Goal: Task Accomplishment & Management: Manage account settings

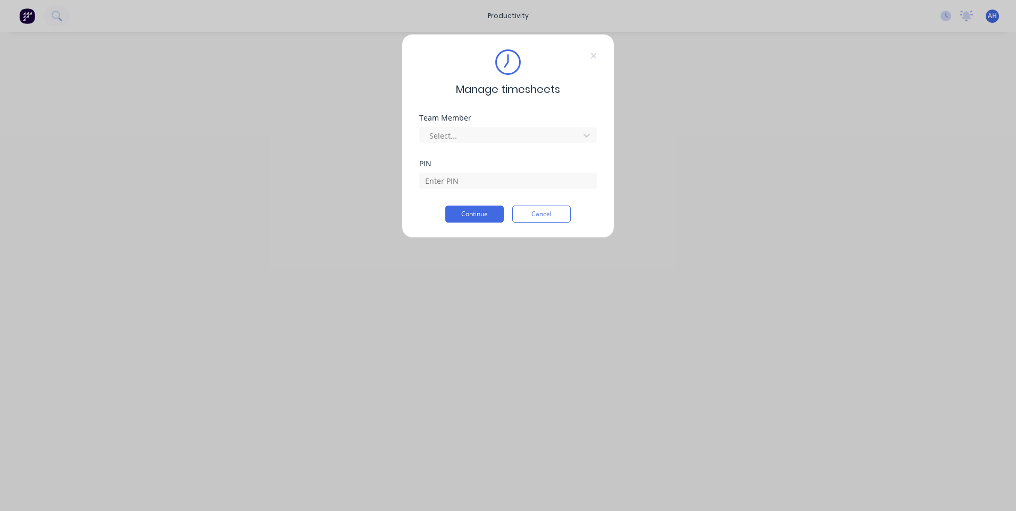
click at [948, 18] on div "Manage timesheets Team Member Select... PIN Continue Cancel" at bounding box center [508, 255] width 1016 height 511
click at [470, 124] on div "Select..." at bounding box center [508, 133] width 178 height 19
click at [472, 132] on div at bounding box center [501, 135] width 146 height 13
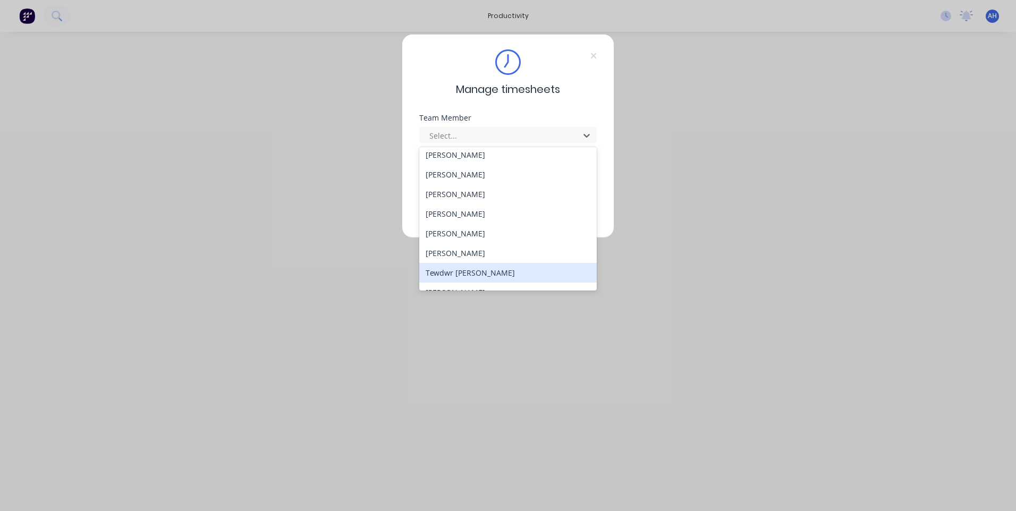
scroll to position [549, 0]
click at [494, 278] on div "[PERSON_NAME]" at bounding box center [508, 279] width 178 height 20
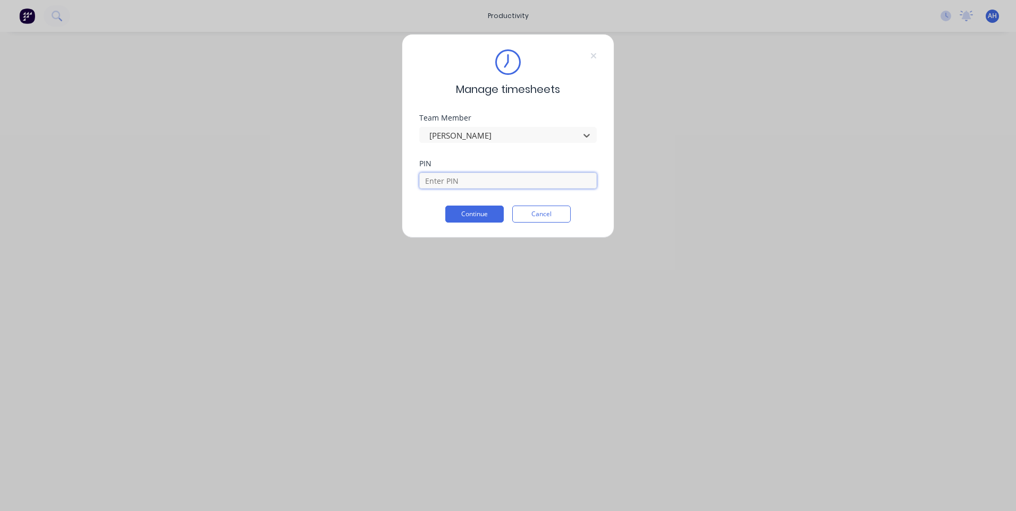
click at [492, 177] on input at bounding box center [508, 181] width 178 height 16
type input "9576"
click at [489, 208] on button "Continue" at bounding box center [474, 214] width 58 height 17
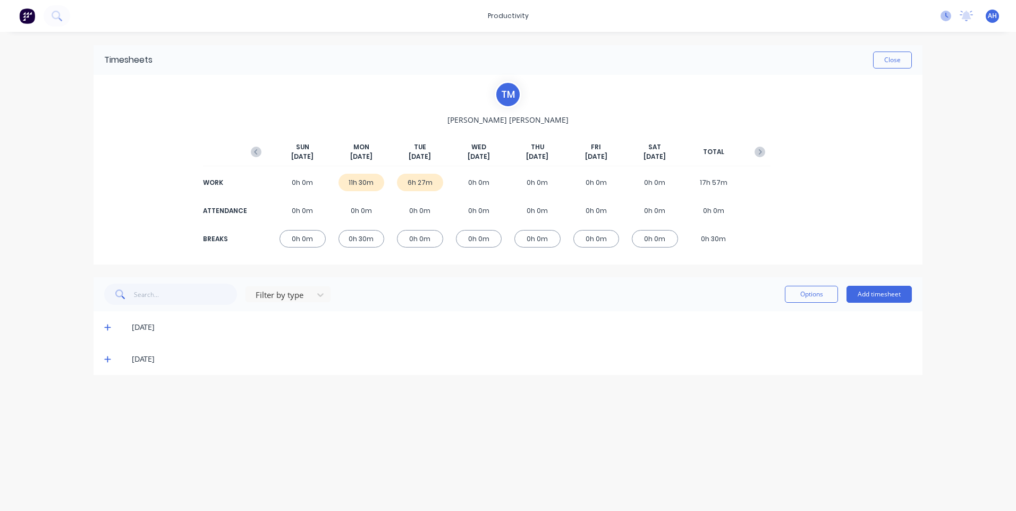
click at [943, 13] on icon at bounding box center [946, 16] width 11 height 11
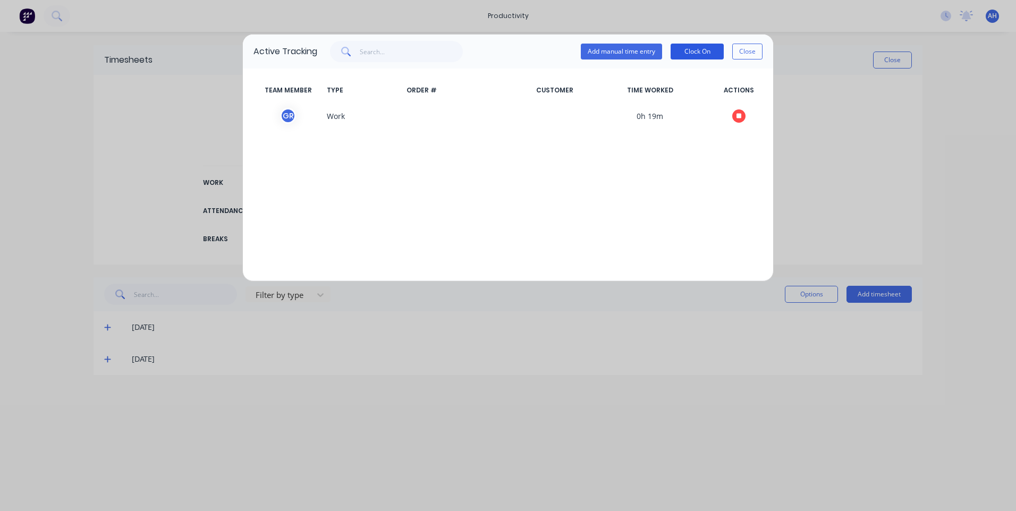
click at [691, 53] on button "Clock On" at bounding box center [697, 52] width 53 height 16
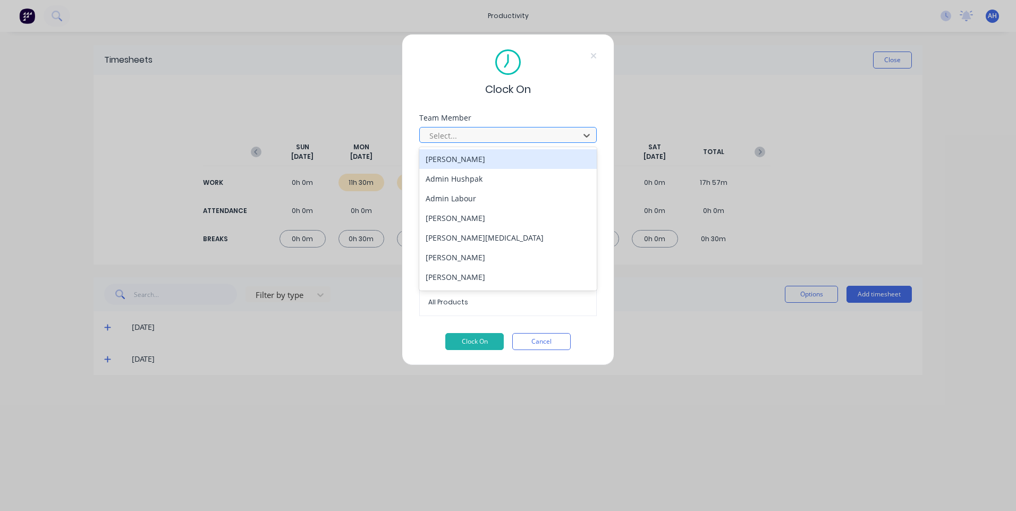
click at [522, 131] on div at bounding box center [501, 135] width 146 height 13
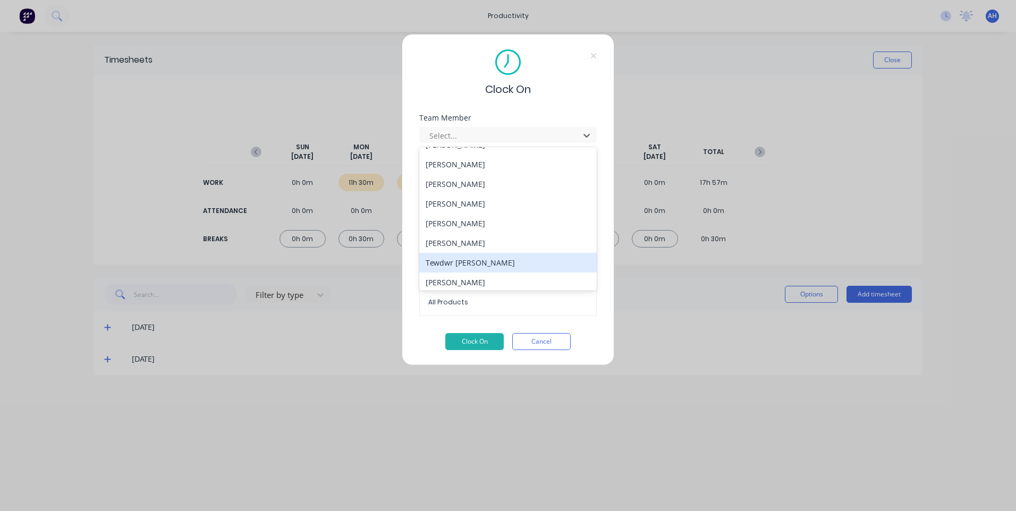
scroll to position [549, 0]
click at [465, 274] on div "Thomas Mitchell" at bounding box center [508, 279] width 178 height 20
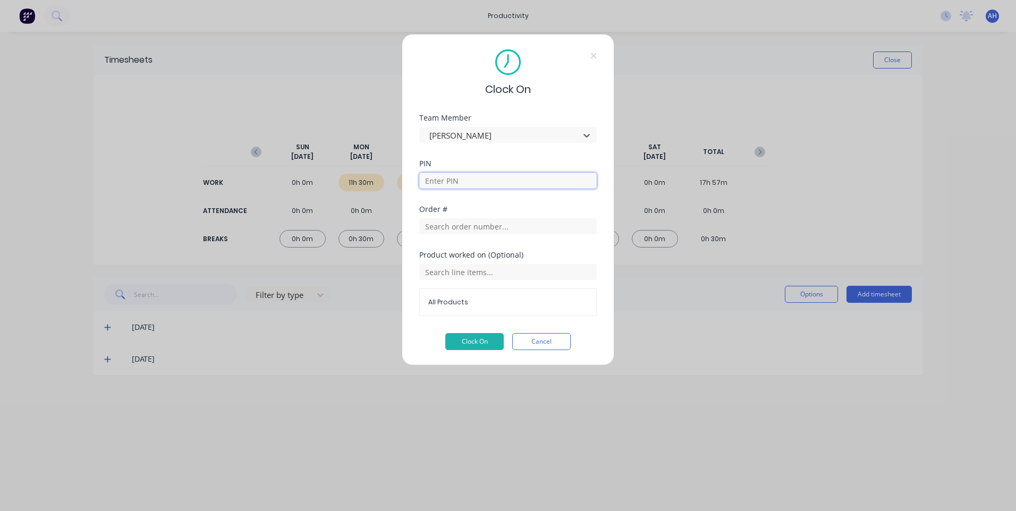
click at [493, 175] on input at bounding box center [508, 181] width 178 height 16
type input "9576"
click at [495, 218] on input "text" at bounding box center [508, 226] width 178 height 16
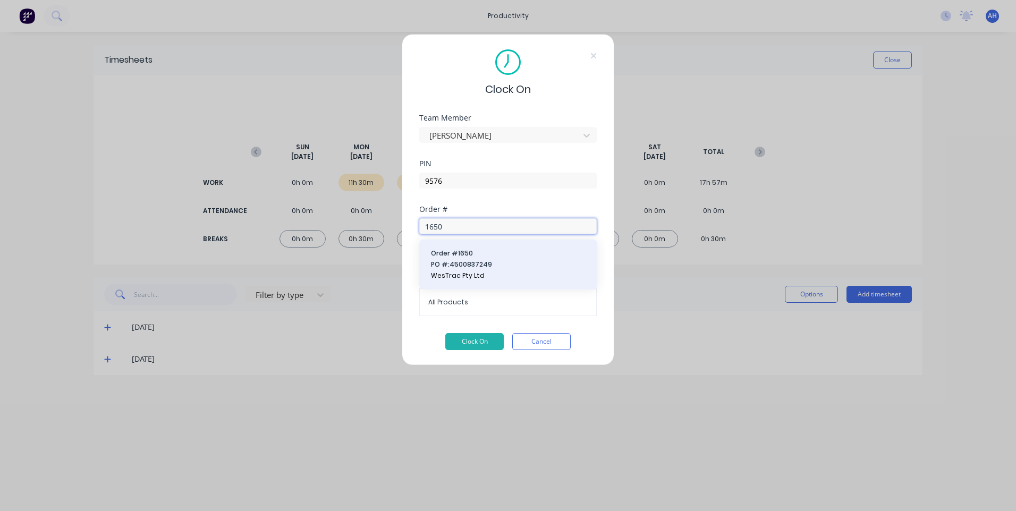
type input "1650"
click at [479, 261] on span "PO #: 4500837249" at bounding box center [508, 265] width 155 height 10
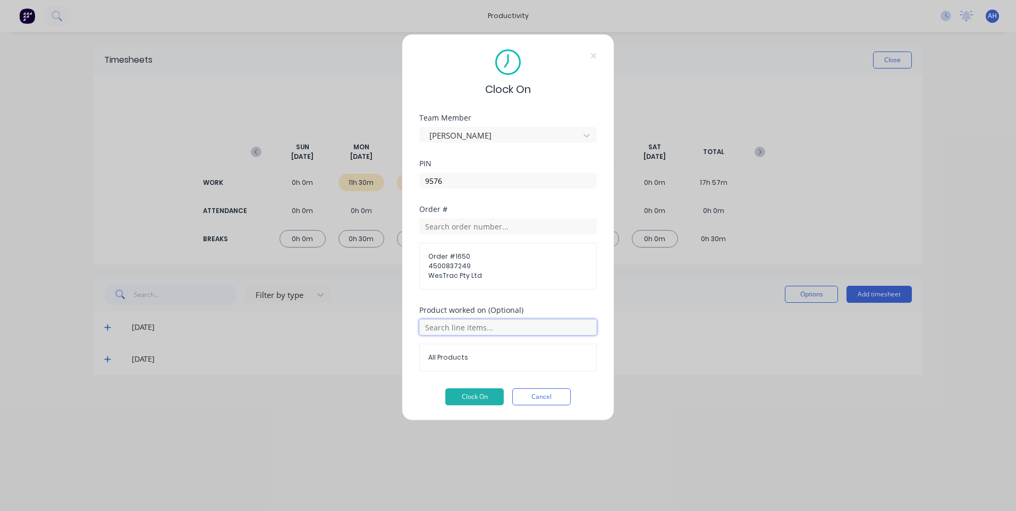
click at [479, 328] on input "text" at bounding box center [508, 327] width 178 height 16
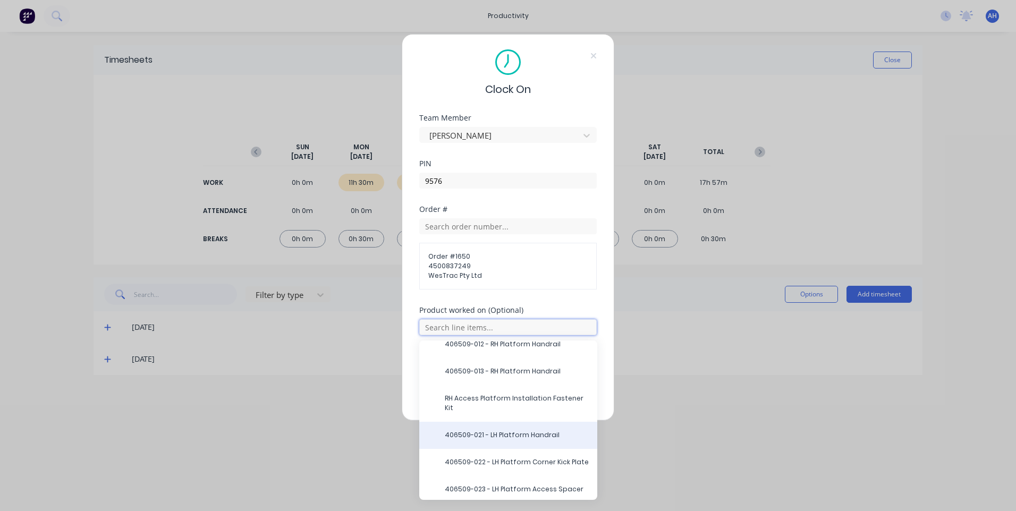
scroll to position [0, 0]
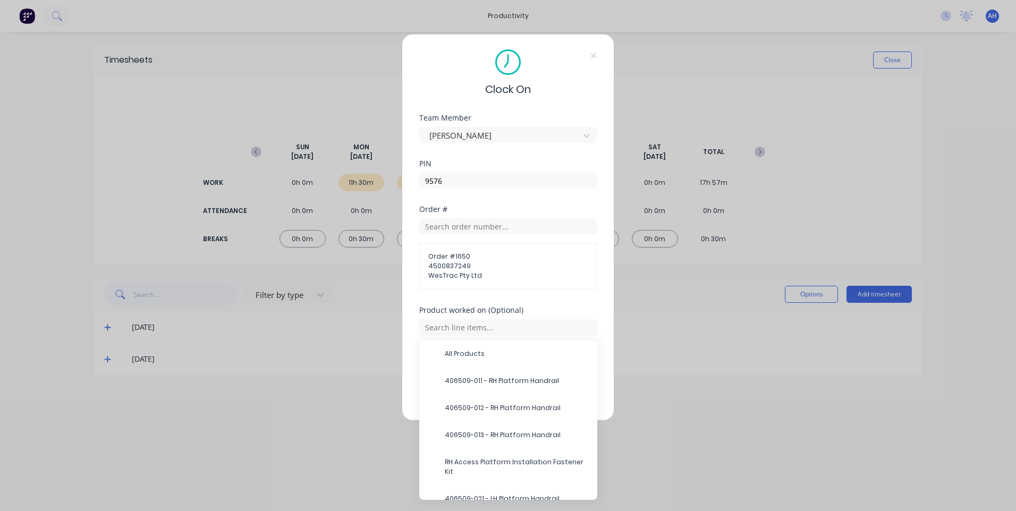
click at [515, 437] on span "406509-013 - RH Platform Handrail" at bounding box center [517, 435] width 144 height 10
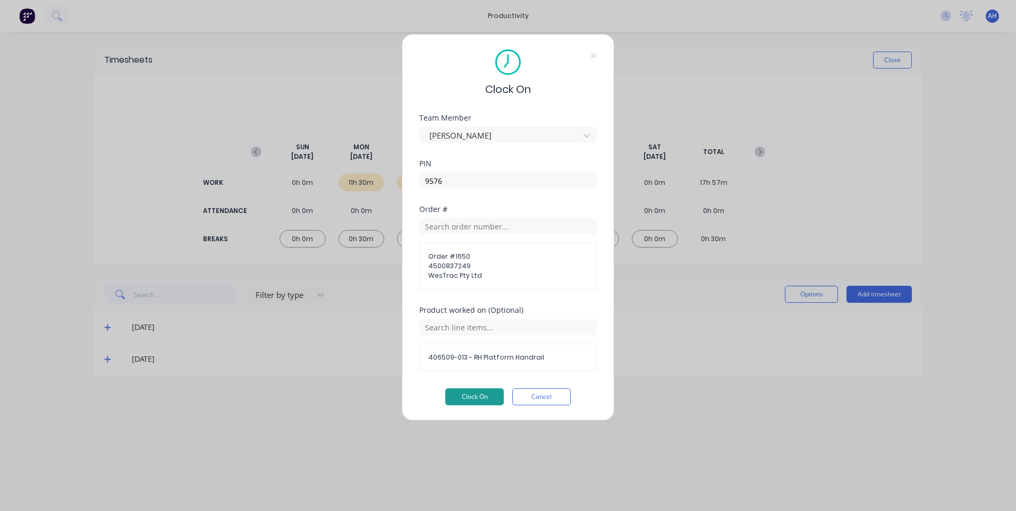
click at [493, 395] on button "Clock On" at bounding box center [474, 397] width 58 height 17
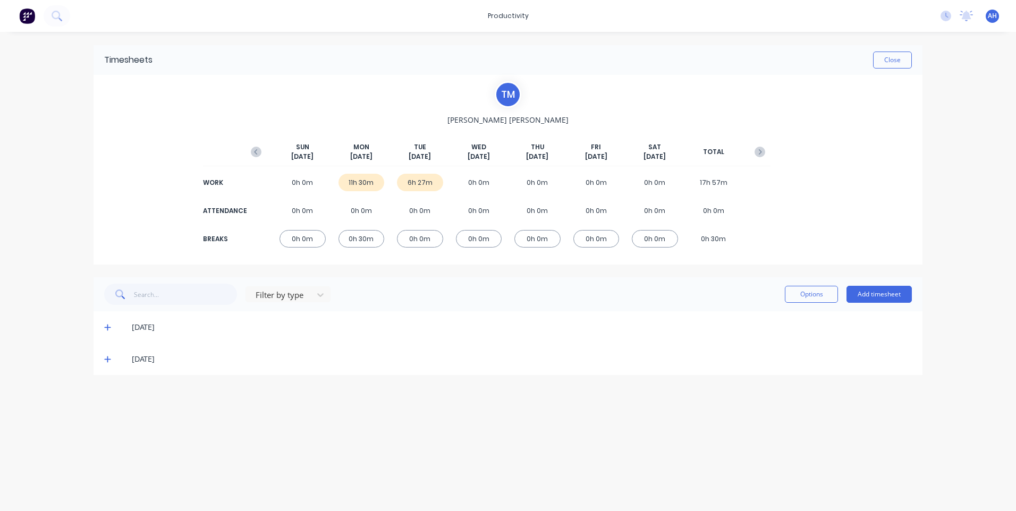
click at [92, 355] on div "Timesheets Close T M Thomas Mitchell SUN Sep 21st MON Sep 22nd TUE Sep 23rd WED…" at bounding box center [508, 261] width 850 height 458
click at [128, 368] on div "23/09/25" at bounding box center [508, 359] width 829 height 32
click at [99, 361] on div "23/09/25" at bounding box center [508, 359] width 829 height 32
click at [108, 359] on icon at bounding box center [107, 360] width 6 height 6
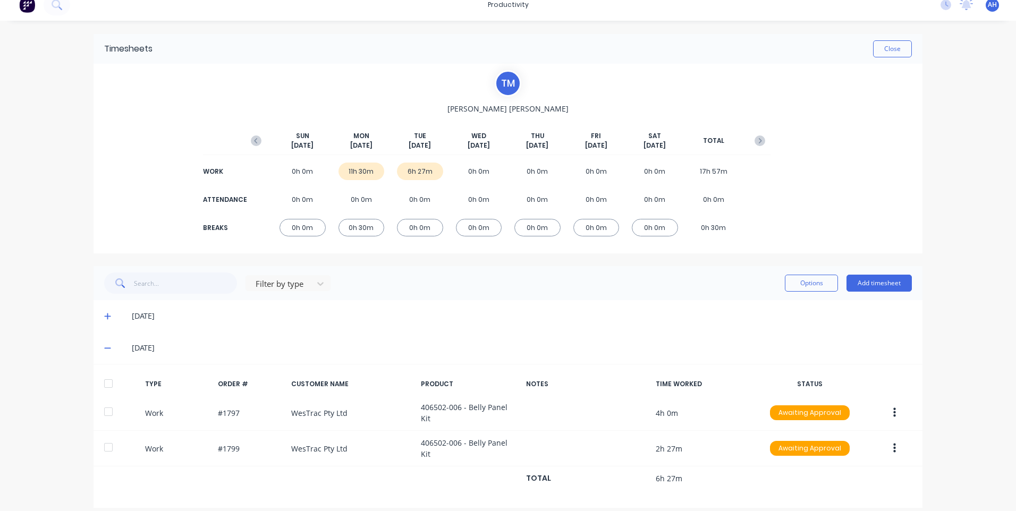
scroll to position [14, 0]
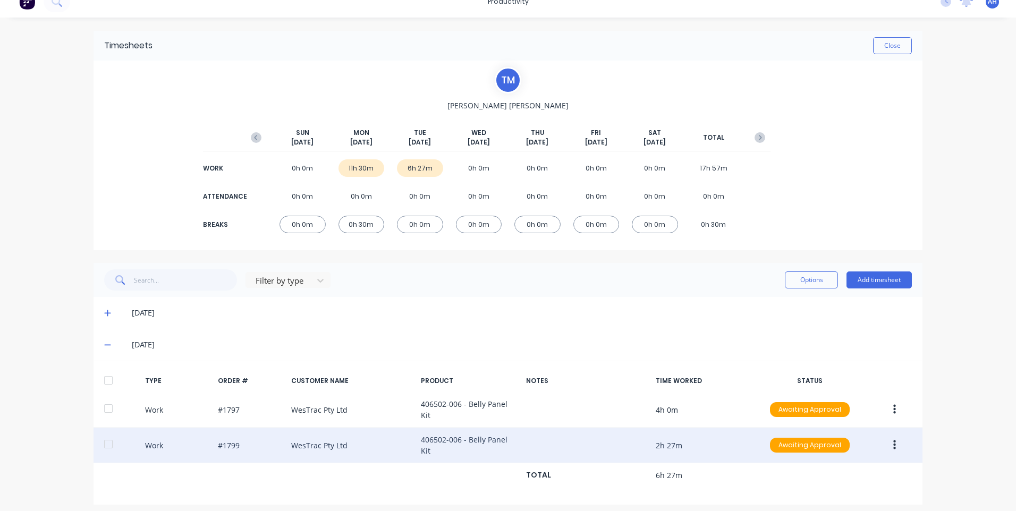
click at [891, 451] on div "Work #1799 WesTrac Pty Ltd 406502-006 - Belly Panel Kit 2h 27m Awaiting Approval" at bounding box center [508, 446] width 829 height 36
click at [893, 441] on icon "button" at bounding box center [894, 446] width 3 height 10
click at [837, 416] on button "Edit" at bounding box center [856, 426] width 101 height 21
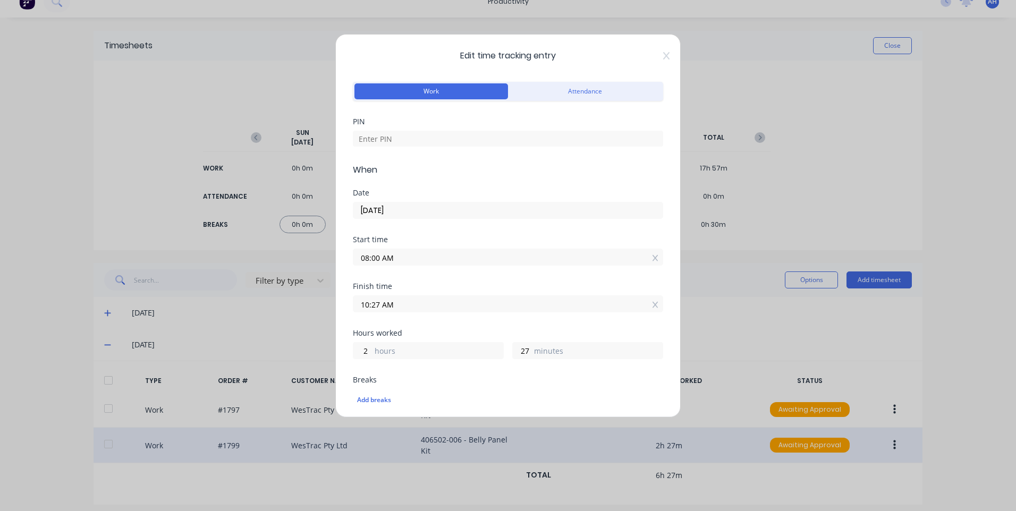
click at [457, 128] on div at bounding box center [508, 137] width 310 height 19
click at [458, 135] on input at bounding box center [508, 139] width 310 height 16
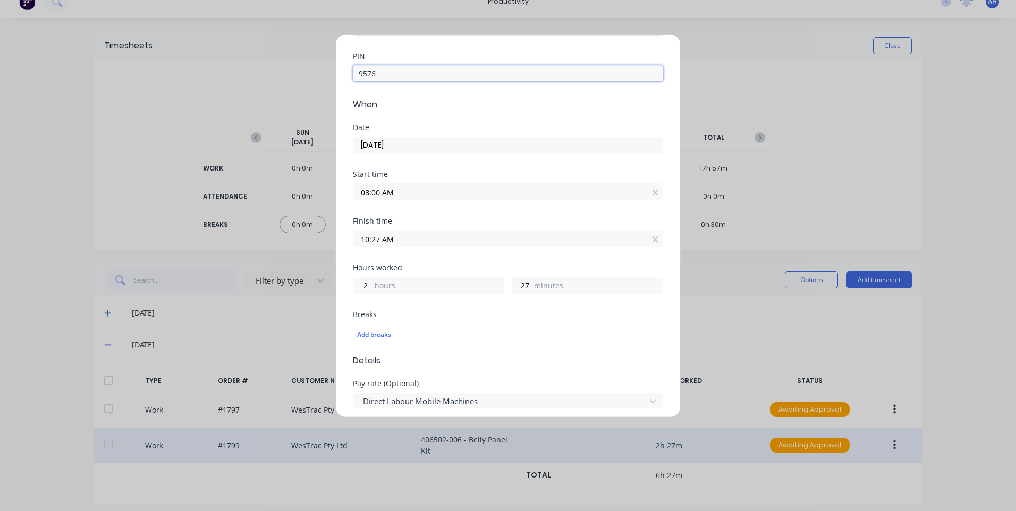
scroll to position [106, 0]
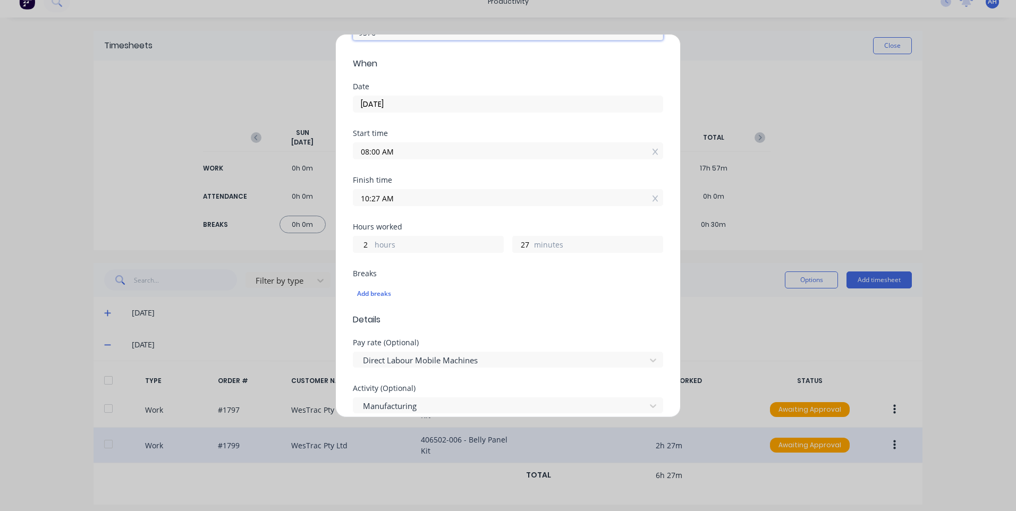
type input "9576"
click at [442, 199] on input "10:27 AM" at bounding box center [507, 198] width 309 height 16
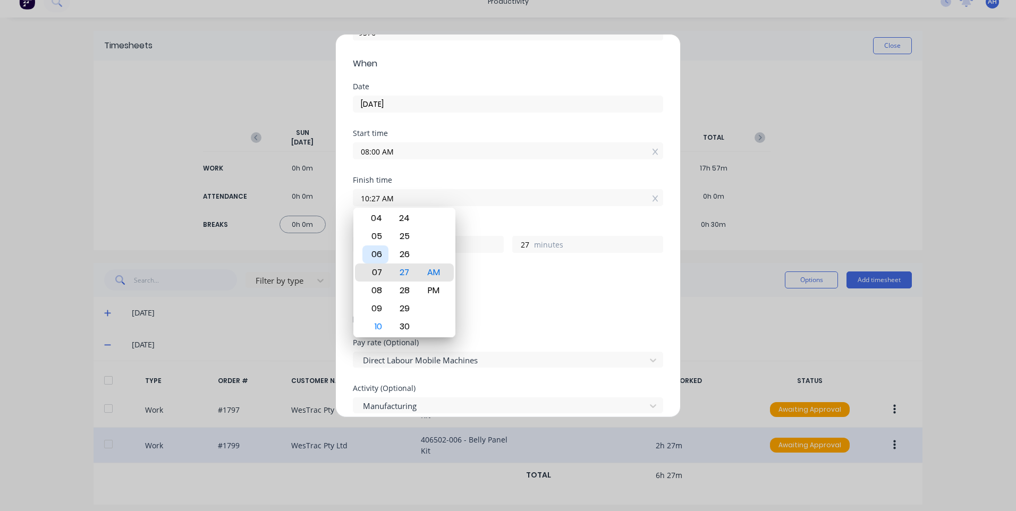
type input "07:27 AM"
type input "23"
type input "04:27 AM"
type input "20"
type input "02:27 AM"
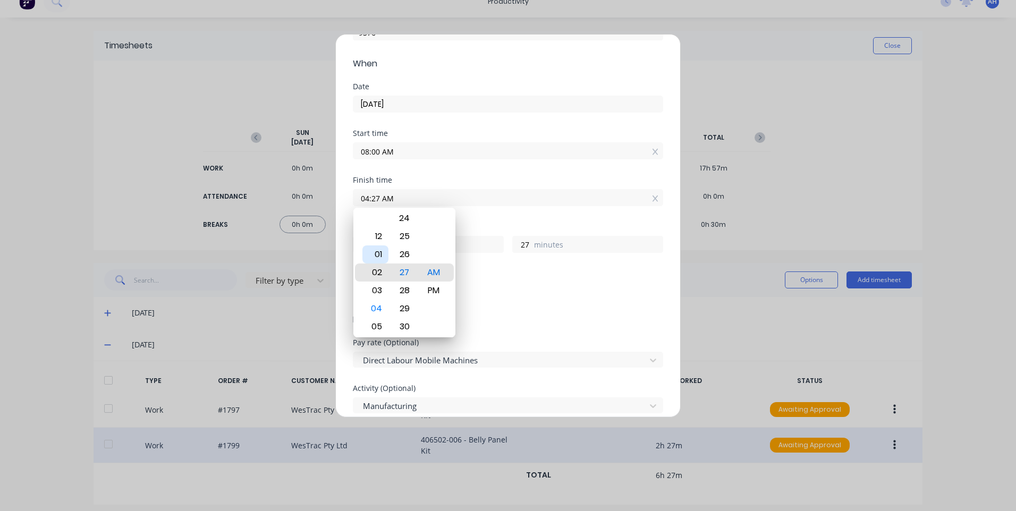
type input "18"
click at [379, 248] on div "01" at bounding box center [375, 255] width 26 height 18
type input "01:27 AM"
type input "17"
type input "01:28 AM"
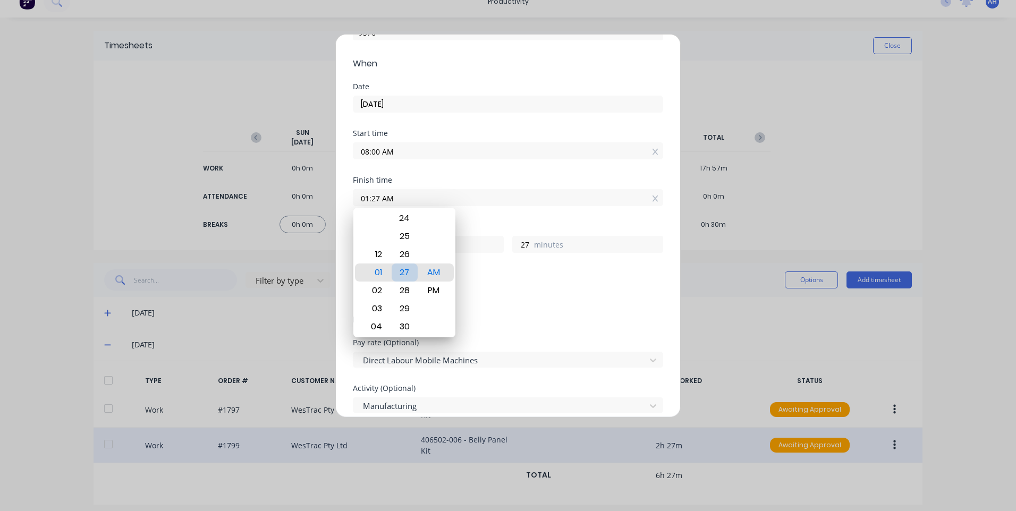
type input "28"
click at [406, 302] on div "30" at bounding box center [405, 309] width 26 height 18
type input "01:30 AM"
type input "30"
click at [432, 286] on div "PM" at bounding box center [434, 291] width 26 height 18
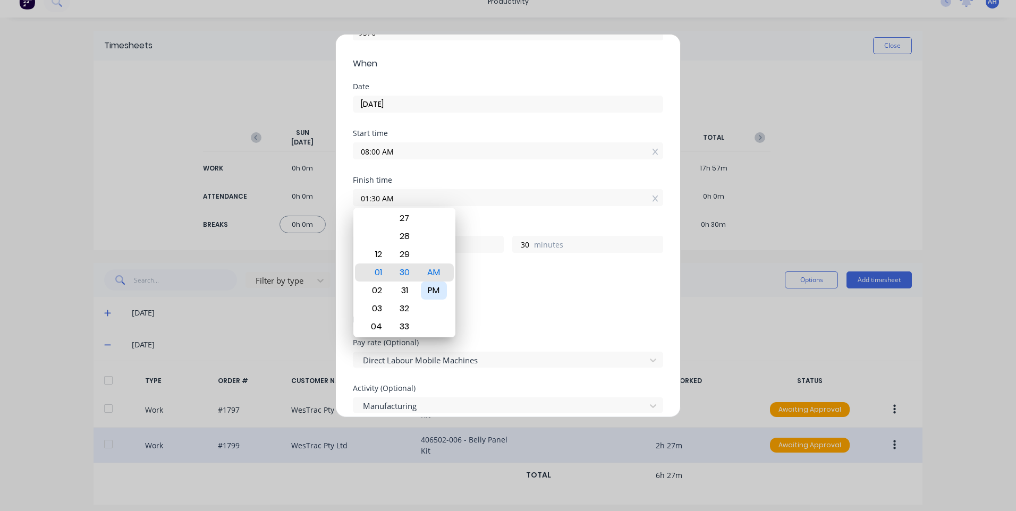
type input "01:30 PM"
type input "5"
click at [514, 288] on div "Add breaks" at bounding box center [508, 294] width 302 height 14
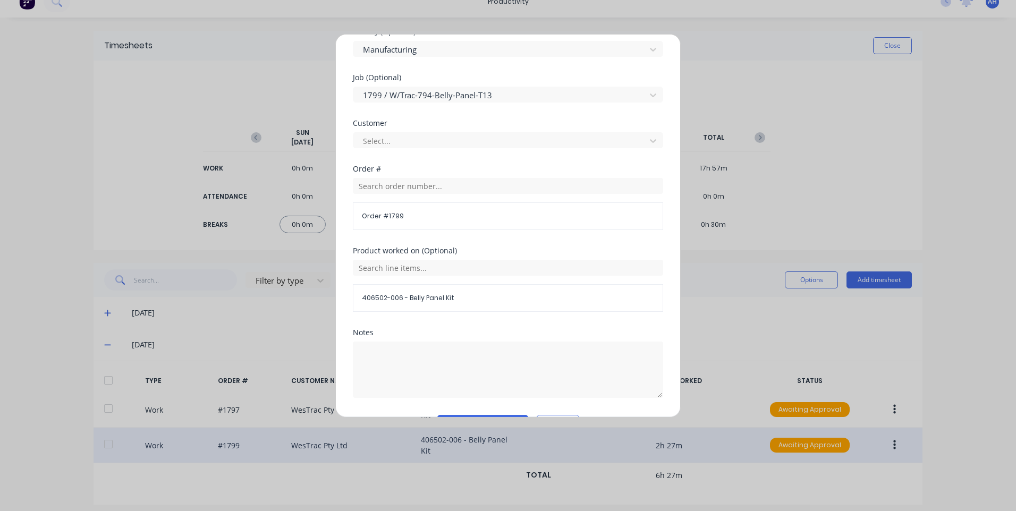
scroll to position [493, 0]
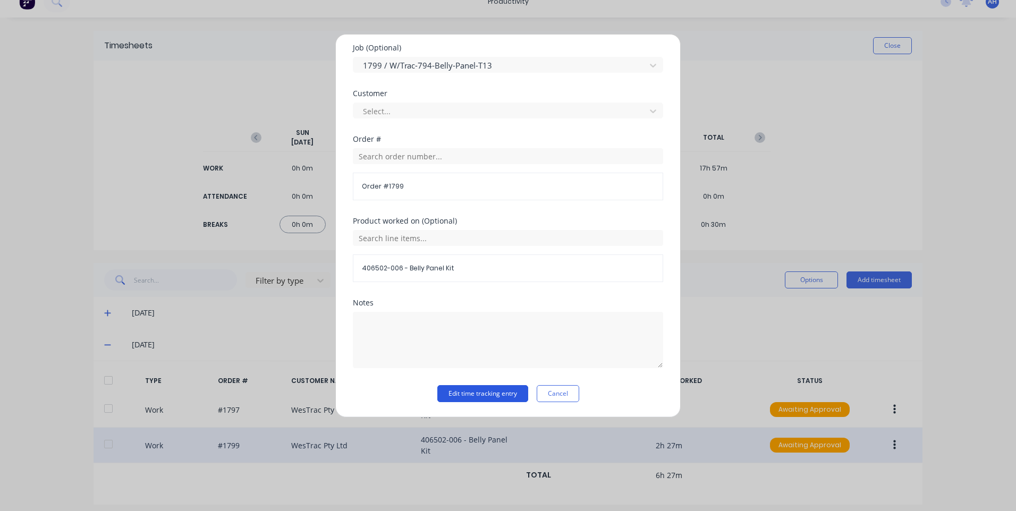
click at [490, 388] on button "Edit time tracking entry" at bounding box center [482, 393] width 91 height 17
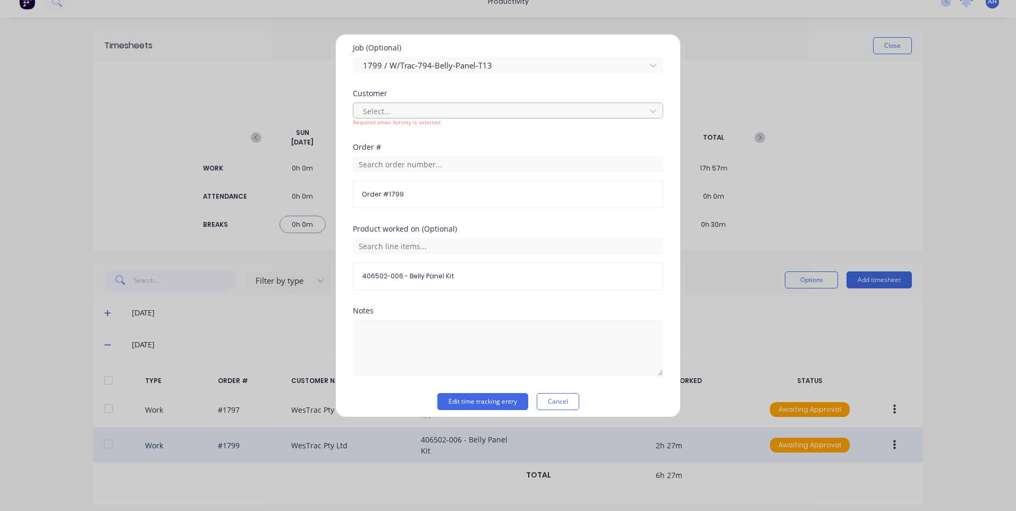
click at [436, 113] on div at bounding box center [501, 111] width 278 height 13
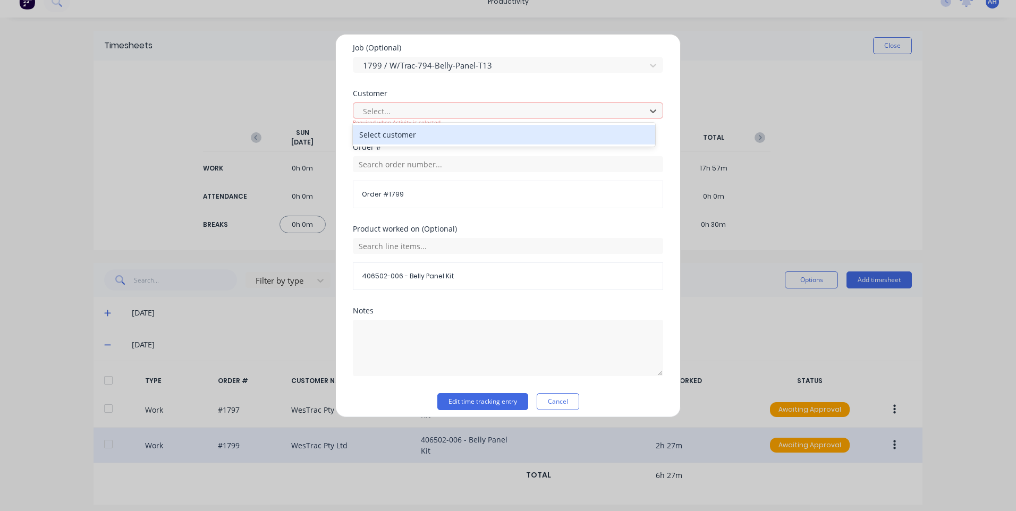
click at [441, 140] on div "Select customer" at bounding box center [504, 135] width 302 height 20
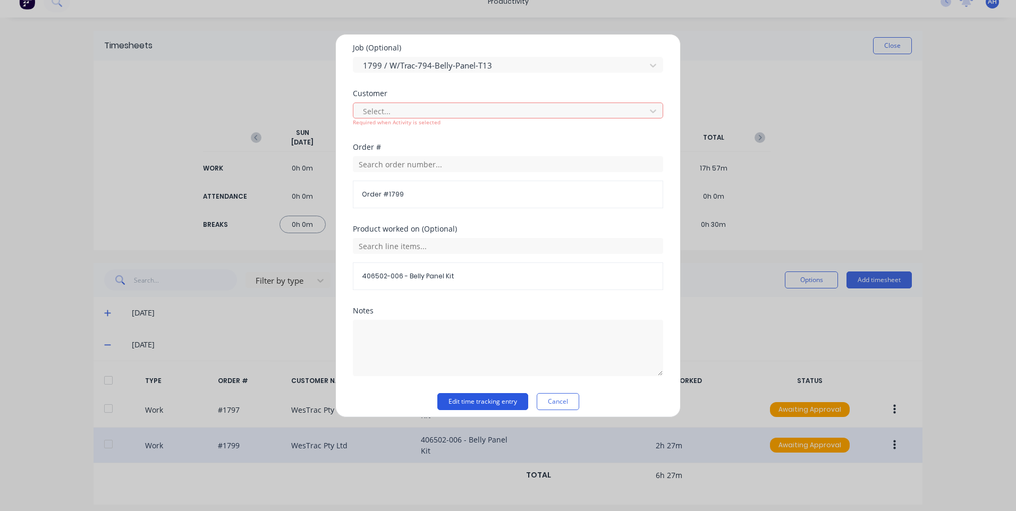
click at [465, 404] on button "Edit time tracking entry" at bounding box center [482, 401] width 91 height 17
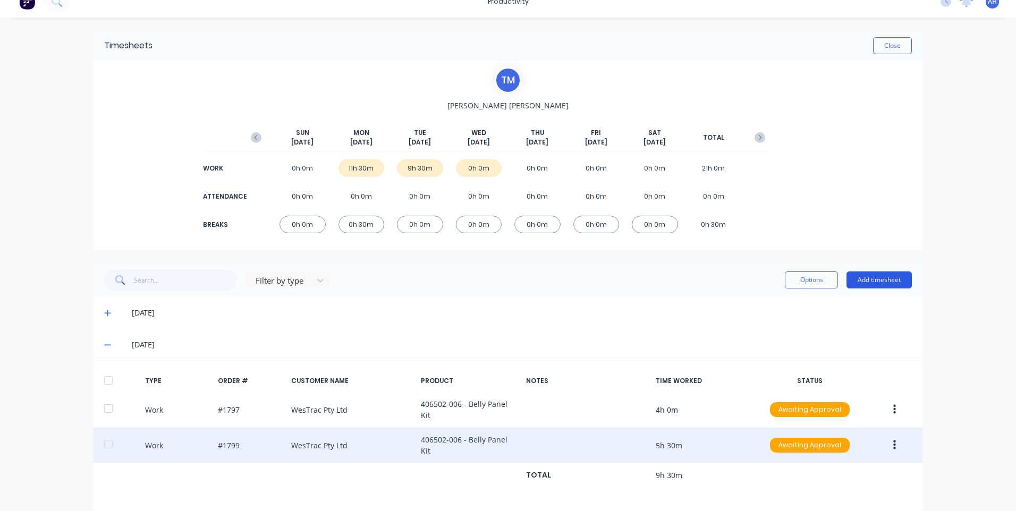
click at [881, 276] on button "Add timesheet" at bounding box center [879, 280] width 65 height 17
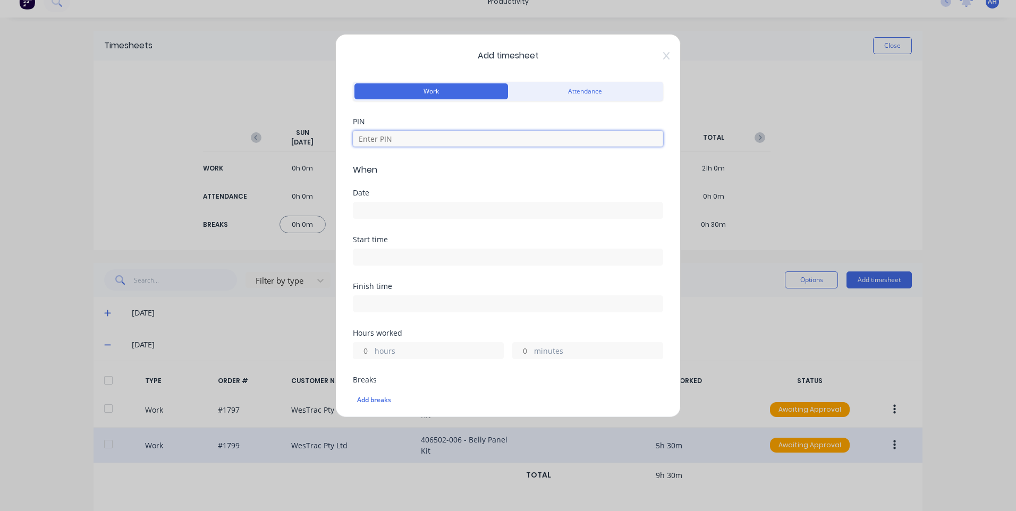
click at [485, 138] on input at bounding box center [508, 139] width 310 height 16
type input "9576"
click at [480, 197] on div "Date" at bounding box center [508, 204] width 310 height 30
click at [479, 209] on input at bounding box center [507, 210] width 309 height 16
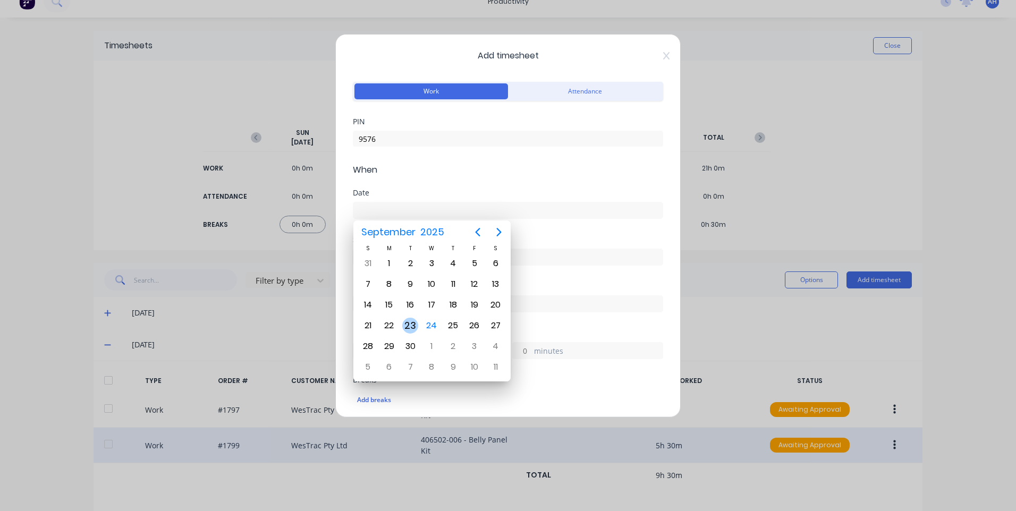
click at [406, 323] on div "23" at bounding box center [410, 326] width 16 height 16
type input "23/09/2025"
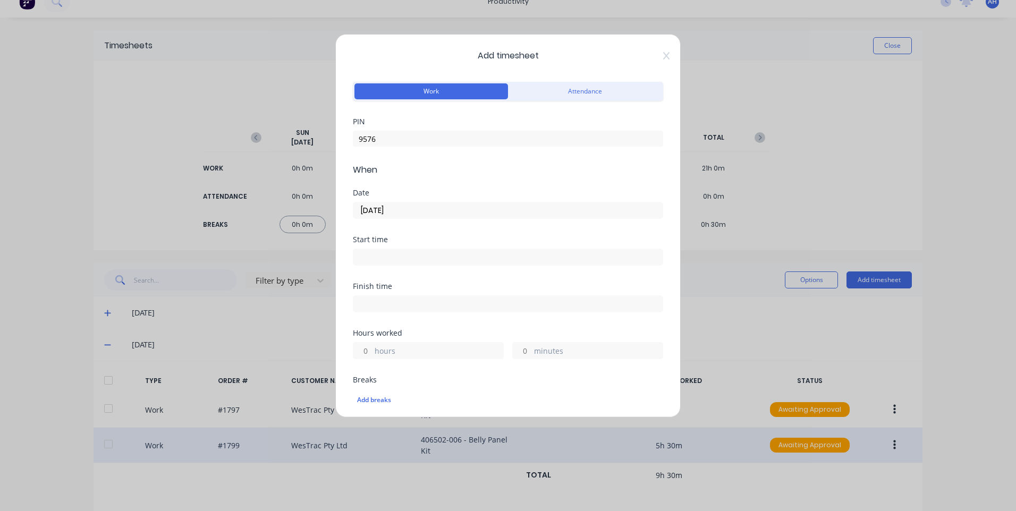
click at [415, 259] on input at bounding box center [507, 257] width 309 height 16
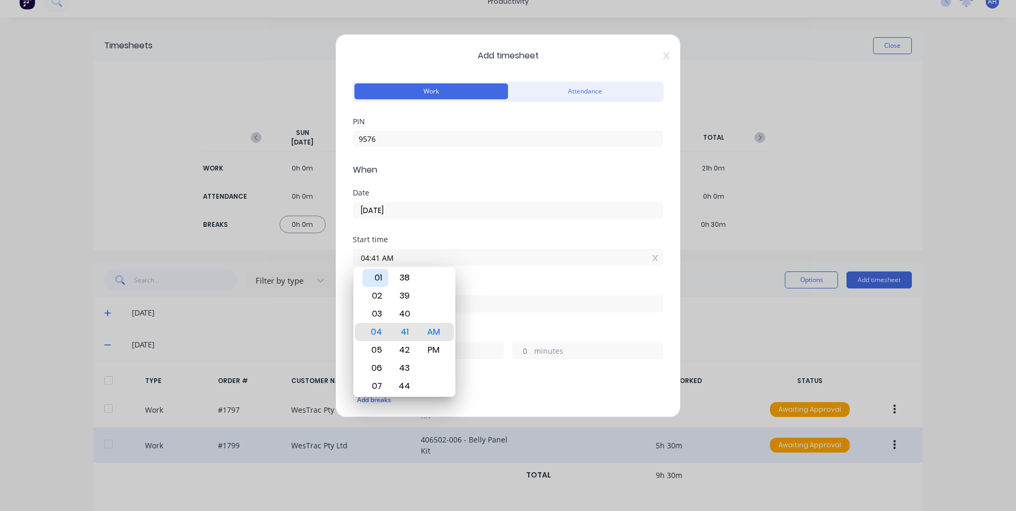
click at [377, 274] on div "01" at bounding box center [375, 278] width 26 height 18
click at [406, 325] on div "30" at bounding box center [405, 332] width 26 height 18
click at [436, 344] on div "PM" at bounding box center [434, 350] width 26 height 18
type input "01:30 PM"
click at [520, 278] on div "Start time 01:30 PM" at bounding box center [508, 259] width 310 height 47
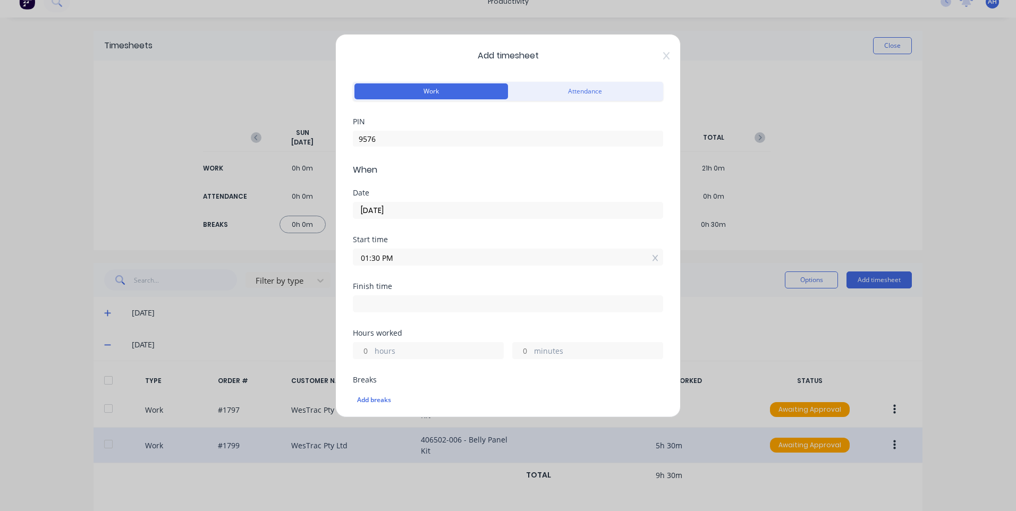
click at [433, 312] on label at bounding box center [508, 304] width 310 height 17
click at [433, 312] on input at bounding box center [507, 304] width 309 height 16
type input "04:41 AM"
type input "15"
type input "11"
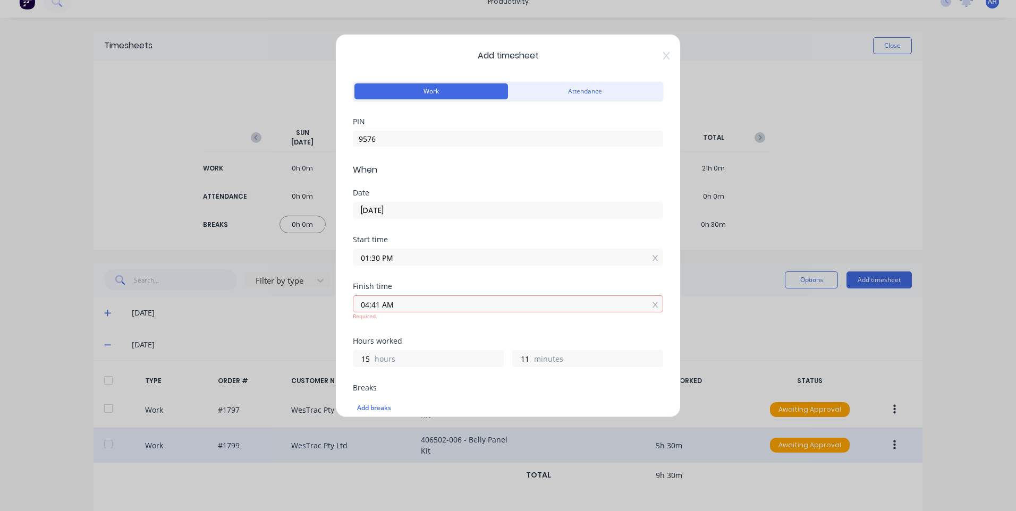
click at [433, 300] on input "04:41 AM" at bounding box center [507, 304] width 309 height 16
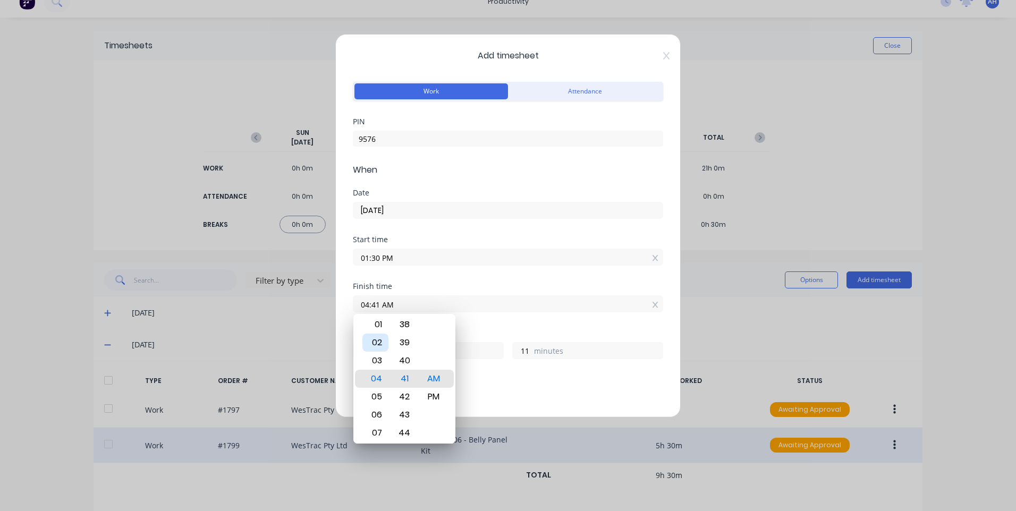
click at [382, 344] on div "02" at bounding box center [375, 343] width 26 height 18
type input "02:41 AM"
type input "13"
type input "02:38 AM"
type input "8"
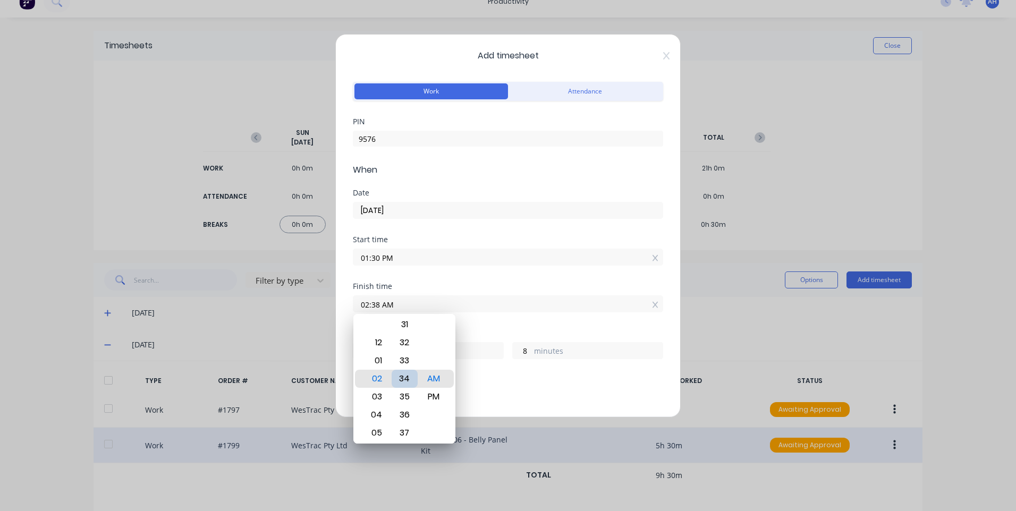
type input "02:34 AM"
type input "4"
type input "02:30 AM"
type input "0"
type input "02:26 AM"
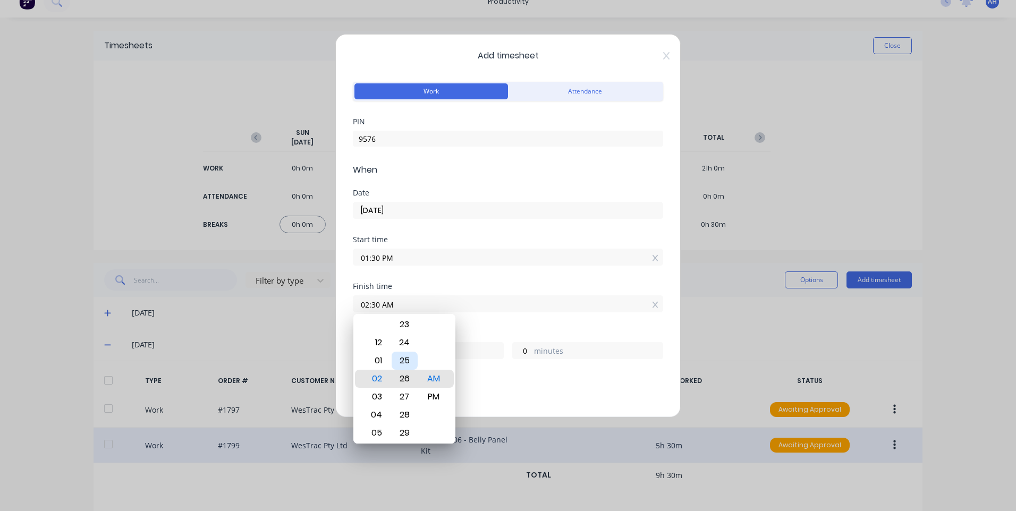
type input "12"
type input "56"
type input "02:22 AM"
type input "52"
type input "02:17 AM"
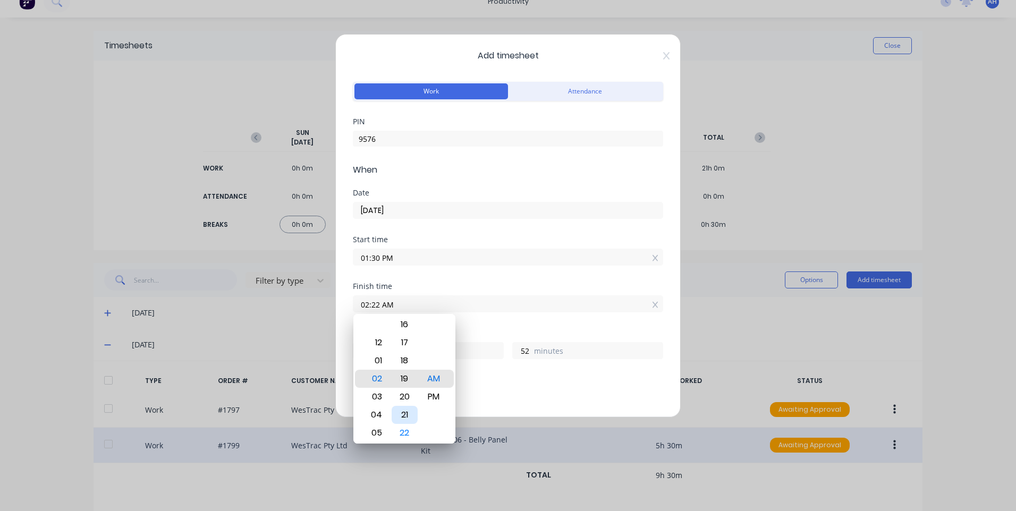
type input "47"
type input "02:11 AM"
type input "41"
type input "02:07 AM"
type input "37"
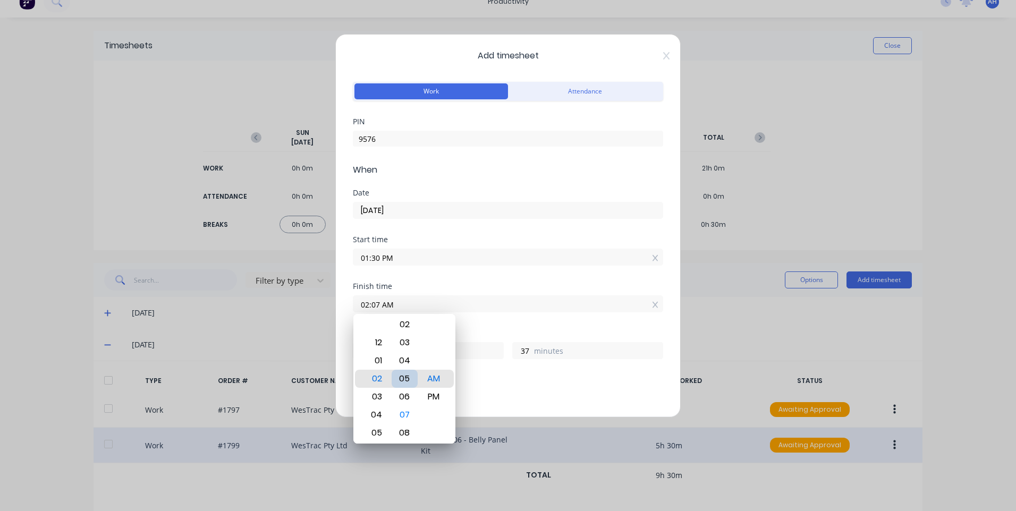
type input "02:02 AM"
type input "32"
type input "02:00 AM"
type input "30"
drag, startPoint x: 451, startPoint y: 400, endPoint x: 444, endPoint y: 398, distance: 6.6
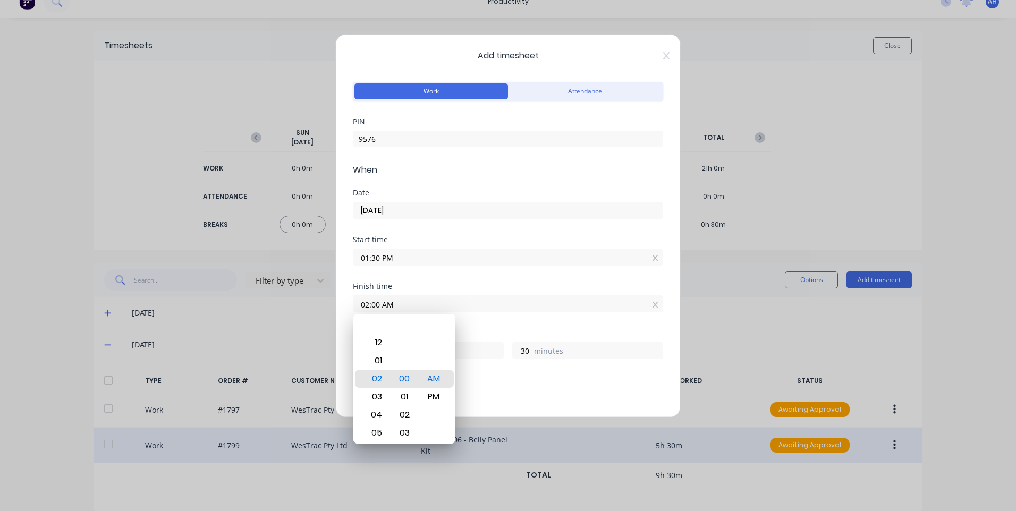
click at [448, 399] on div "12 01 02 03 04 05 06 07 08 09 10 11 00 01 02 03 04 05 06 07 08 09 10 11 12 13 1…" at bounding box center [404, 379] width 102 height 130
click at [442, 397] on div "PM" at bounding box center [434, 397] width 26 height 18
type input "02:00 PM"
type input "0"
click at [488, 385] on div "Breaks Add breaks" at bounding box center [508, 393] width 310 height 35
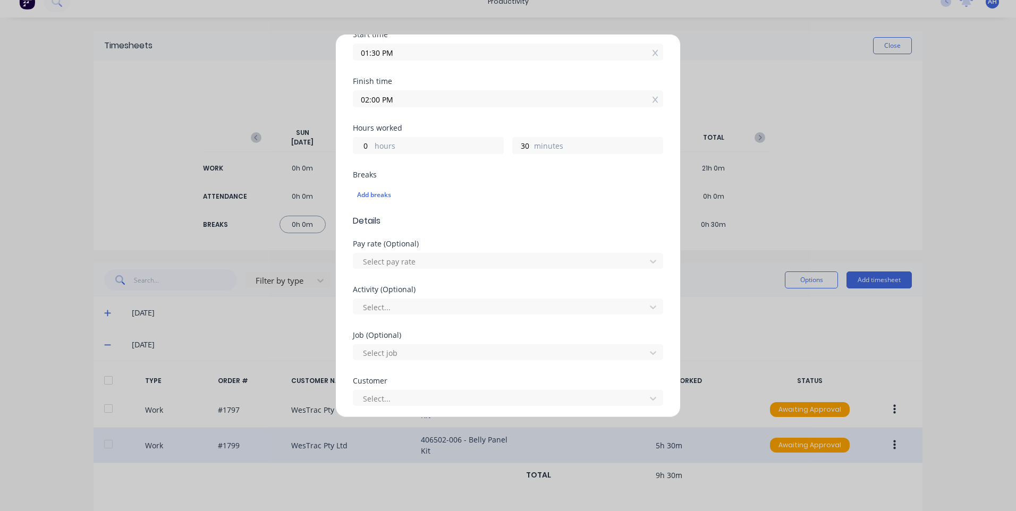
scroll to position [319, 0]
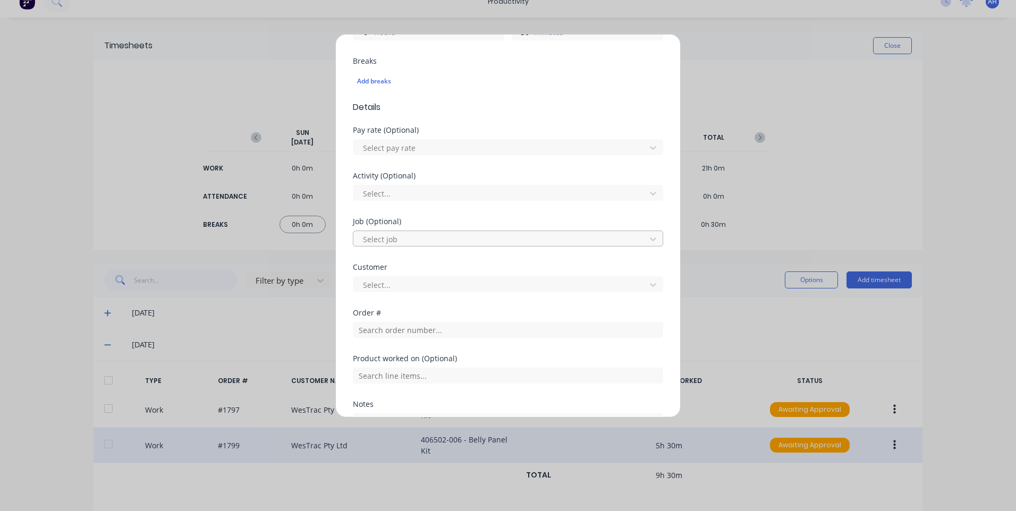
click at [443, 241] on div at bounding box center [501, 239] width 278 height 13
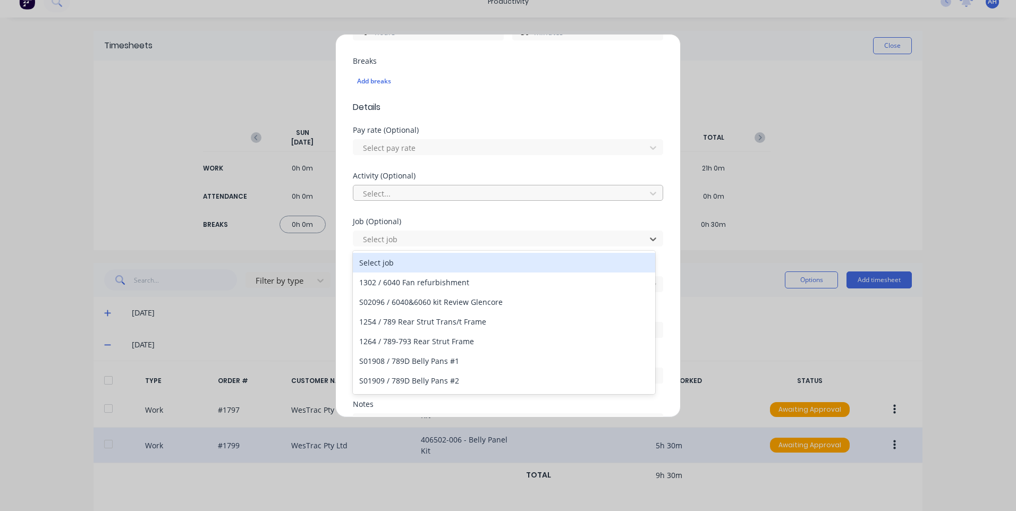
click at [444, 200] on div at bounding box center [501, 193] width 278 height 13
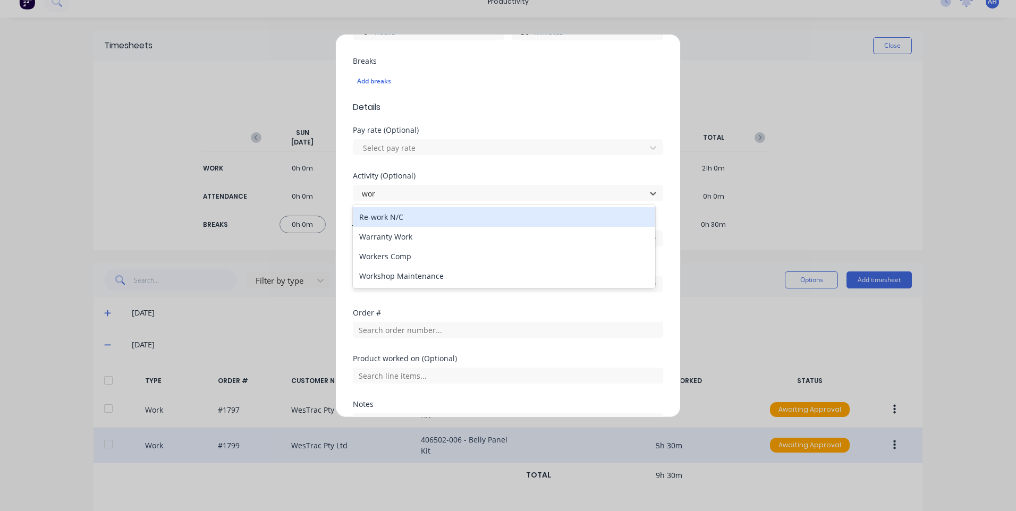
type input "work"
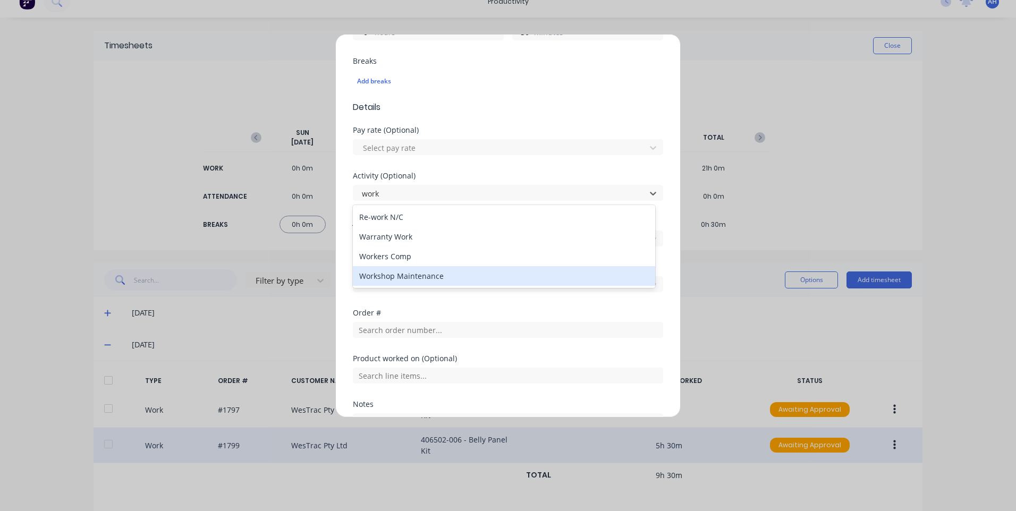
click at [455, 279] on div "Workshop Maintenance" at bounding box center [504, 276] width 302 height 20
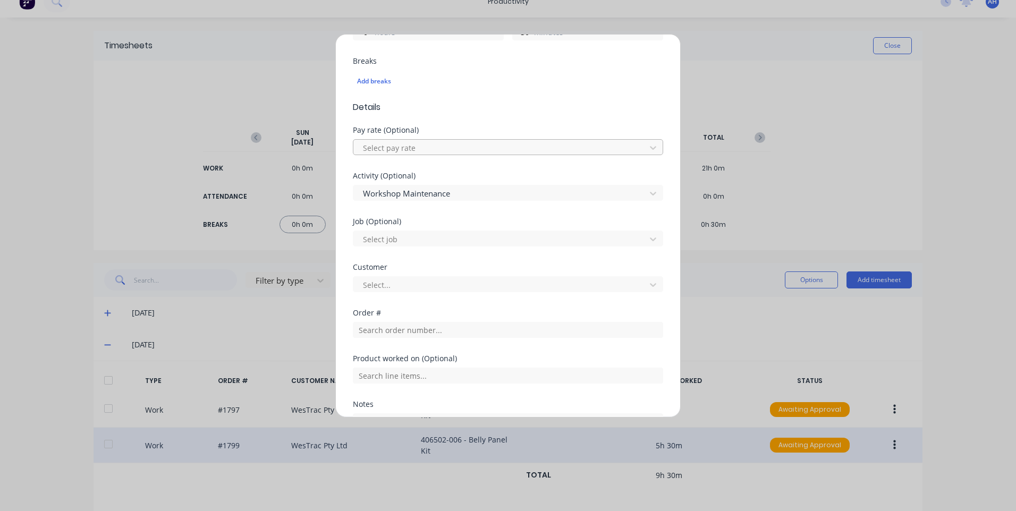
click at [435, 142] on div at bounding box center [501, 147] width 278 height 13
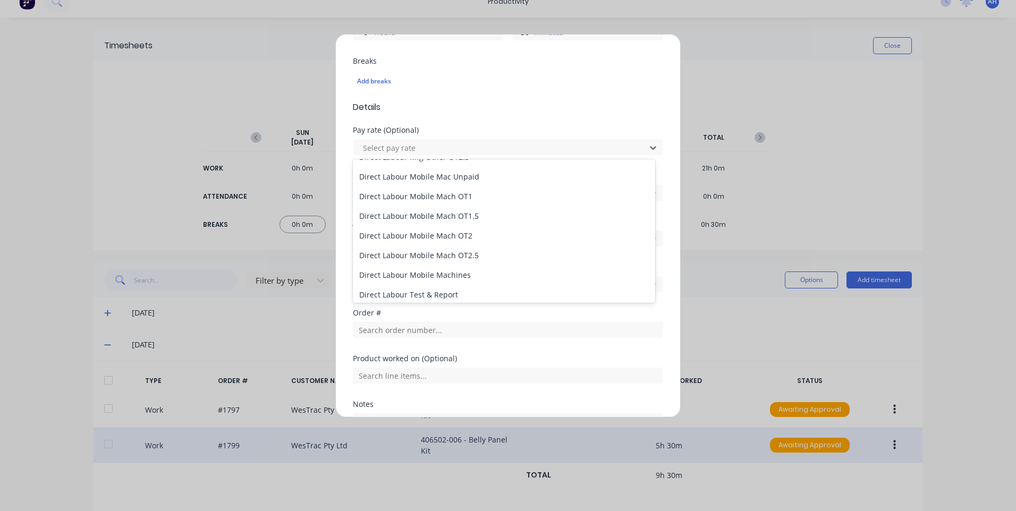
scroll to position [691, 0]
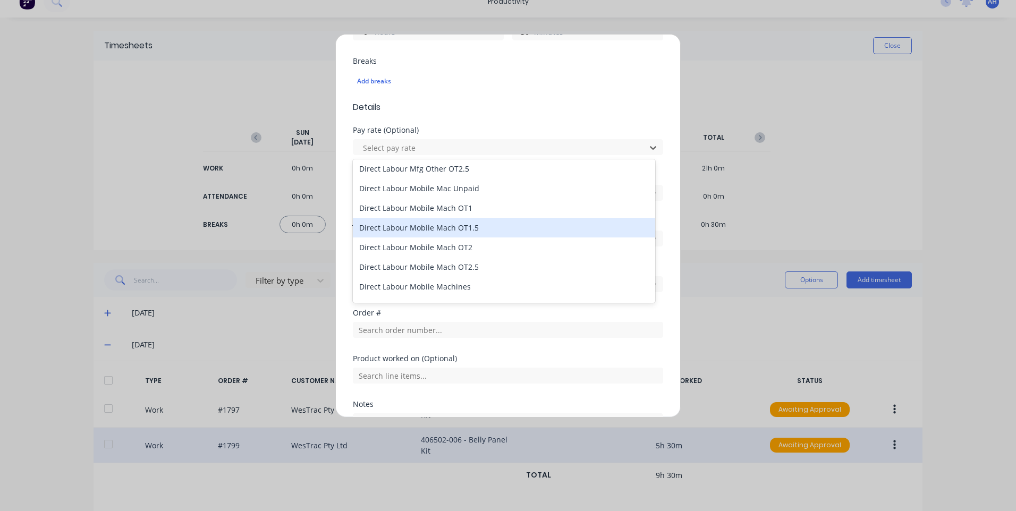
click at [476, 228] on div "Direct Labour Mobile Mach OT1.5" at bounding box center [504, 228] width 302 height 20
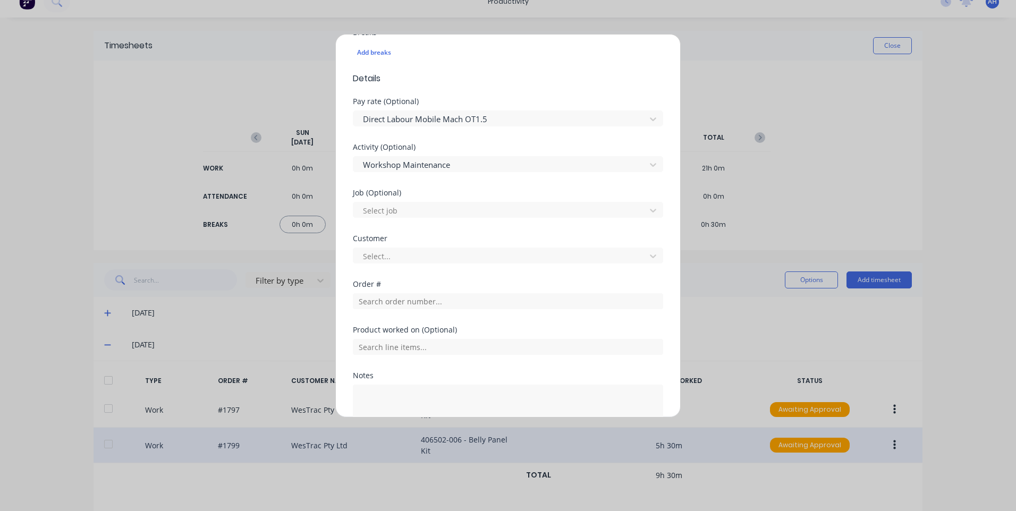
scroll to position [372, 0]
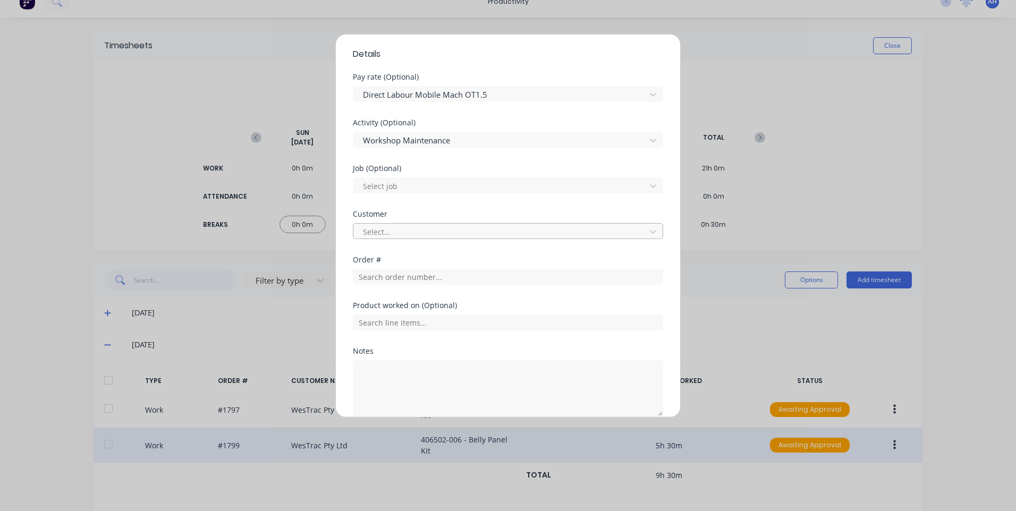
click at [472, 236] on div at bounding box center [501, 231] width 278 height 13
click at [466, 255] on div "Select customer" at bounding box center [504, 256] width 302 height 20
click at [459, 276] on input "text" at bounding box center [508, 277] width 310 height 16
click at [404, 253] on div "Customer Select..." at bounding box center [508, 233] width 310 height 46
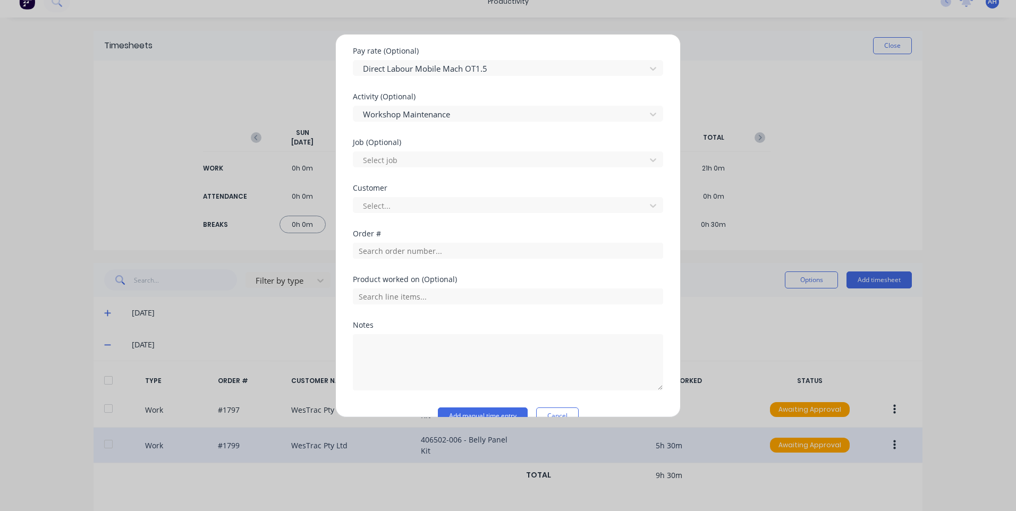
scroll to position [420, 0]
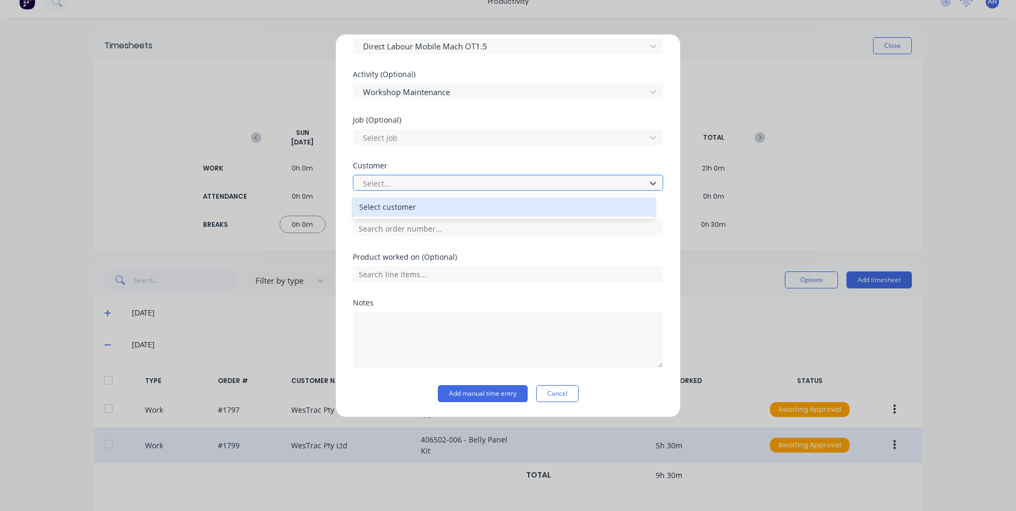
click at [443, 176] on div "Select..." at bounding box center [501, 183] width 285 height 16
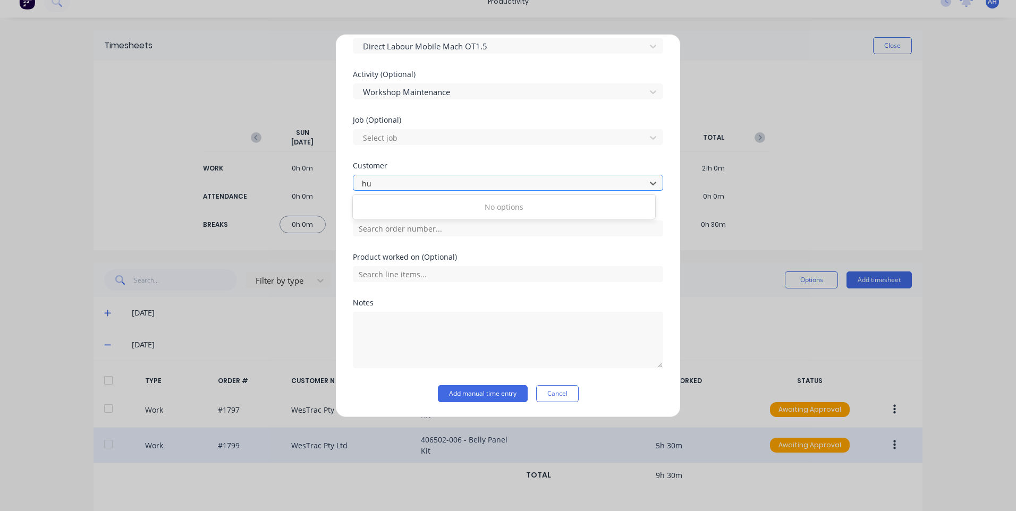
type input "h"
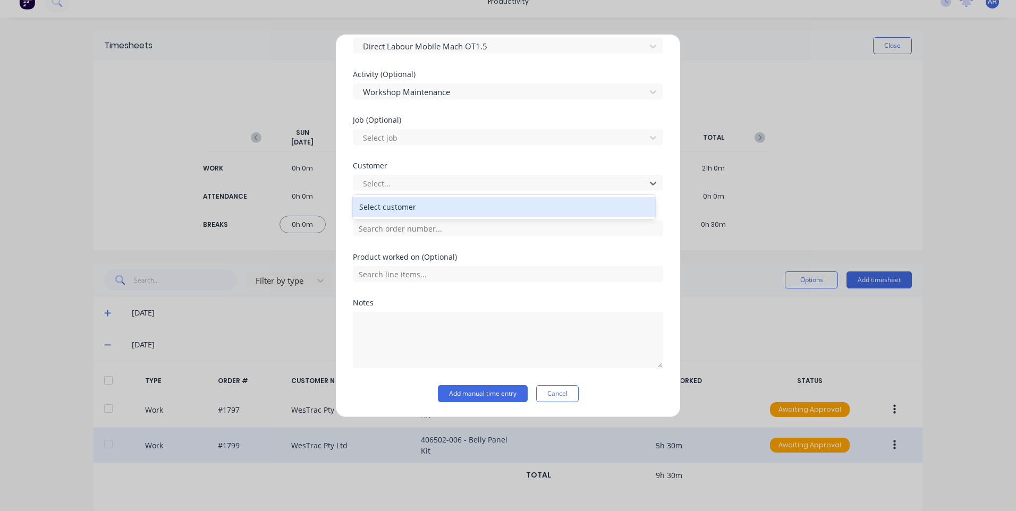
click at [425, 205] on div "Select customer" at bounding box center [504, 207] width 302 height 20
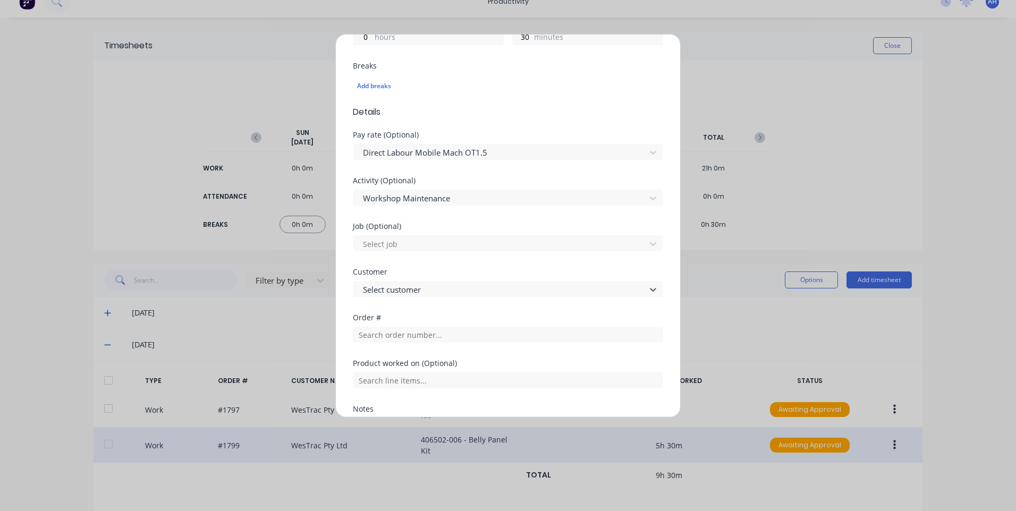
scroll to position [261, 0]
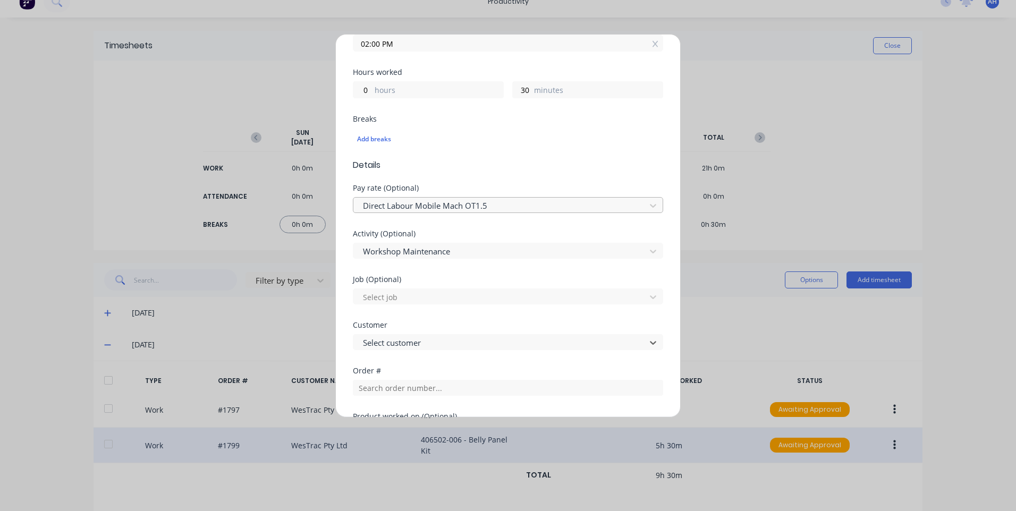
click at [502, 204] on div at bounding box center [501, 205] width 278 height 13
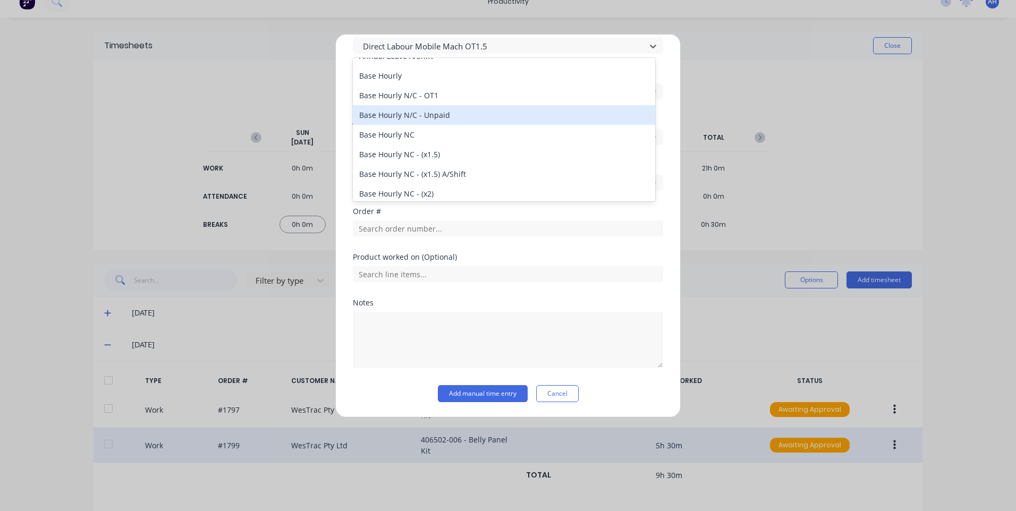
scroll to position [0, 0]
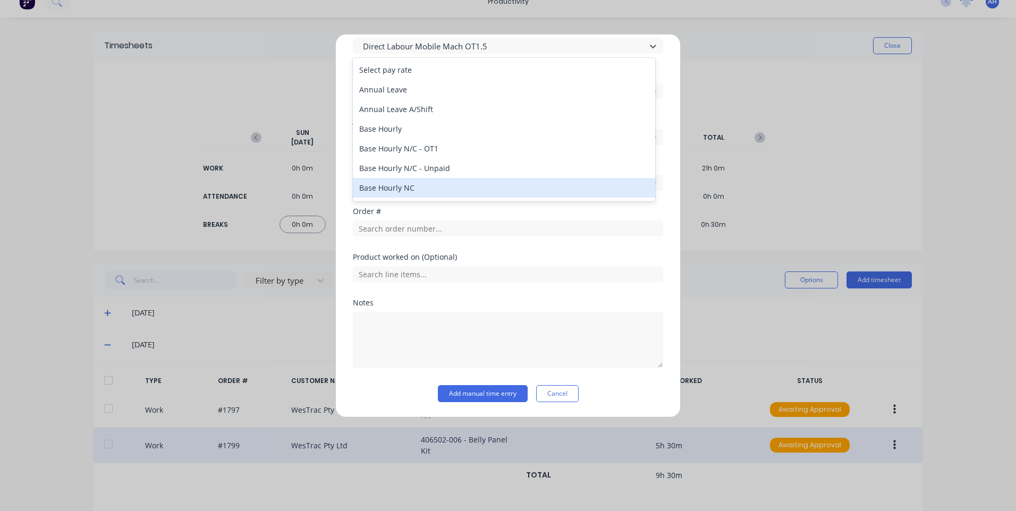
click at [413, 187] on div "Base Hourly NC" at bounding box center [504, 188] width 302 height 20
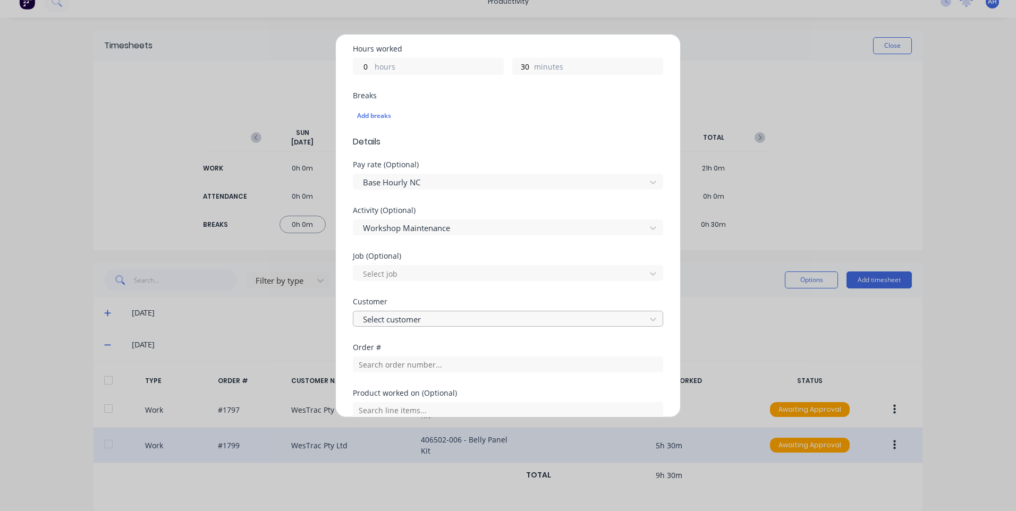
scroll to position [261, 0]
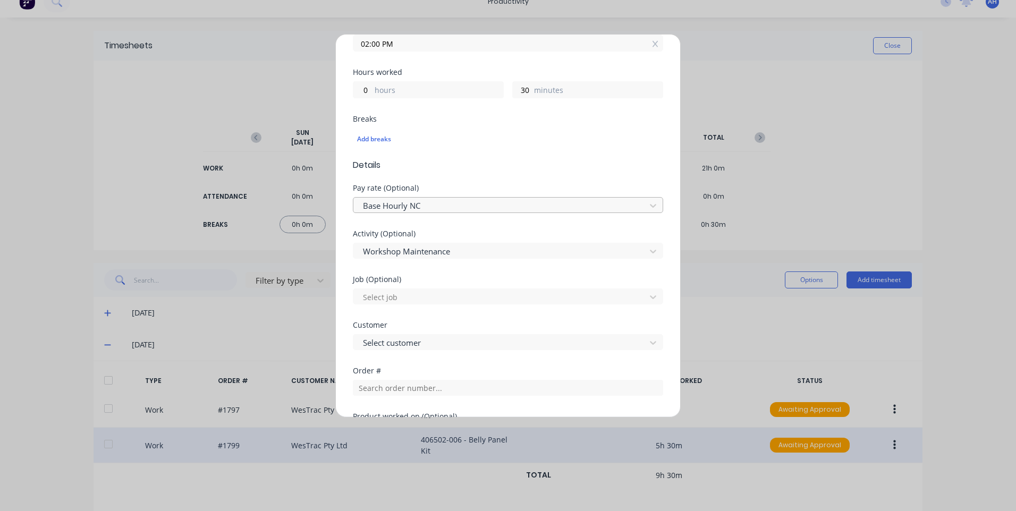
click at [502, 210] on div at bounding box center [501, 205] width 278 height 13
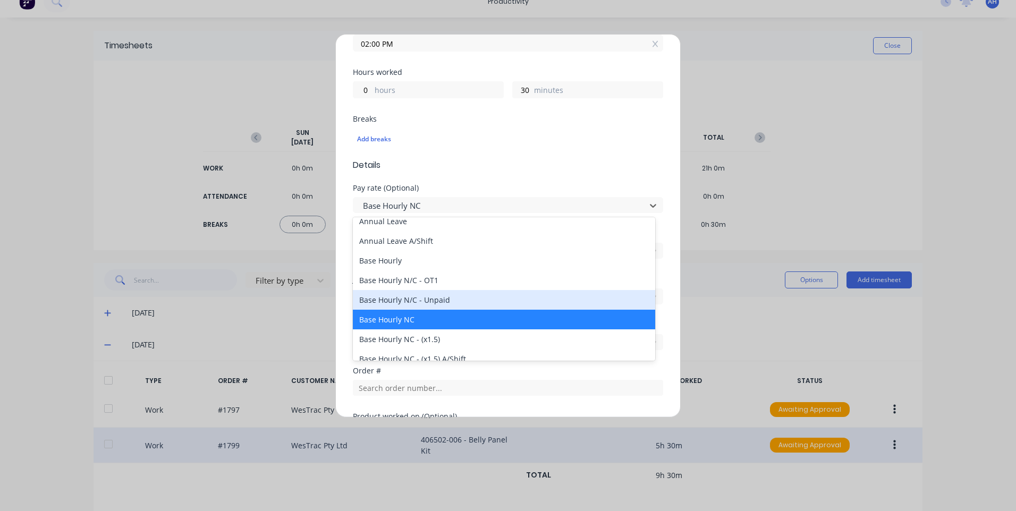
scroll to position [53, 0]
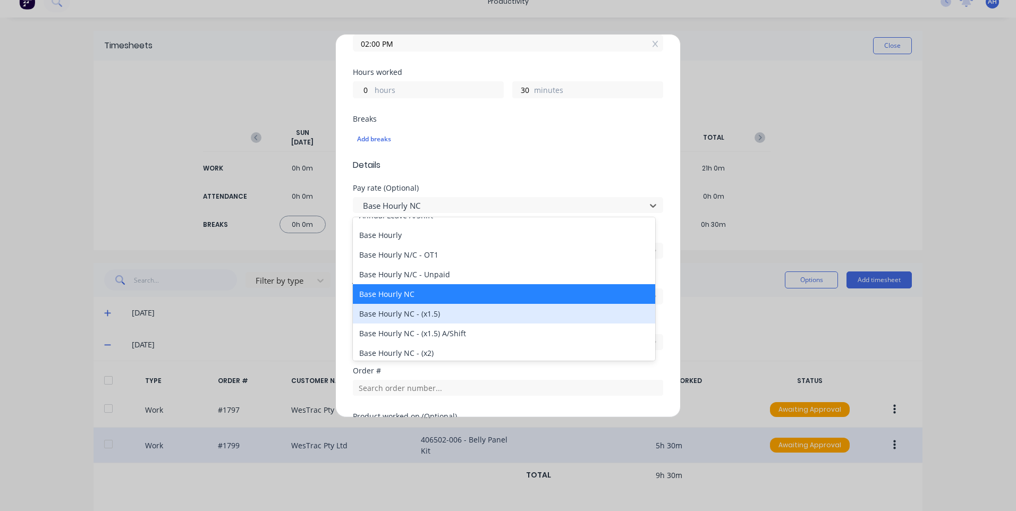
click at [473, 309] on div "Base Hourly NC - (x1.5)" at bounding box center [504, 314] width 302 height 20
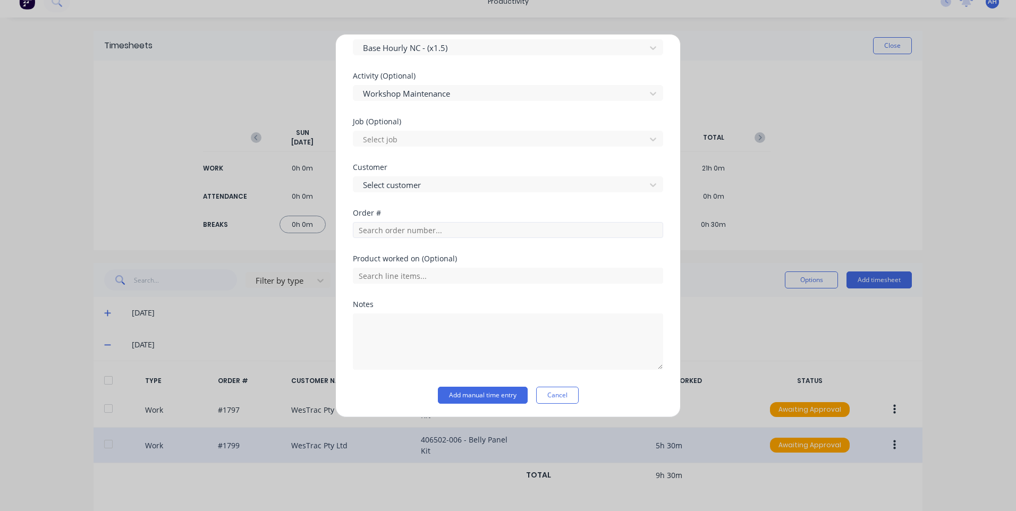
scroll to position [420, 0]
click at [494, 391] on button "Add manual time entry" at bounding box center [483, 393] width 90 height 17
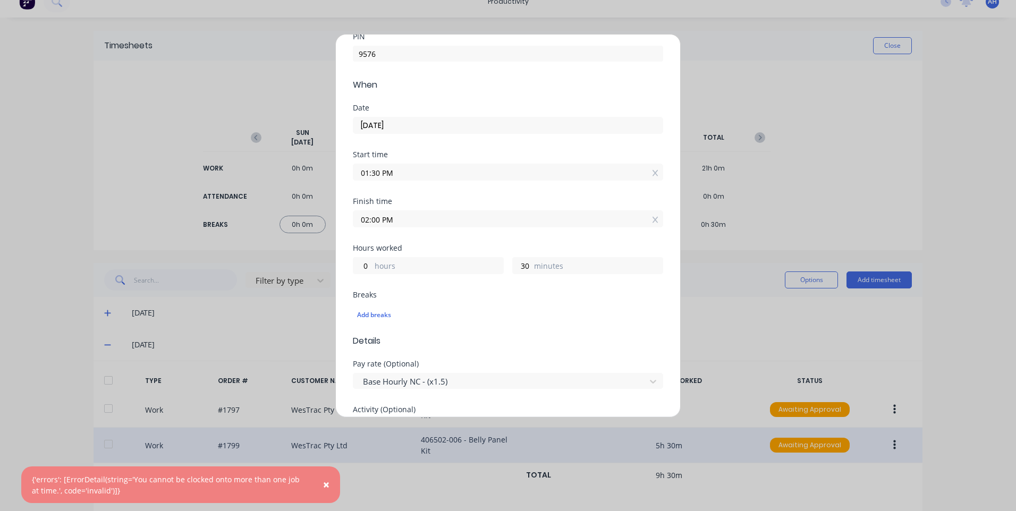
scroll to position [0, 0]
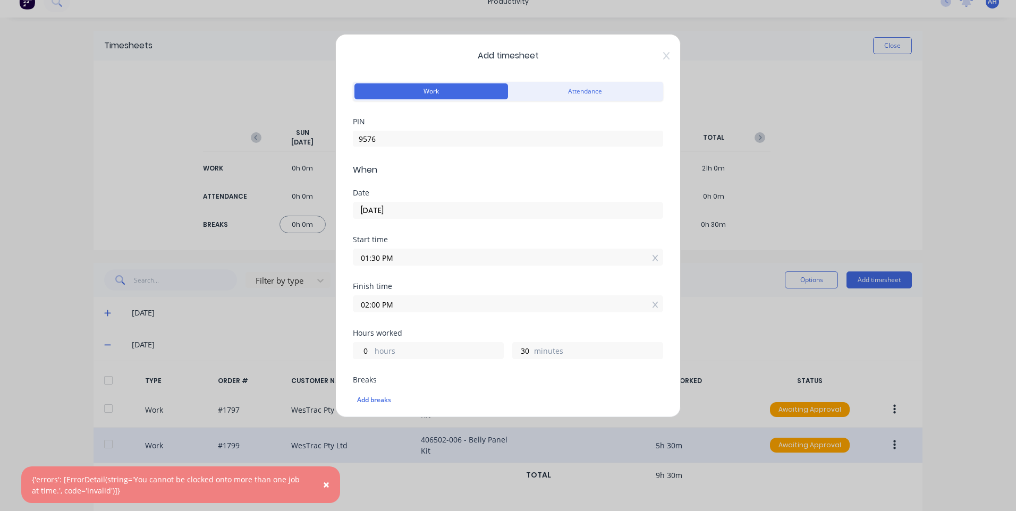
click at [454, 210] on input "23/09/2025" at bounding box center [507, 210] width 309 height 16
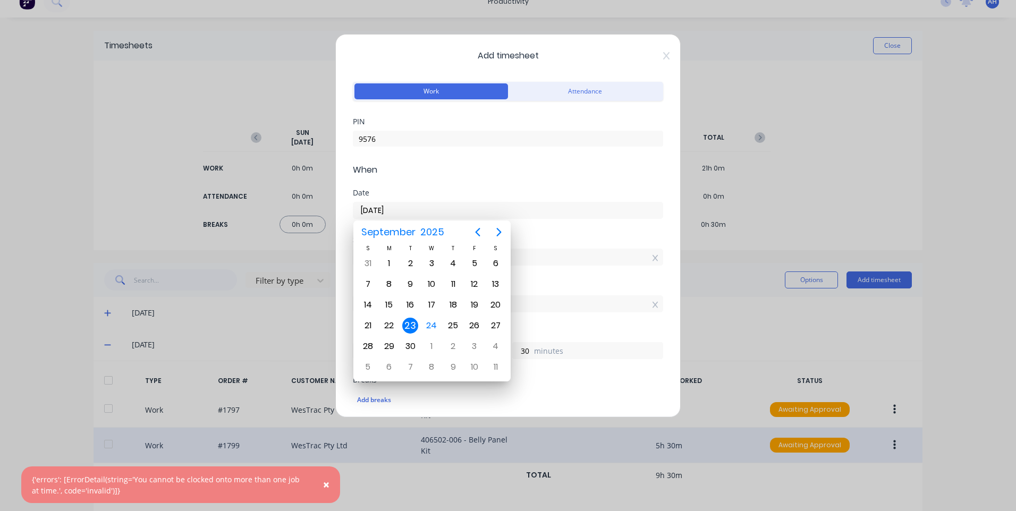
click at [542, 187] on form "Work Attendance PIN 9576 When Date 23/09/2025 Start time 01:30 PM Finish time 0…" at bounding box center [508, 451] width 310 height 744
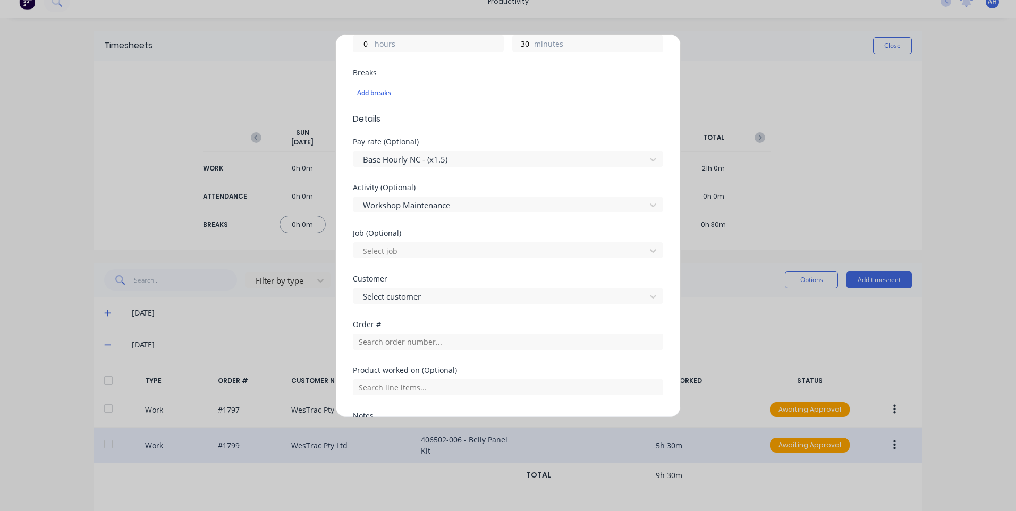
scroll to position [420, 0]
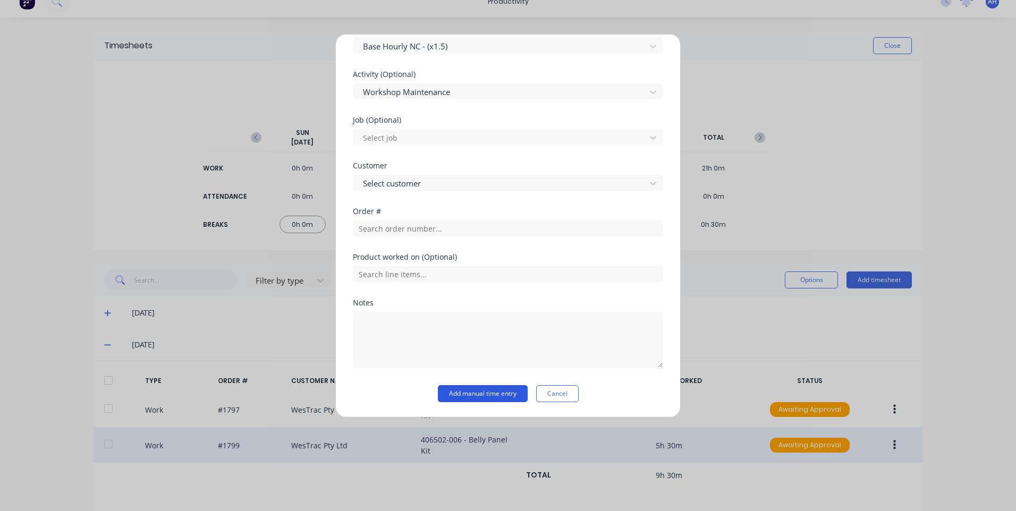
click at [479, 392] on button "Add manual time entry" at bounding box center [483, 393] width 90 height 17
click at [478, 391] on button "Add manual time entry" at bounding box center [483, 393] width 90 height 17
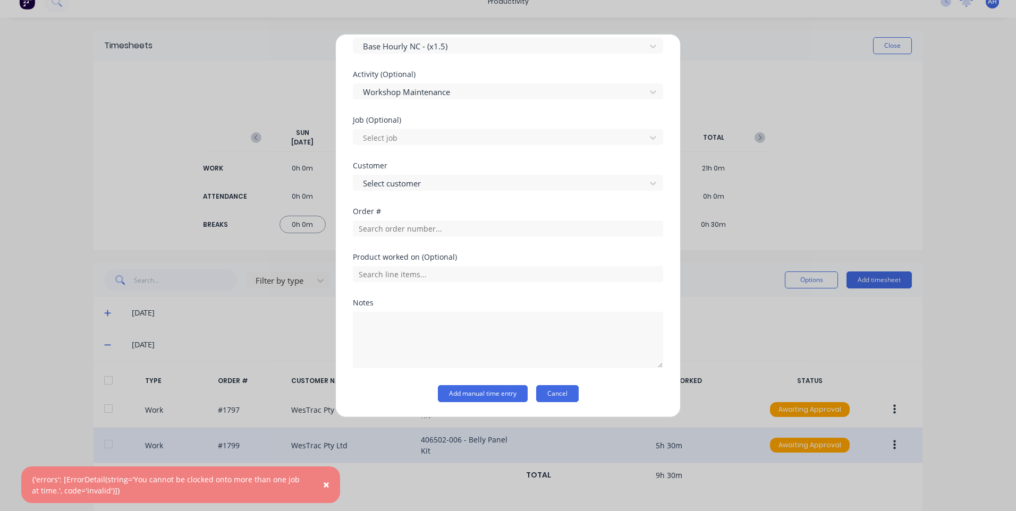
click at [564, 390] on button "Cancel" at bounding box center [557, 393] width 43 height 17
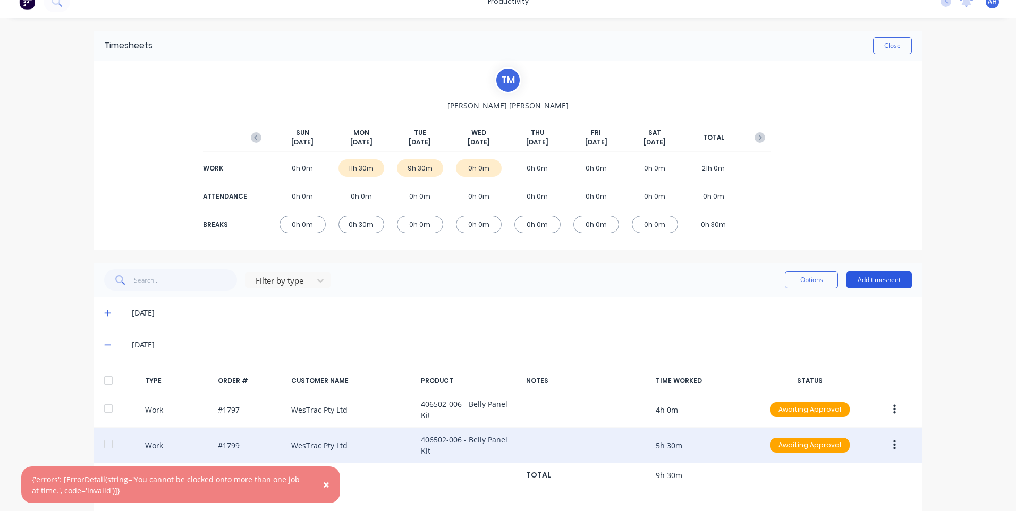
click at [898, 286] on button "Add timesheet" at bounding box center [879, 280] width 65 height 17
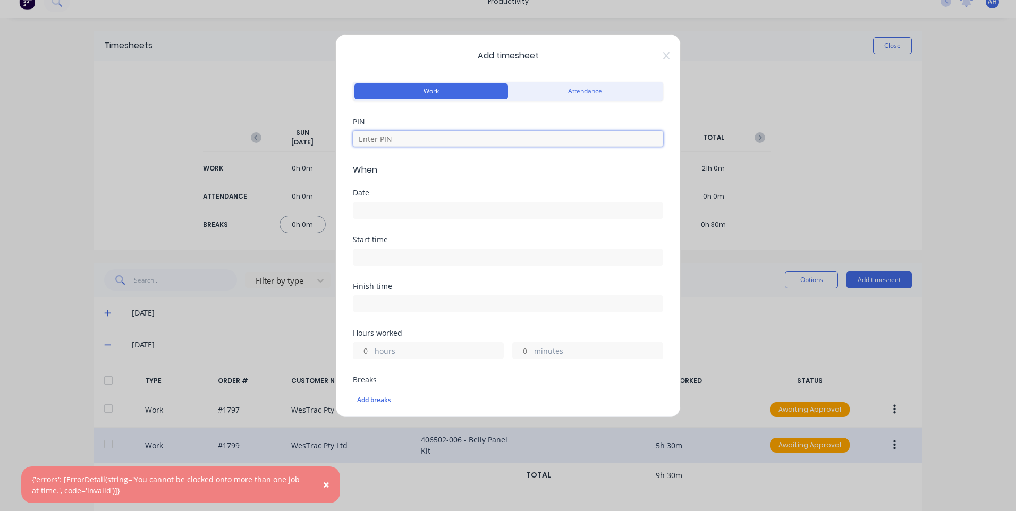
click at [539, 134] on input at bounding box center [508, 139] width 310 height 16
type input "9576"
click at [496, 199] on div "Date" at bounding box center [508, 204] width 310 height 30
click at [497, 220] on div "Date" at bounding box center [508, 212] width 310 height 47
click at [501, 215] on input at bounding box center [507, 210] width 309 height 16
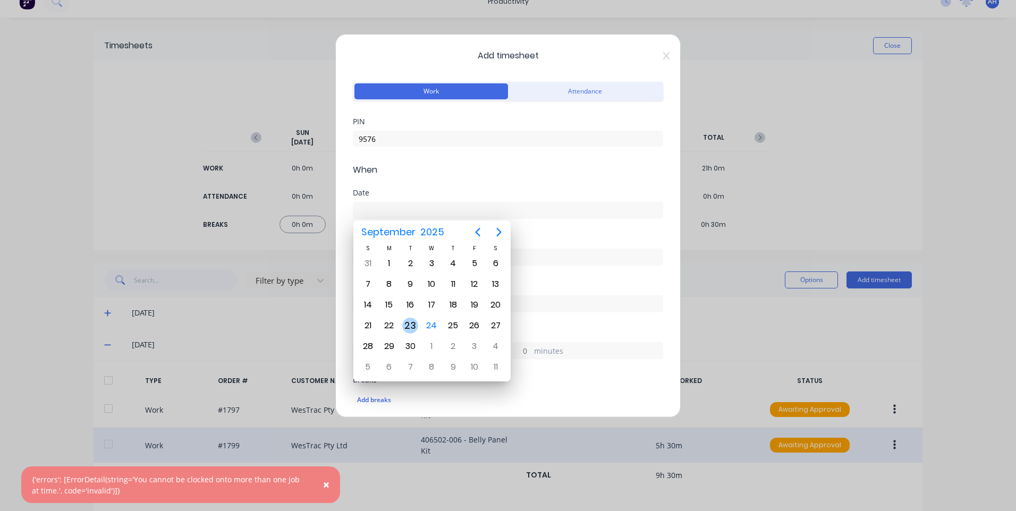
click at [406, 323] on div "23" at bounding box center [410, 326] width 16 height 16
type input "23/09/2025"
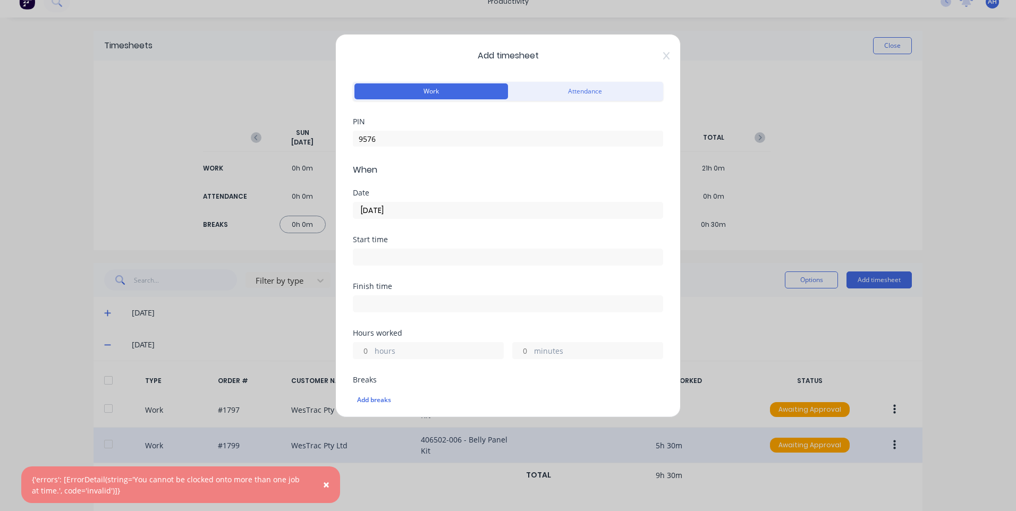
click at [425, 256] on input at bounding box center [507, 257] width 309 height 16
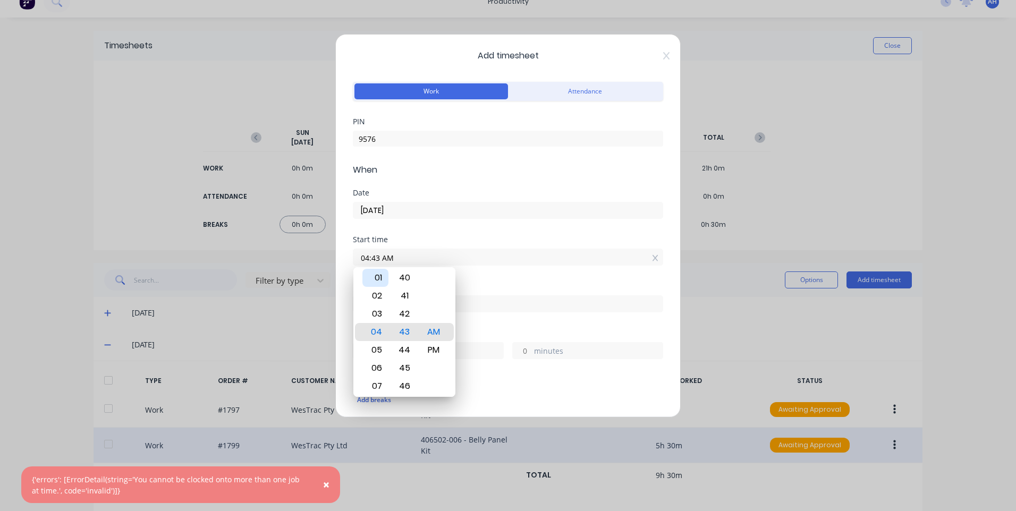
click at [382, 269] on div "01" at bounding box center [375, 278] width 26 height 18
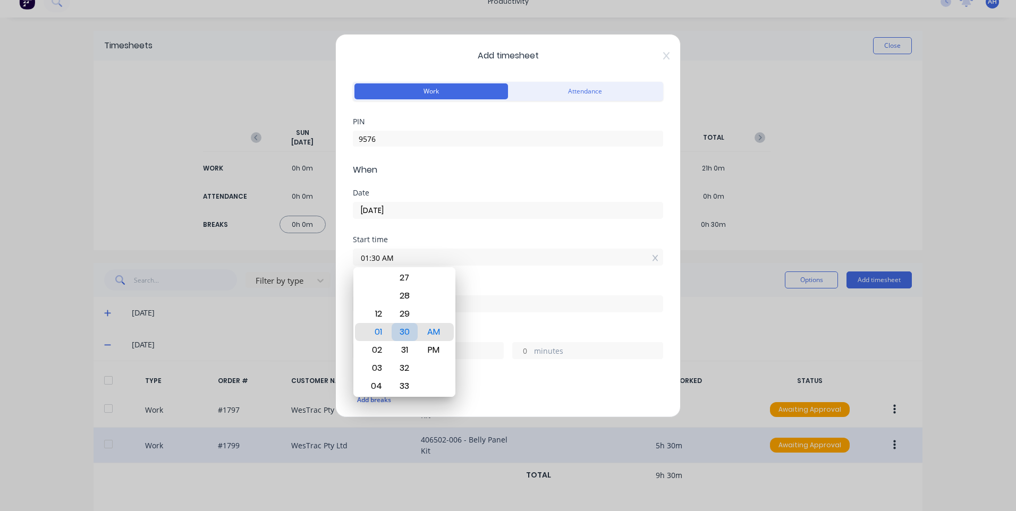
click at [407, 325] on div "30" at bounding box center [405, 332] width 26 height 18
click at [436, 353] on div "PM" at bounding box center [434, 350] width 26 height 18
type input "01:30 PM"
click at [516, 281] on div "Start time 01:30 PM" at bounding box center [508, 259] width 310 height 47
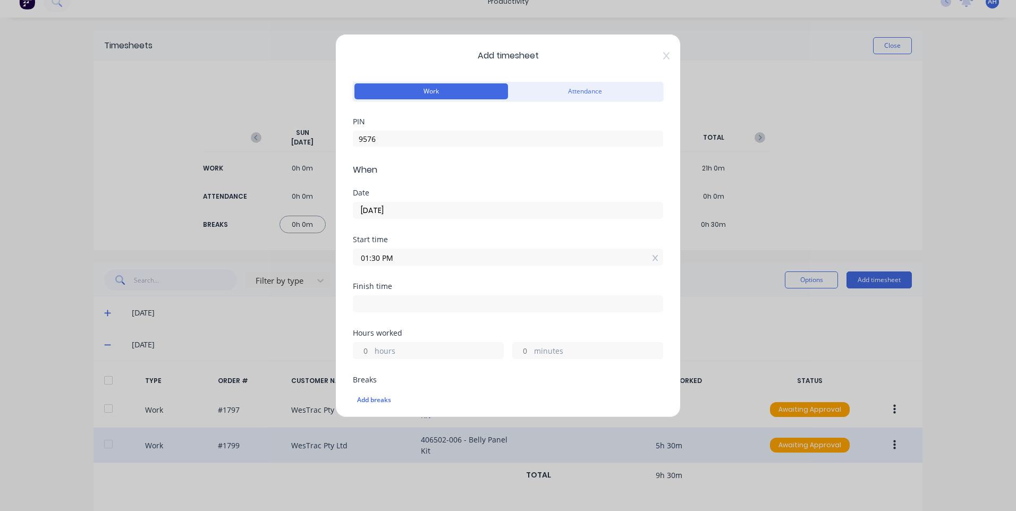
click at [479, 308] on input at bounding box center [507, 304] width 309 height 16
type input "04:43 AM"
type input "15"
type input "13"
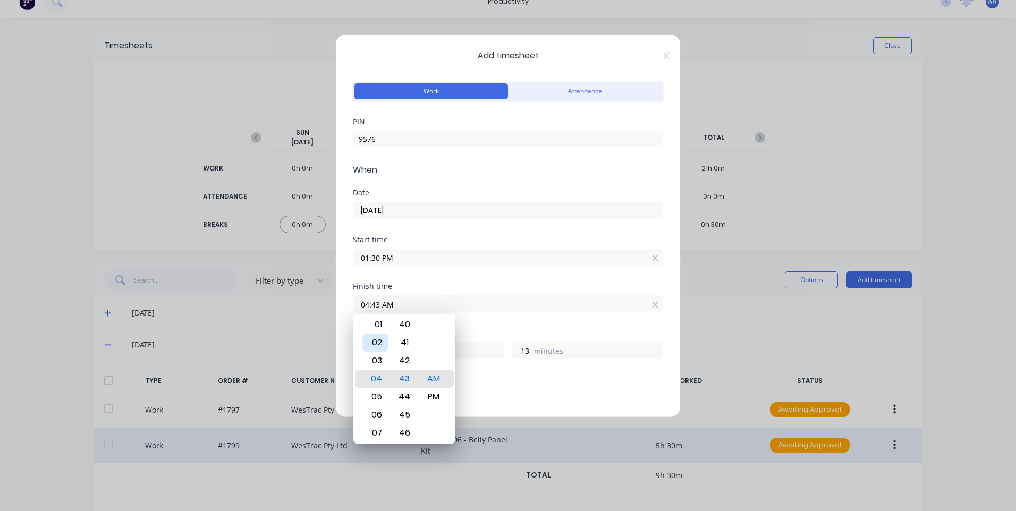
drag, startPoint x: 379, startPoint y: 343, endPoint x: 389, endPoint y: 348, distance: 10.0
click at [380, 343] on div "02" at bounding box center [375, 343] width 26 height 18
type input "02:43 AM"
type input "13"
type input "02:39 AM"
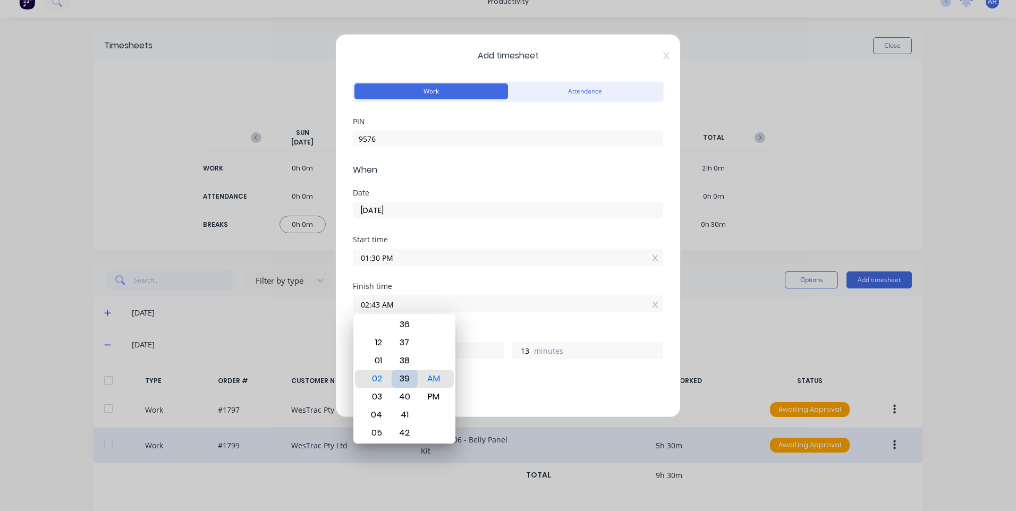
type input "9"
drag, startPoint x: 403, startPoint y: 378, endPoint x: 410, endPoint y: 363, distance: 16.9
type input "02:34 AM"
type input "4"
type input "02:29 AM"
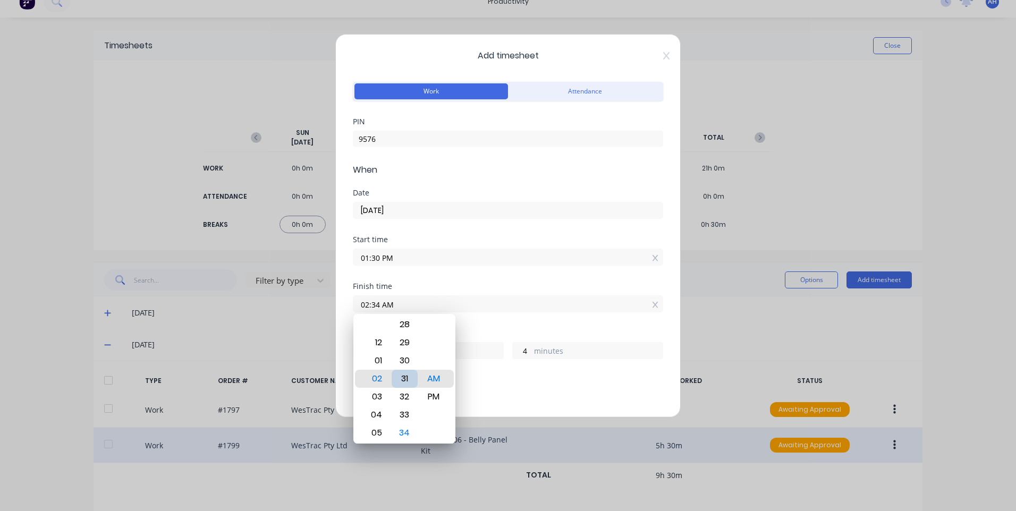
type input "12"
type input "59"
type input "02:23 AM"
type input "53"
type input "02:17 AM"
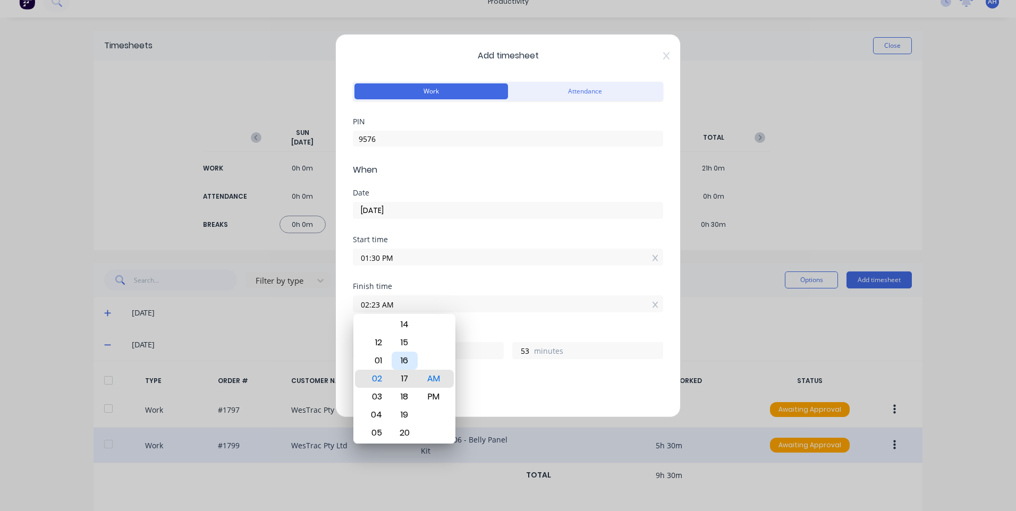
type input "47"
type input "02:11 AM"
type input "41"
type input "02:05 AM"
type input "35"
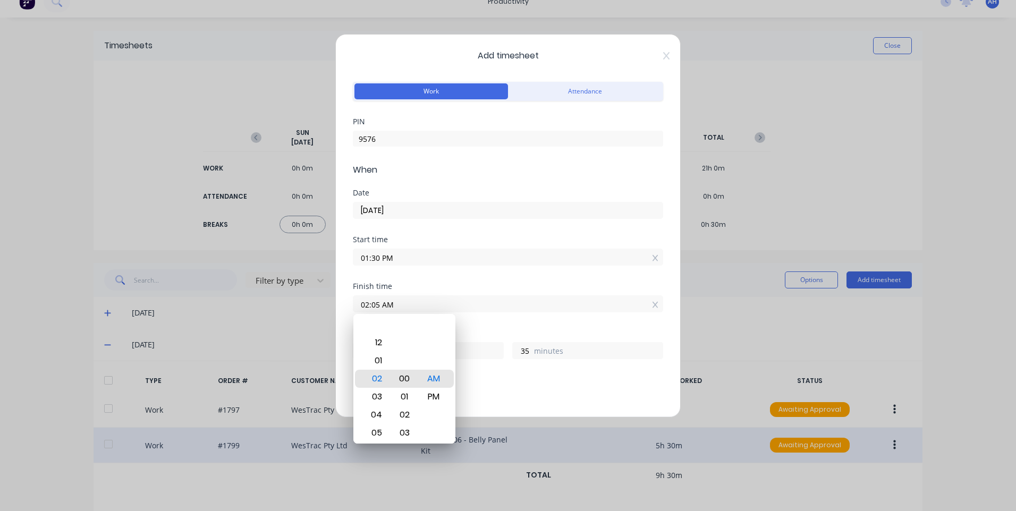
type input "02:00 AM"
type input "30"
click at [433, 392] on div "PM" at bounding box center [434, 397] width 26 height 18
type input "02:00 PM"
type input "0"
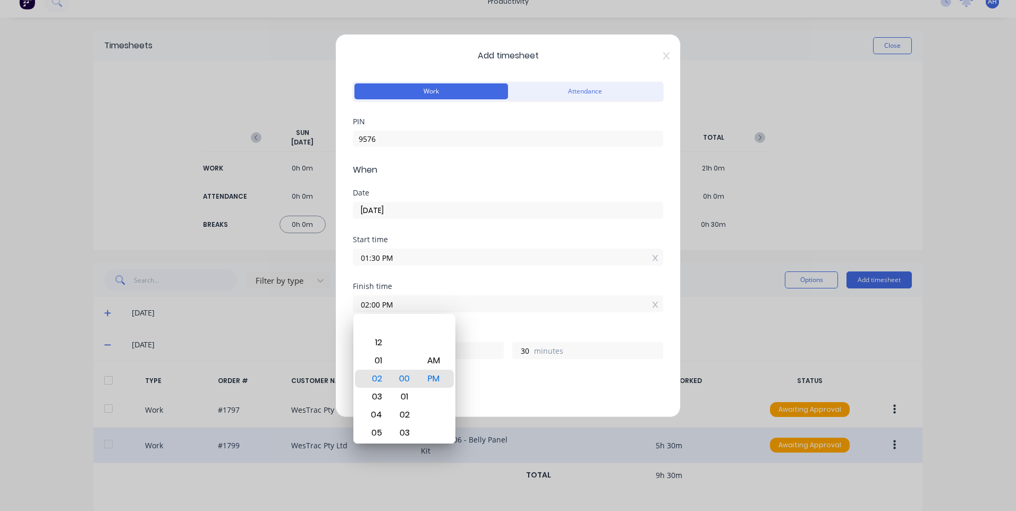
click at [510, 389] on div "Add breaks" at bounding box center [508, 398] width 310 height 25
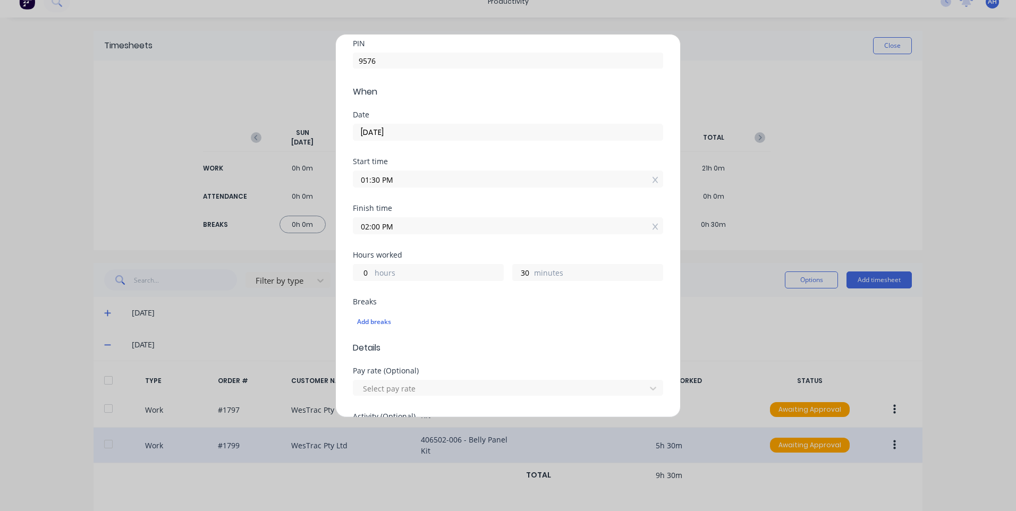
scroll to position [213, 0]
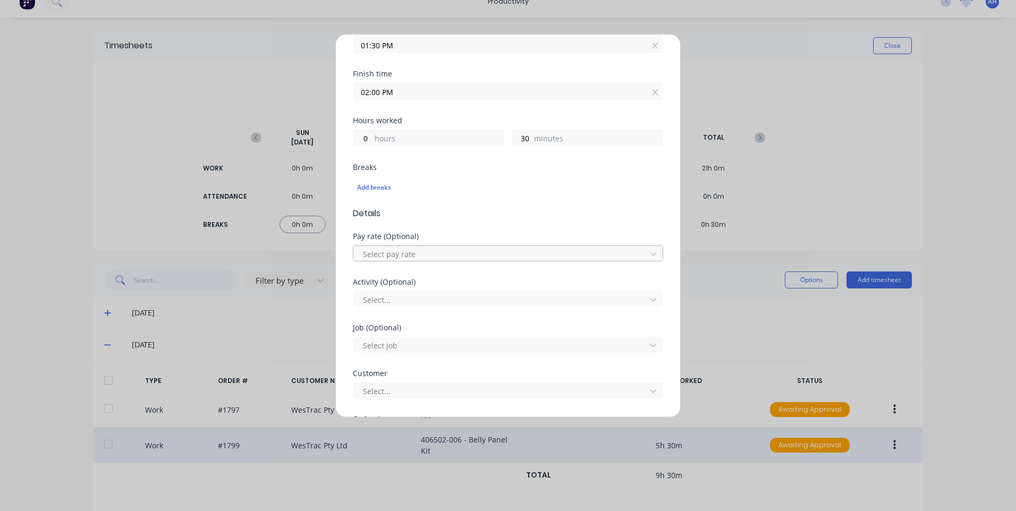
click at [430, 259] on div at bounding box center [501, 254] width 278 height 13
click at [441, 297] on div at bounding box center [501, 299] width 278 height 13
type input "work"
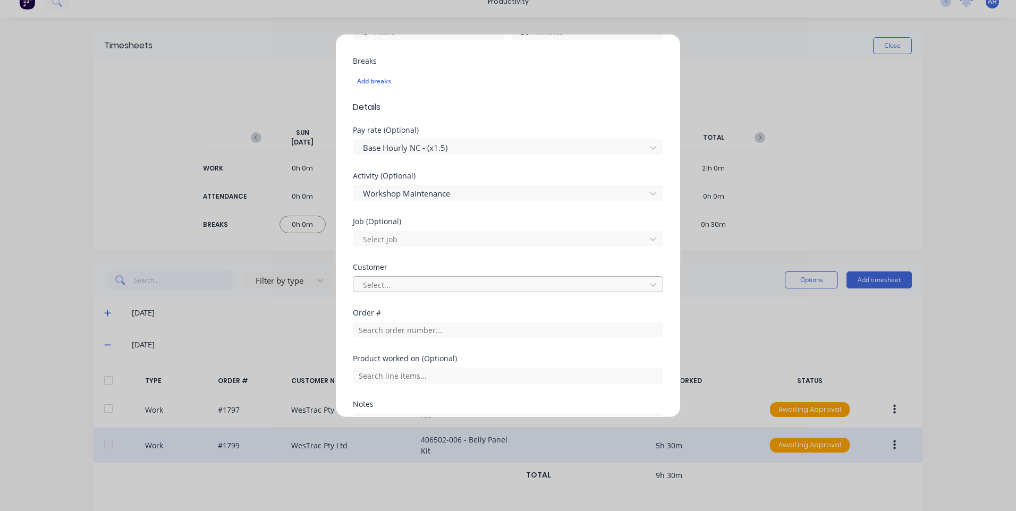
click at [418, 283] on div at bounding box center [501, 284] width 278 height 13
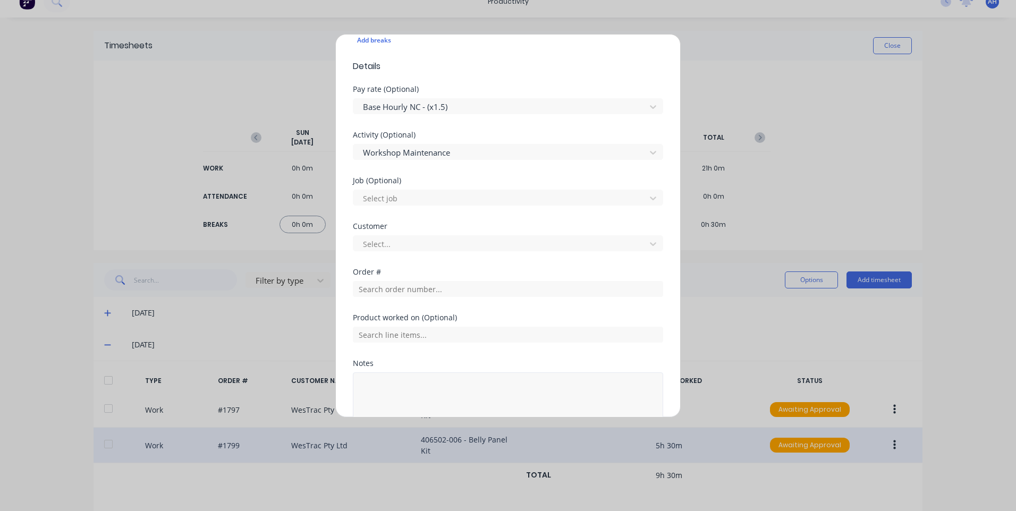
scroll to position [420, 0]
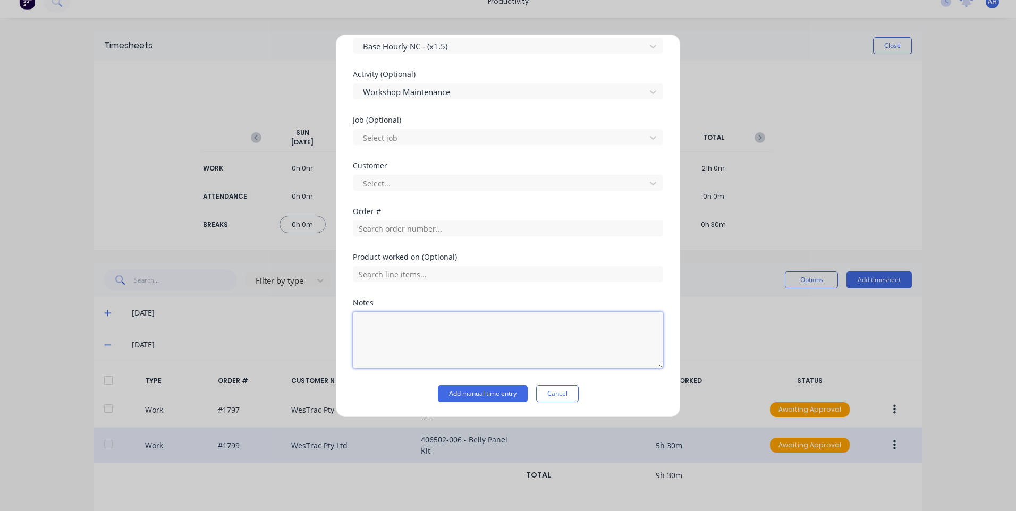
click at [423, 323] on textarea at bounding box center [508, 340] width 310 height 56
type textarea "forklift"
click at [491, 392] on button "Add manual time entry" at bounding box center [483, 393] width 90 height 17
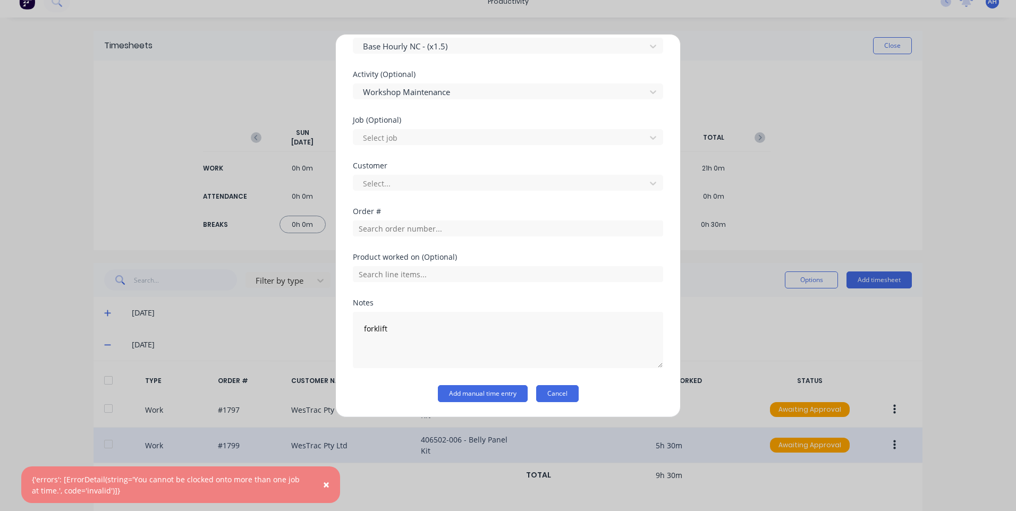
click at [561, 393] on button "Cancel" at bounding box center [557, 393] width 43 height 17
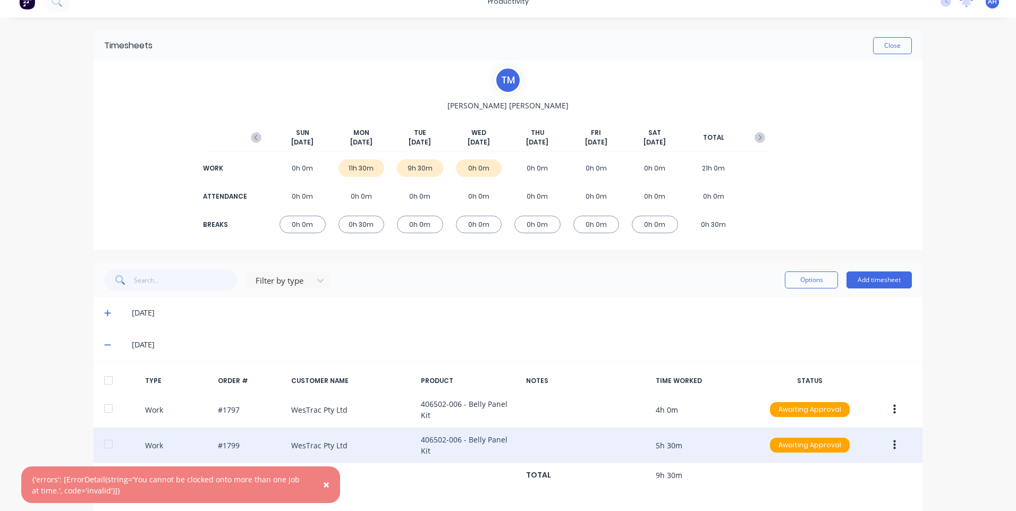
click at [487, 431] on div "Work #1799 WesTrac Pty Ltd 406502-006 - Belly Panel Kit 5h 30m Awaiting Approval" at bounding box center [508, 446] width 829 height 36
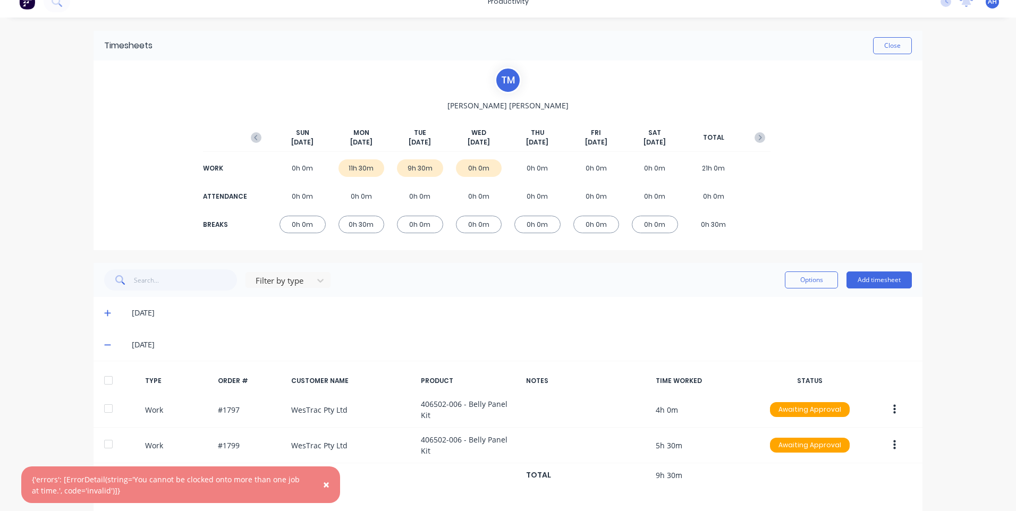
click at [888, 443] on button "button" at bounding box center [894, 445] width 25 height 19
click at [824, 419] on div "Edit" at bounding box center [857, 426] width 82 height 15
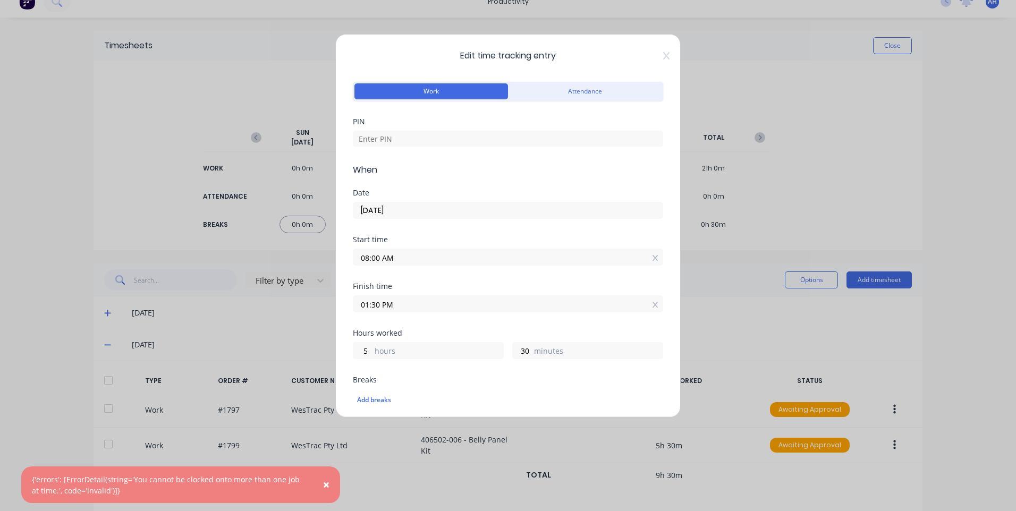
scroll to position [53, 0]
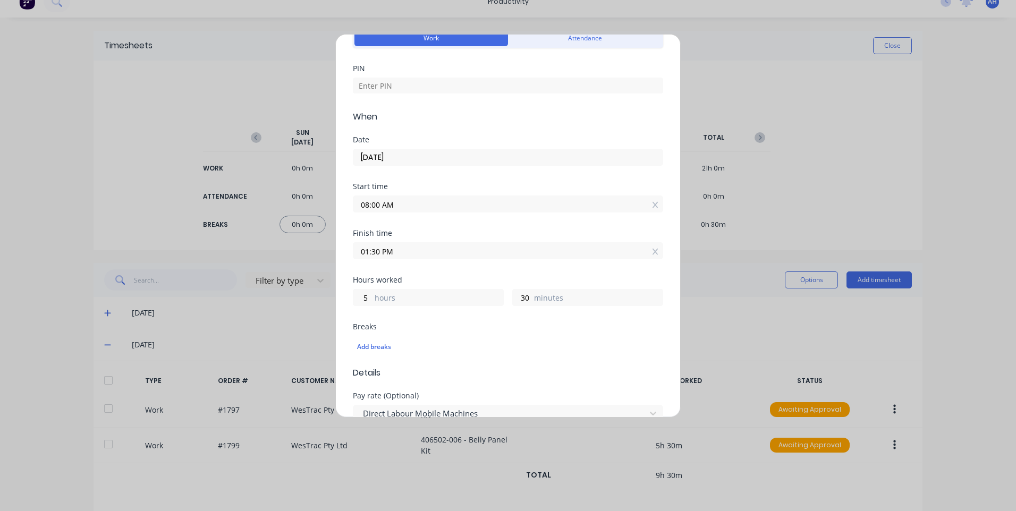
click at [787, 128] on div "Edit time tracking entry Work Attendance PIN When Date 23/09/2025 Start time 08…" at bounding box center [508, 255] width 1016 height 511
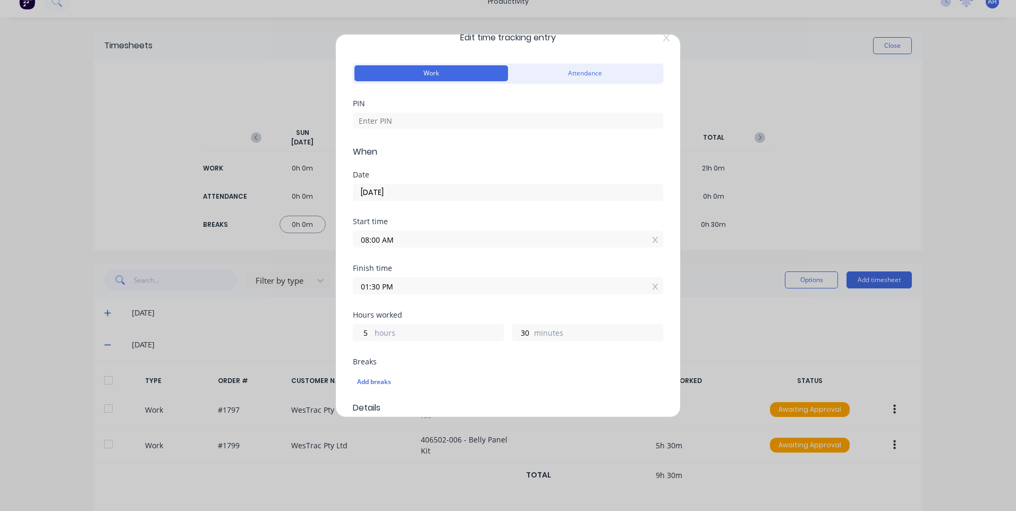
scroll to position [0, 0]
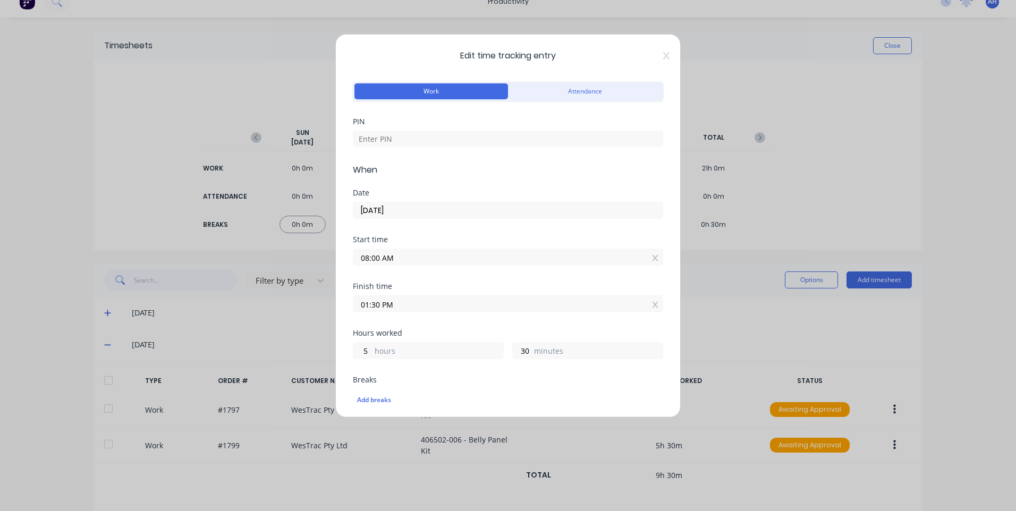
click at [654, 53] on span "Edit time tracking entry" at bounding box center [508, 55] width 310 height 13
click at [663, 56] on icon at bounding box center [666, 56] width 6 height 9
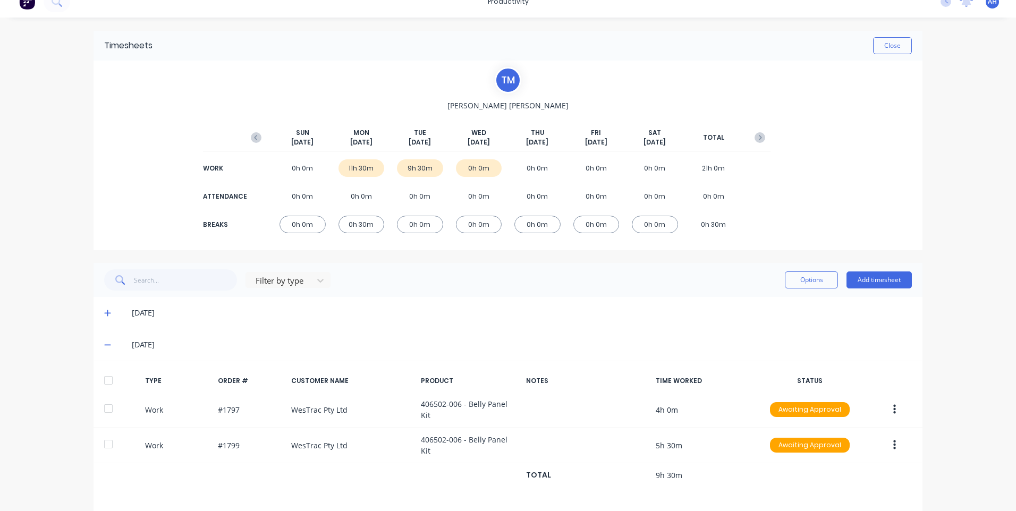
scroll to position [46, 0]
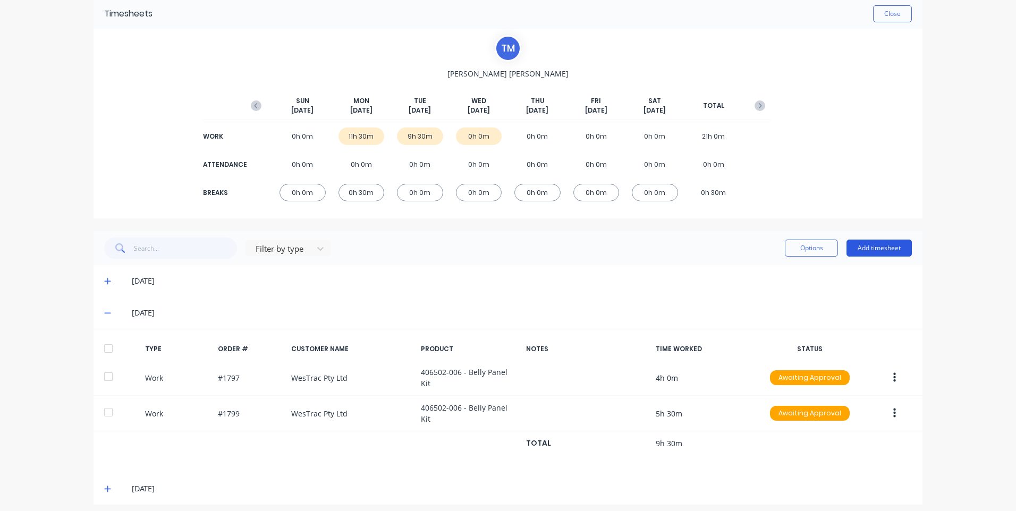
click at [883, 251] on button "Add timesheet" at bounding box center [879, 248] width 65 height 17
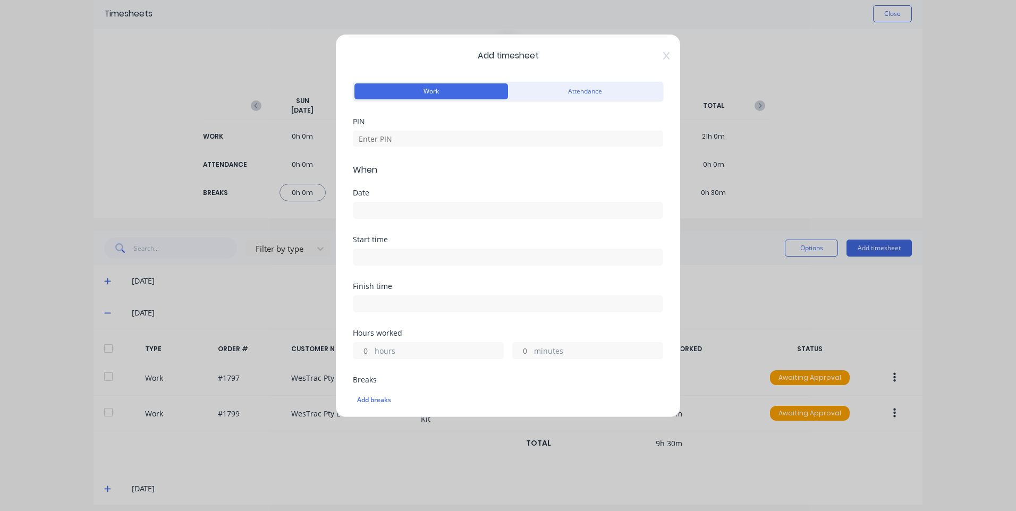
click at [441, 151] on div "PIN" at bounding box center [508, 141] width 310 height 46
click at [453, 140] on input at bounding box center [508, 139] width 310 height 16
type input "9576"
click at [427, 206] on input at bounding box center [507, 210] width 309 height 16
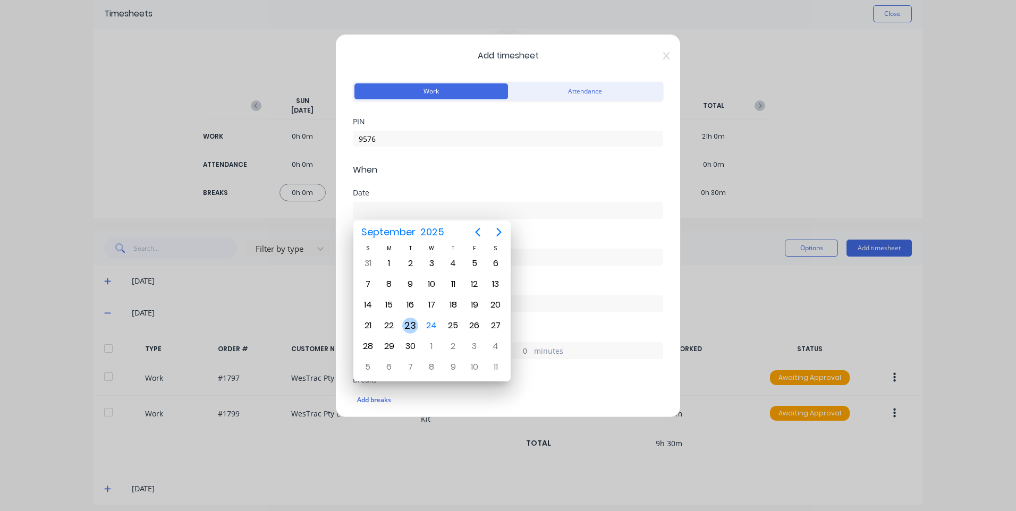
click at [408, 318] on div "23" at bounding box center [410, 326] width 16 height 16
type input "23/09/2025"
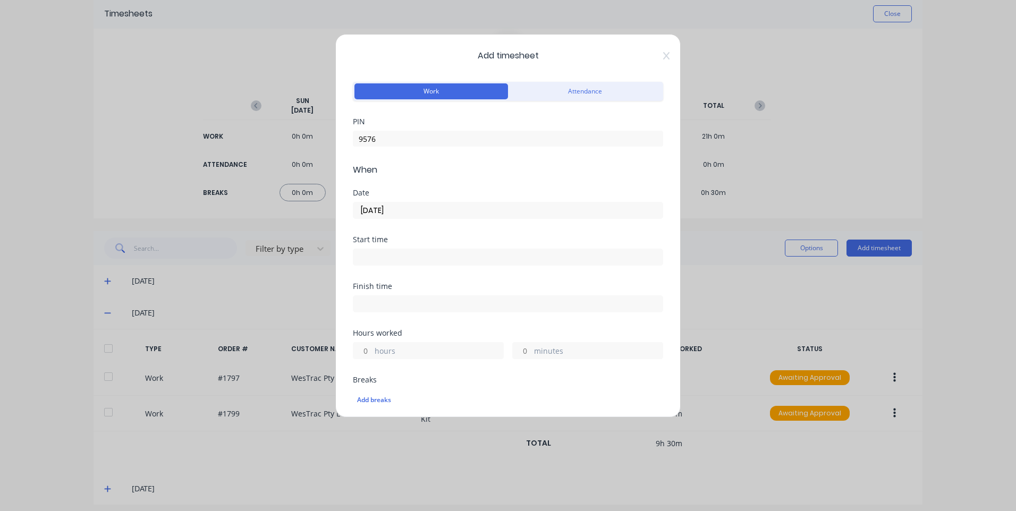
click at [426, 263] on input at bounding box center [507, 257] width 309 height 16
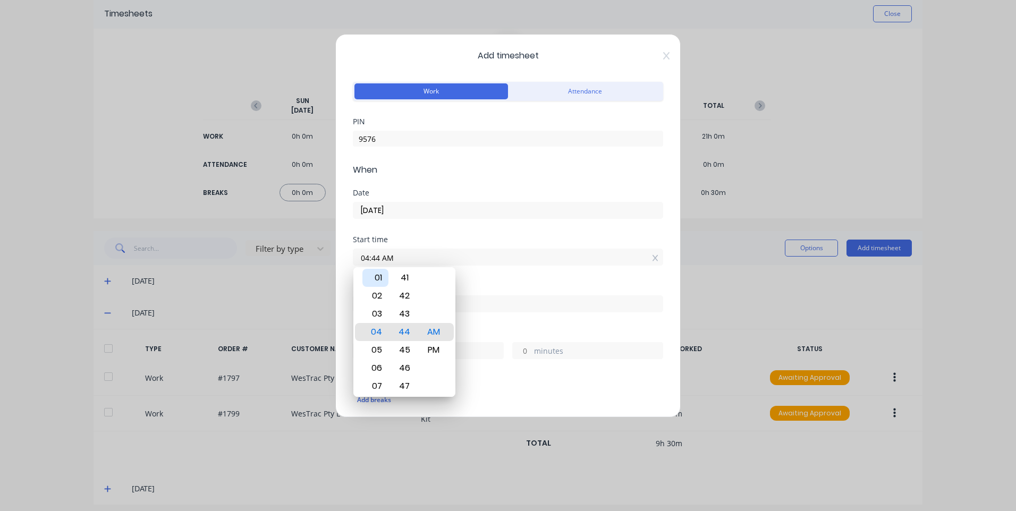
click at [376, 276] on div "01" at bounding box center [375, 278] width 26 height 18
drag, startPoint x: 432, startPoint y: 346, endPoint x: 483, endPoint y: 310, distance: 61.8
click at [432, 346] on div "PM" at bounding box center [434, 350] width 26 height 18
type input "01:31 PM"
click at [548, 277] on div "Start time 01:31 PM" at bounding box center [508, 259] width 310 height 47
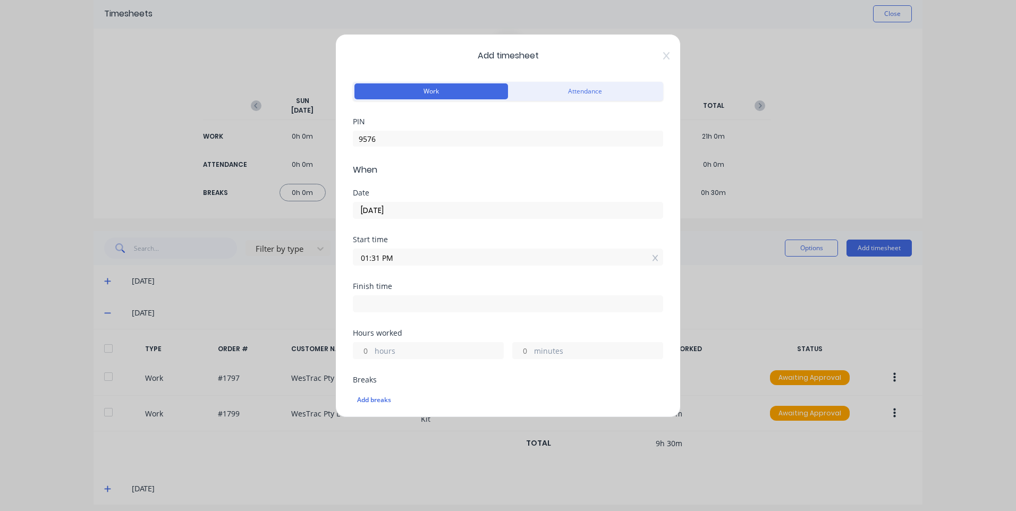
click at [468, 315] on div "Finish time" at bounding box center [508, 306] width 310 height 47
click at [468, 310] on input at bounding box center [507, 304] width 309 height 16
type input "04:44 AM"
type input "15"
type input "13"
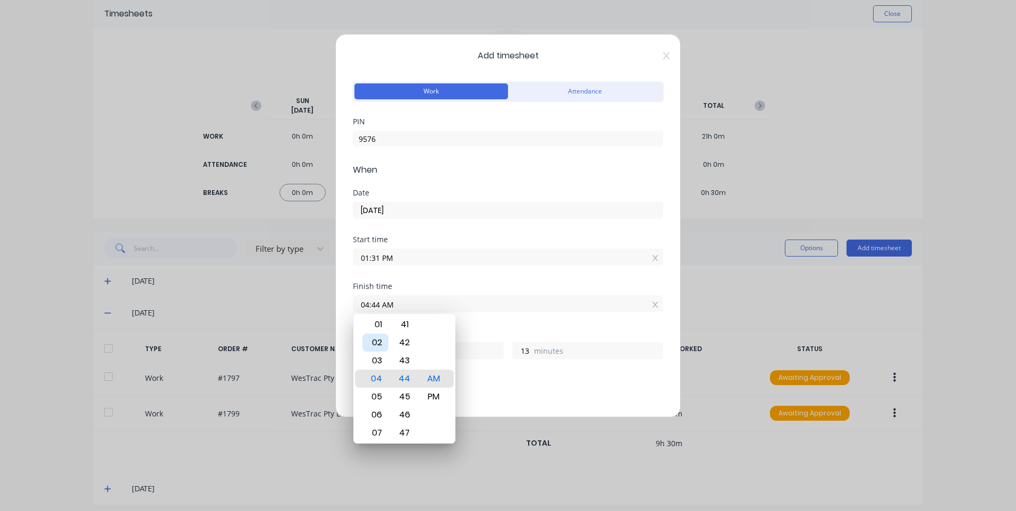
click at [378, 341] on div "02" at bounding box center [375, 343] width 26 height 18
type input "02:44 AM"
type input "13"
type input "02:40 AM"
type input "9"
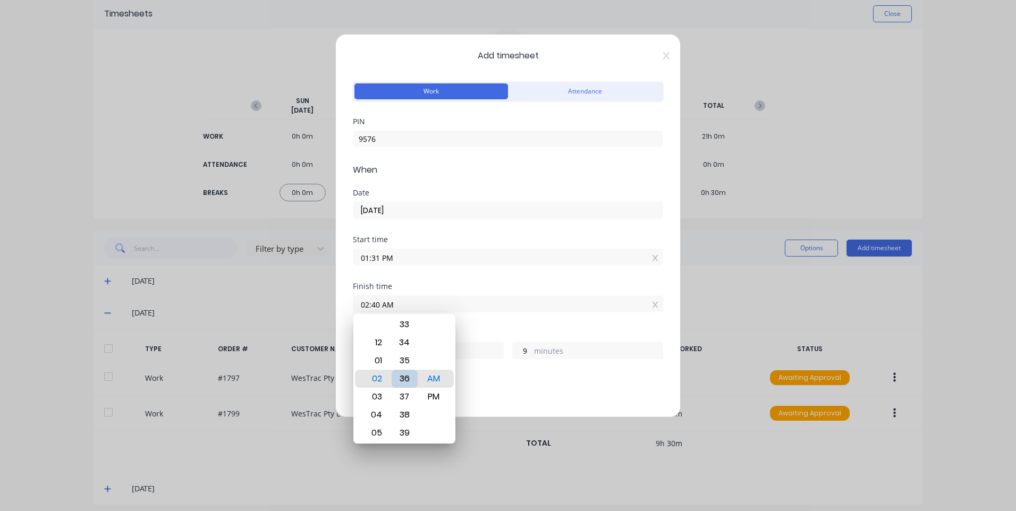
type input "02:36 AM"
type input "5"
type input "02:32 AM"
type input "1"
type input "02:31 AM"
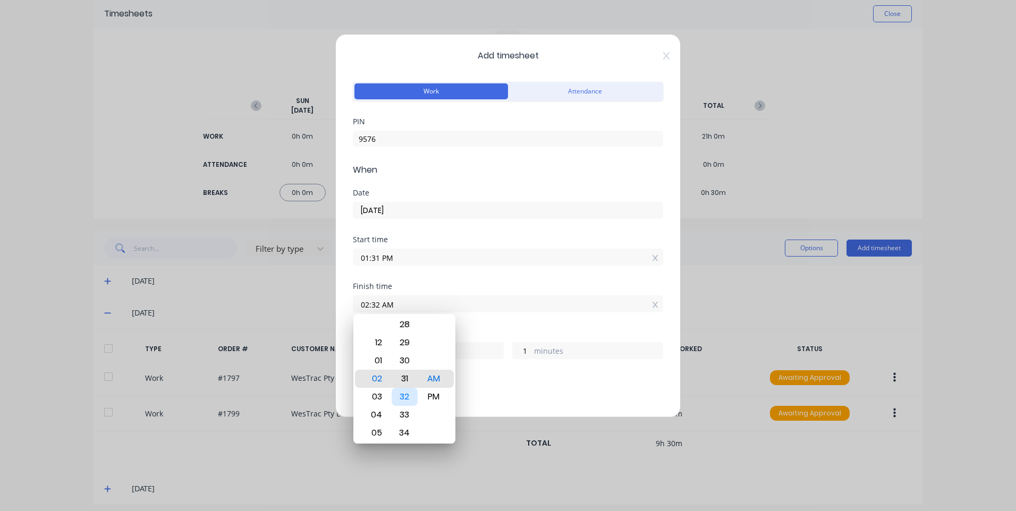
type input "0"
click at [436, 392] on div "PM" at bounding box center [434, 397] width 26 height 18
type input "02:31 PM"
type input "1"
click at [503, 376] on div "Breaks" at bounding box center [508, 379] width 310 height 7
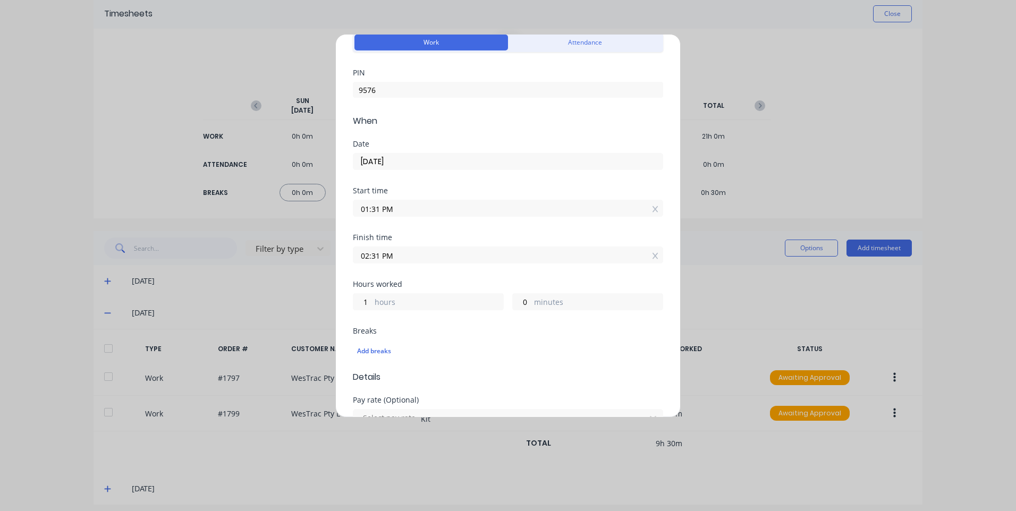
scroll to position [106, 0]
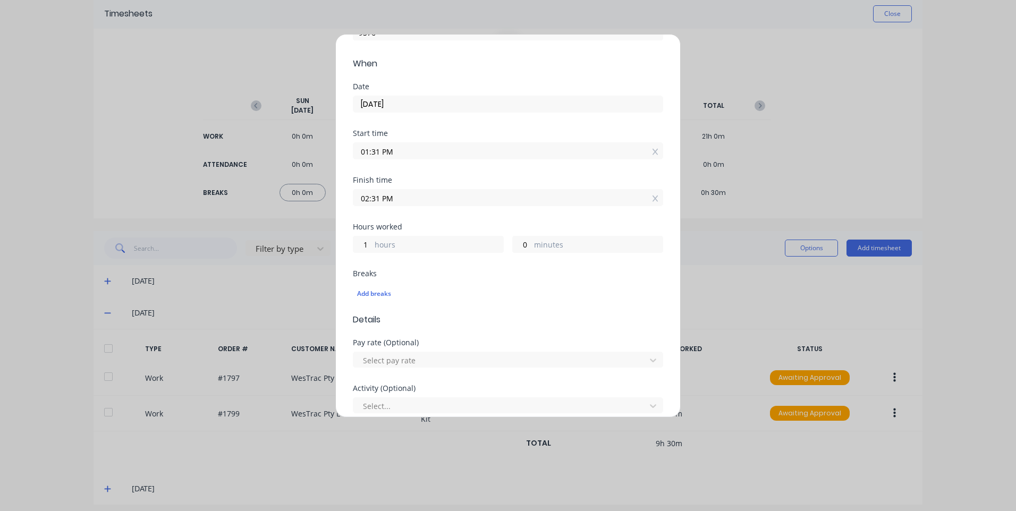
click at [411, 199] on input "02:31 PM" at bounding box center [507, 198] width 309 height 16
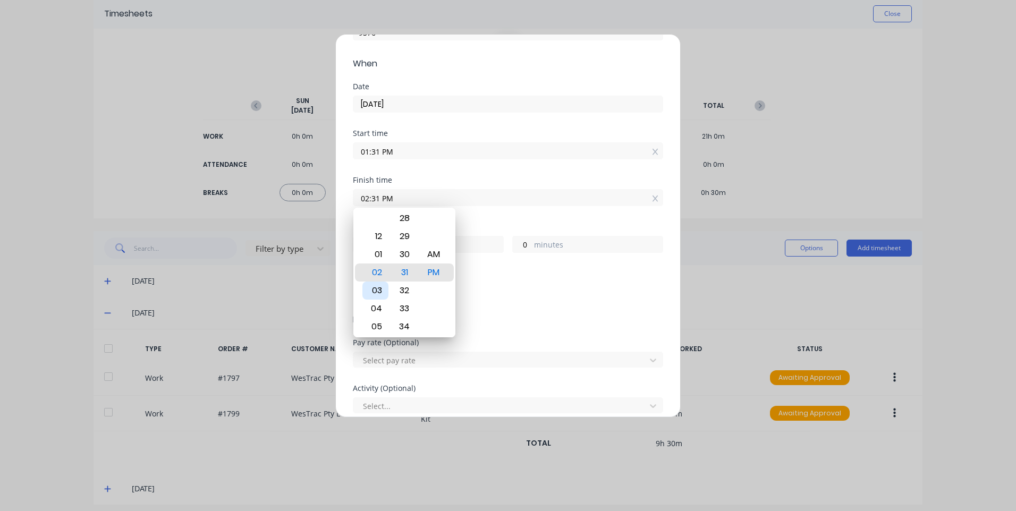
type input "12:31 PM"
type input "23"
click at [381, 308] on div "02" at bounding box center [375, 309] width 26 height 18
type input "02:31 PM"
type input "1"
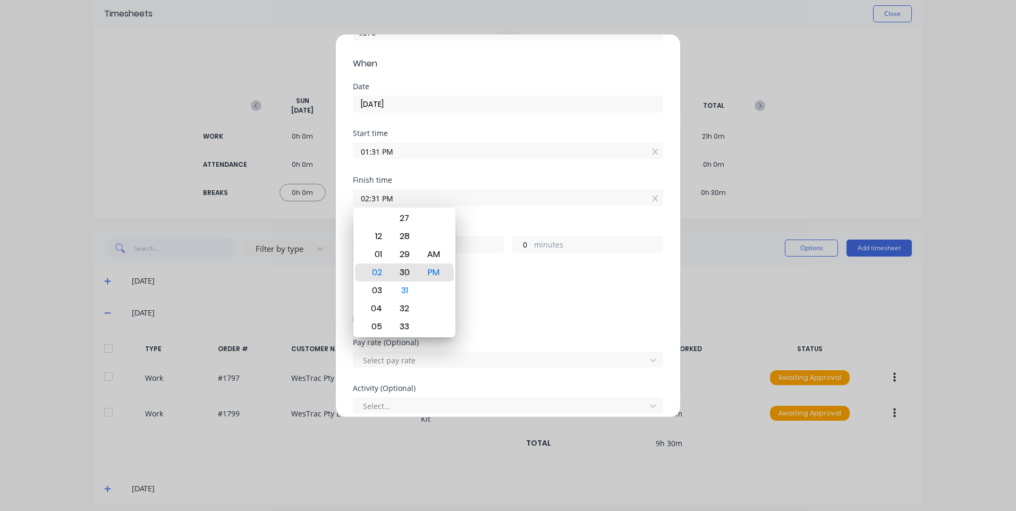
type input "12:31 PM"
type input "23"
type input "12:30 PM"
type input "22"
type input "59"
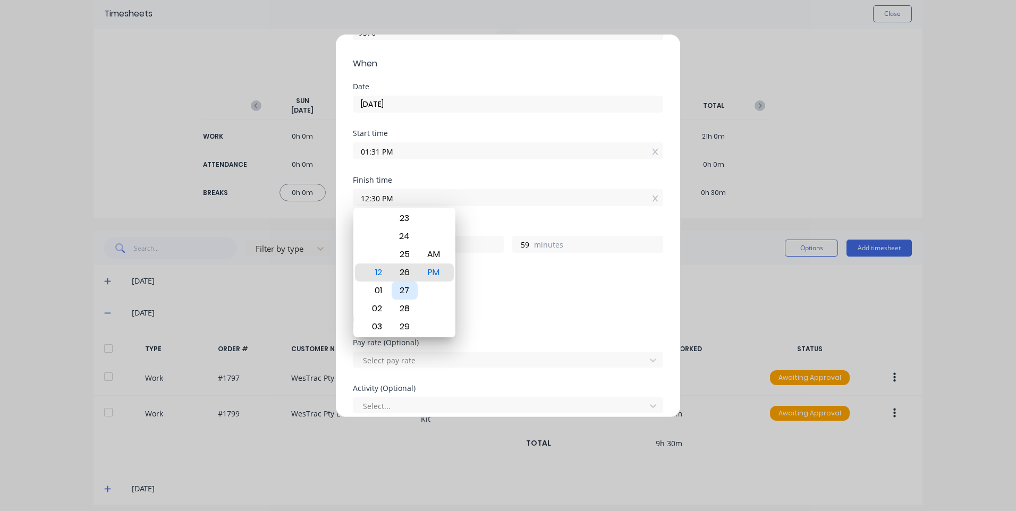
type input "12:26 PM"
type input "55"
type input "12:22 PM"
type input "51"
type input "12:18 PM"
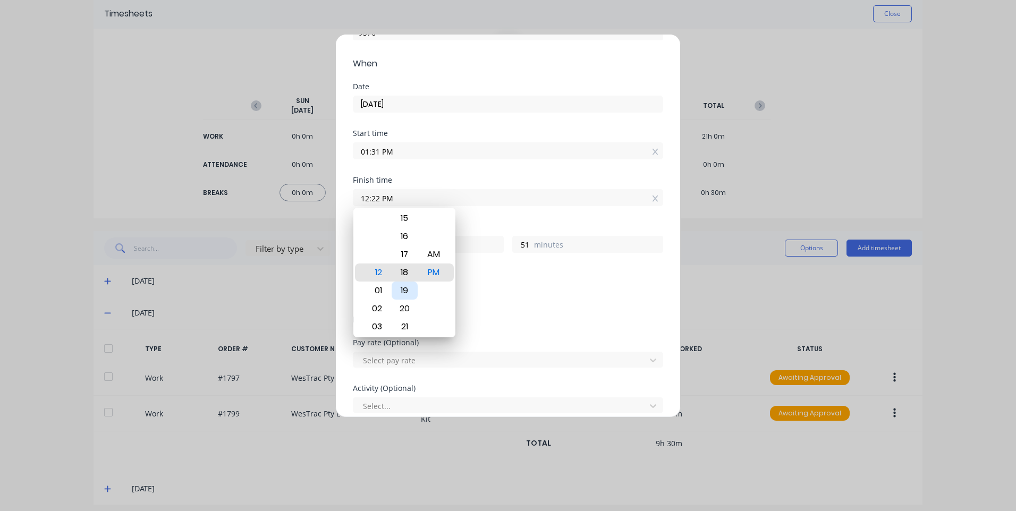
type input "47"
type input "12:14 PM"
type input "43"
type input "12:09 PM"
type input "38"
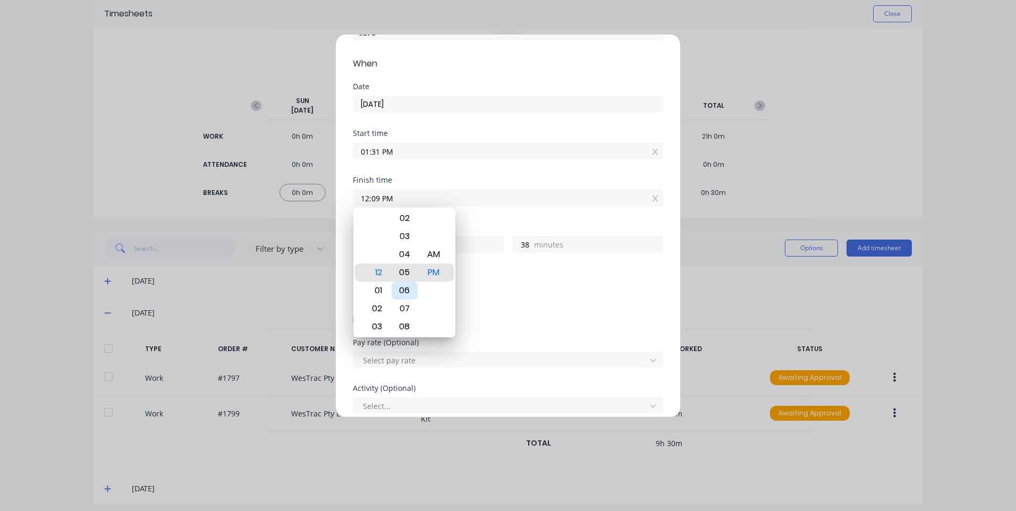
type input "12:05 PM"
type input "34"
type input "12:01 PM"
type input "30"
type input "12:00 PM"
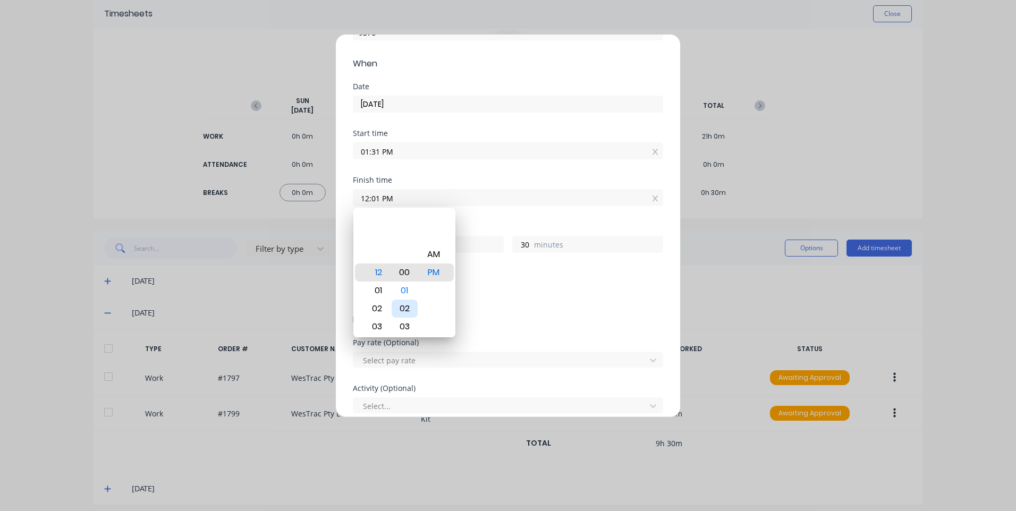
type input "29"
click at [380, 306] on div "02" at bounding box center [375, 309] width 26 height 18
type input "02:00 PM"
type input "0"
click at [521, 308] on div "Breaks Add breaks" at bounding box center [508, 292] width 310 height 44
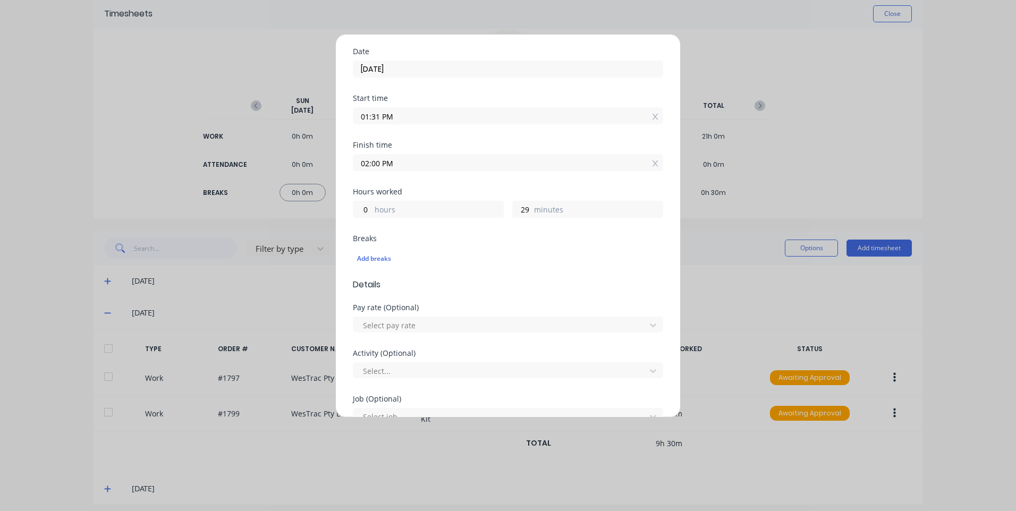
scroll to position [159, 0]
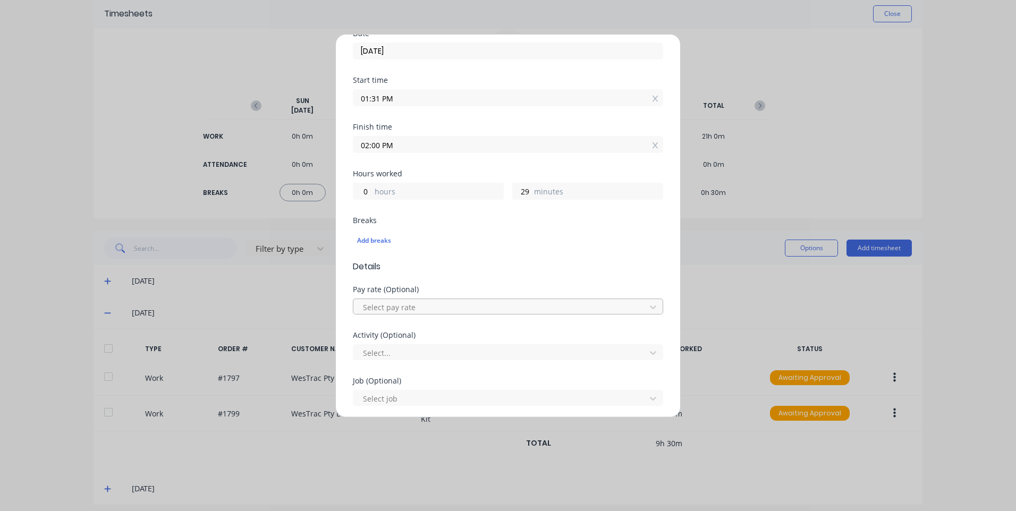
click at [478, 307] on div at bounding box center [501, 307] width 278 height 13
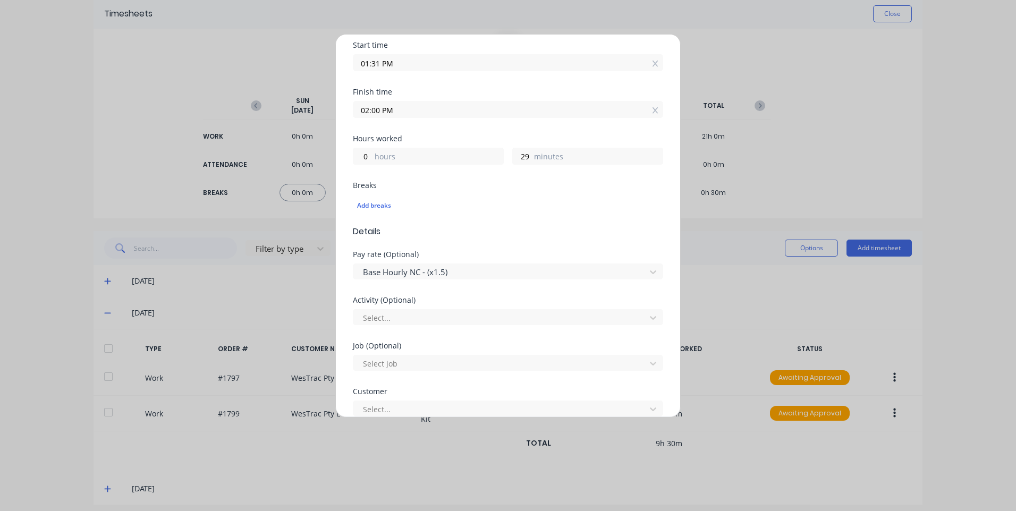
scroll to position [213, 0]
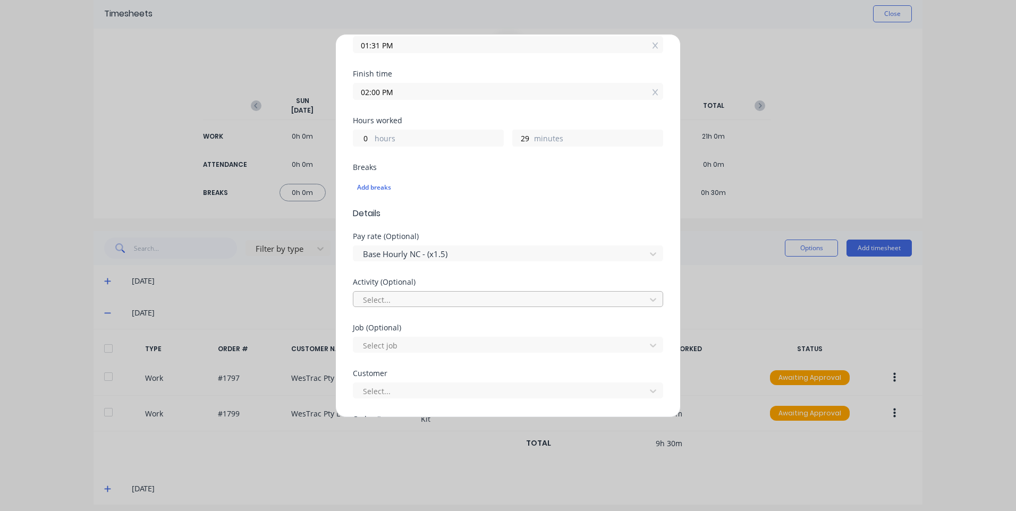
click at [457, 302] on div at bounding box center [501, 299] width 278 height 13
type input "work"
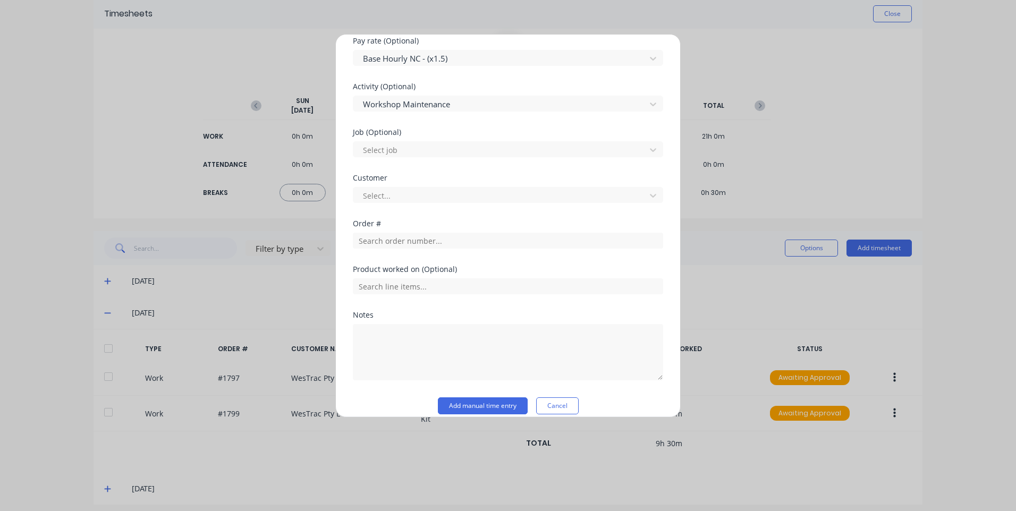
scroll to position [420, 0]
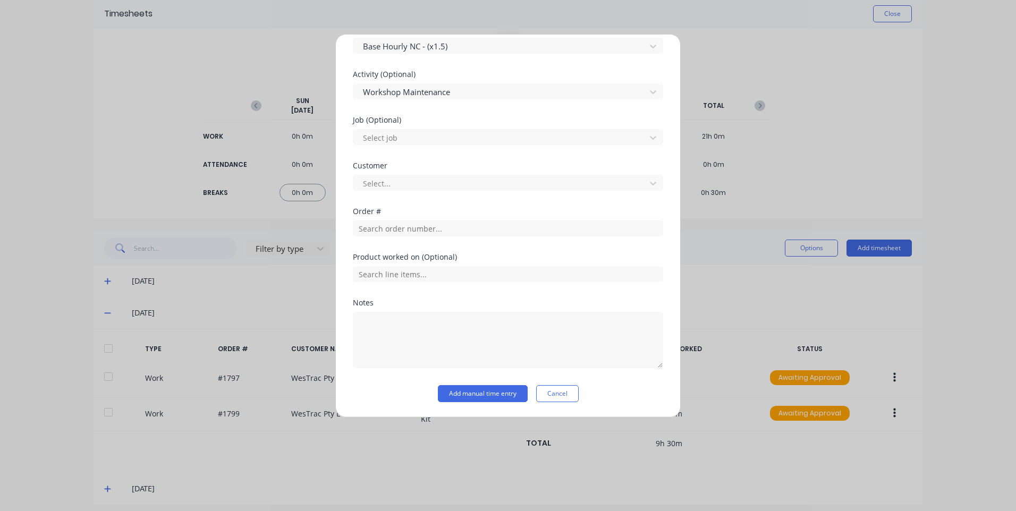
click at [453, 192] on div "Customer Select..." at bounding box center [508, 185] width 310 height 46
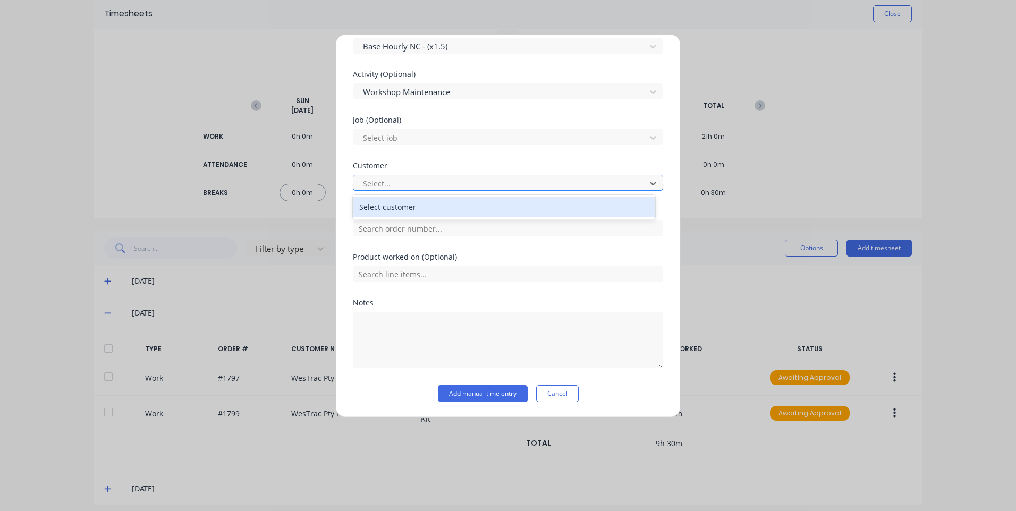
click at [461, 185] on div at bounding box center [501, 183] width 278 height 13
click at [451, 204] on div "Select customer" at bounding box center [504, 207] width 302 height 20
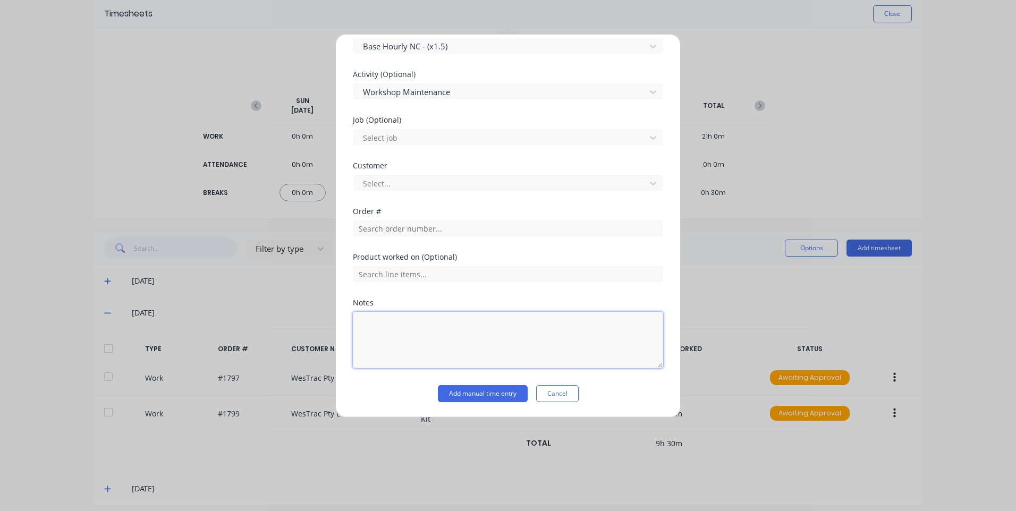
click at [396, 322] on textarea at bounding box center [508, 340] width 310 height 56
drag, startPoint x: 584, startPoint y: 345, endPoint x: 585, endPoint y: 340, distance: 5.4
click at [584, 343] on textarea "forklift (wouldn't allow me to input 1:30 pm (cannot clock onto more then one j…" at bounding box center [508, 340] width 310 height 56
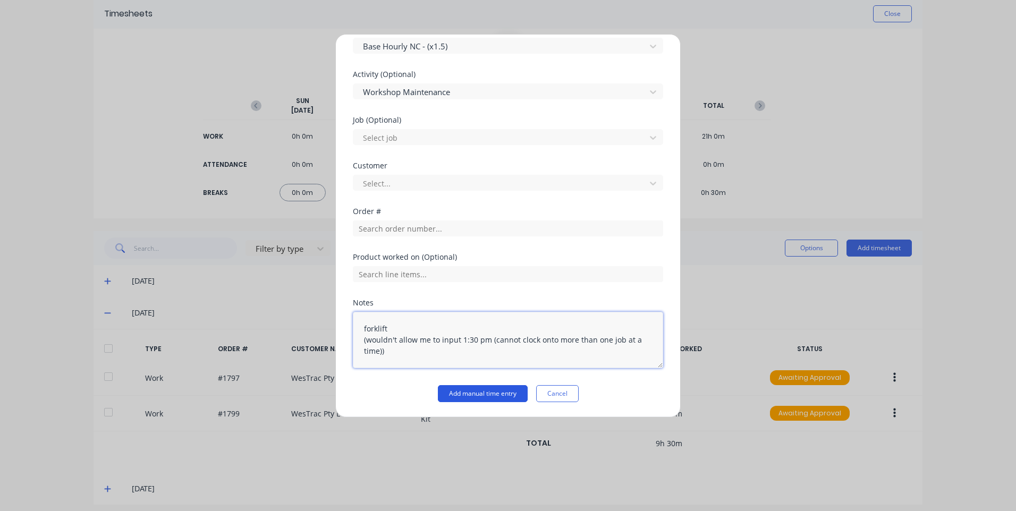
type textarea "forklift (wouldn't allow me to input 1:30 pm (cannot clock onto more than one j…"
click at [489, 388] on button "Add manual time entry" at bounding box center [483, 393] width 90 height 17
click at [497, 400] on button "Add manual time entry" at bounding box center [483, 393] width 90 height 17
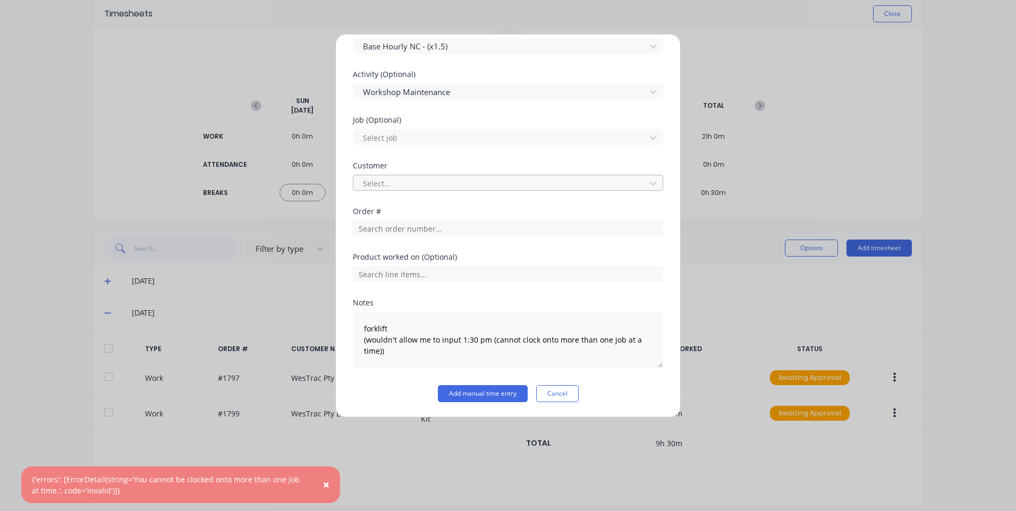
click at [459, 188] on div at bounding box center [501, 183] width 278 height 13
click at [470, 164] on div "Customer" at bounding box center [508, 165] width 310 height 7
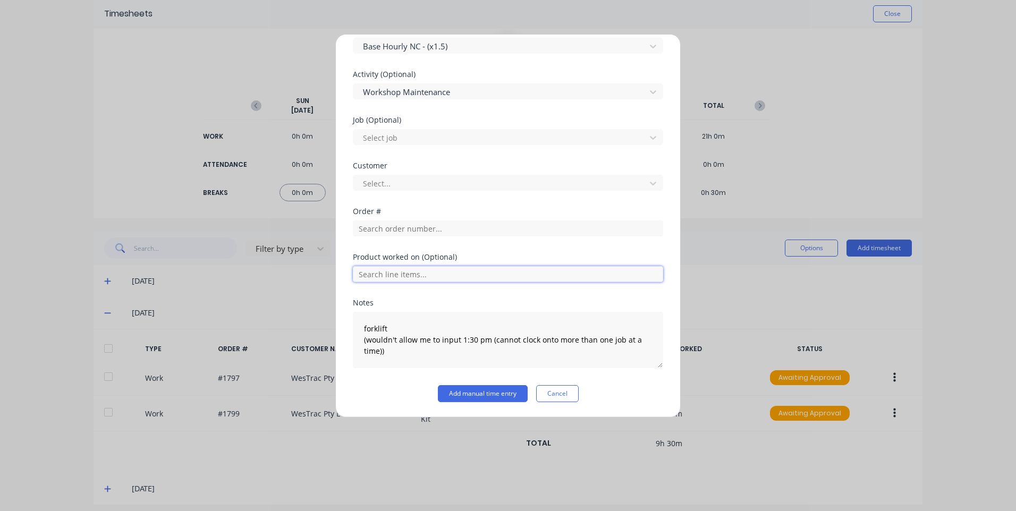
click at [497, 273] on input "text" at bounding box center [508, 274] width 310 height 16
click at [499, 240] on div "Order #" at bounding box center [508, 231] width 310 height 46
click at [569, 392] on button "Cancel" at bounding box center [557, 393] width 43 height 17
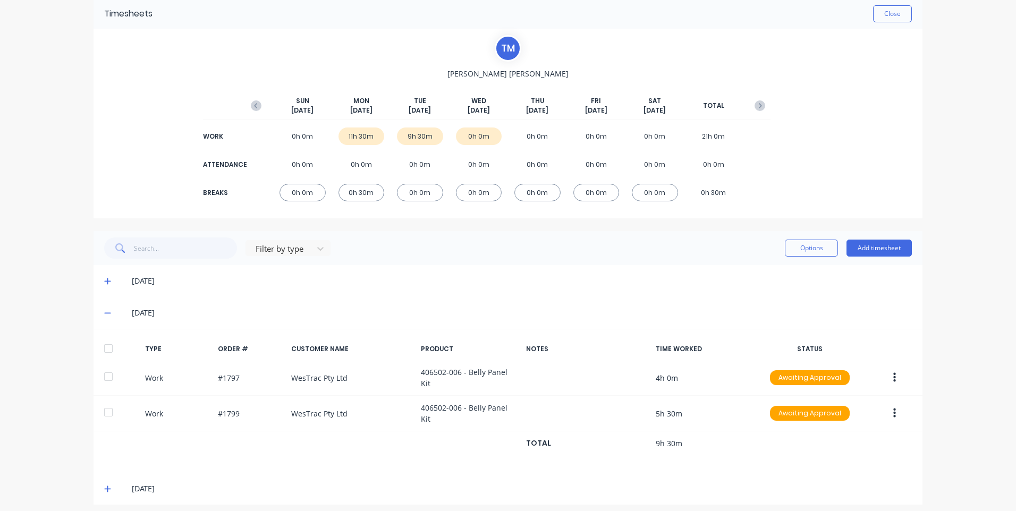
drag, startPoint x: 253, startPoint y: 105, endPoint x: 297, endPoint y: 102, distance: 43.7
click at [253, 104] on g "button" at bounding box center [256, 105] width 11 height 11
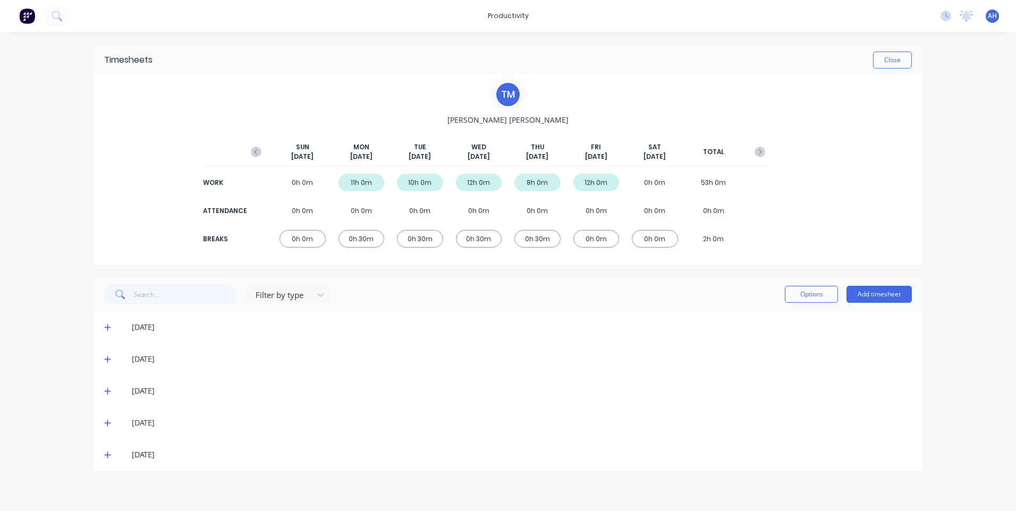
scroll to position [0, 0]
click at [765, 149] on icon "button" at bounding box center [760, 152] width 11 height 11
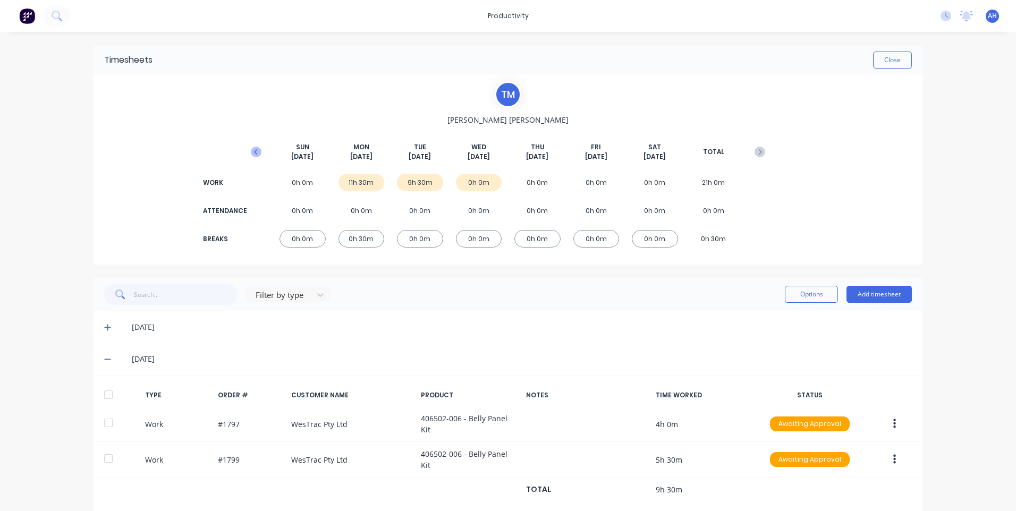
click at [256, 149] on icon "button" at bounding box center [256, 152] width 11 height 11
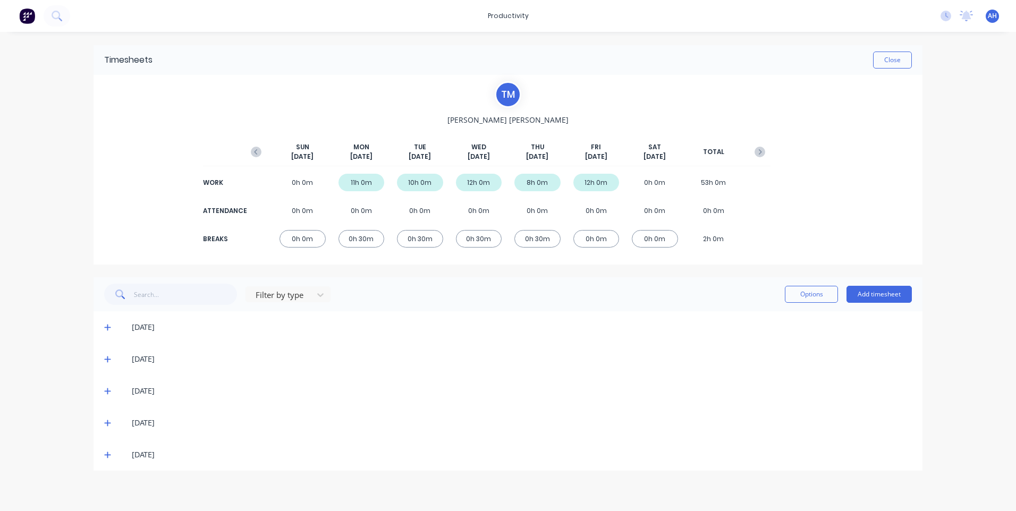
click at [256, 149] on icon "button" at bounding box center [256, 152] width 11 height 11
click at [758, 154] on icon "button" at bounding box center [760, 152] width 11 height 11
click at [256, 151] on icon "button" at bounding box center [255, 151] width 3 height 5
click at [762, 152] on icon "button" at bounding box center [760, 151] width 3 height 5
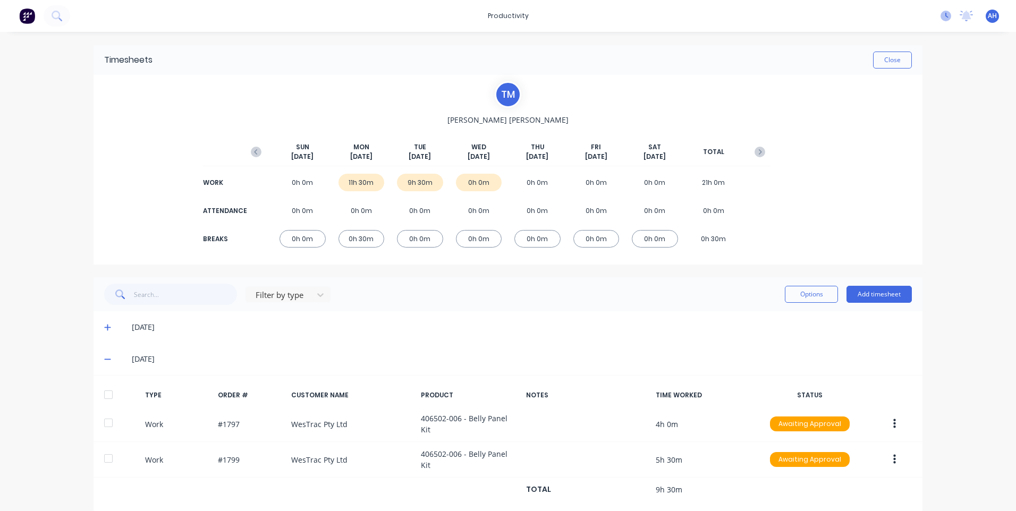
click at [941, 12] on icon at bounding box center [946, 16] width 11 height 11
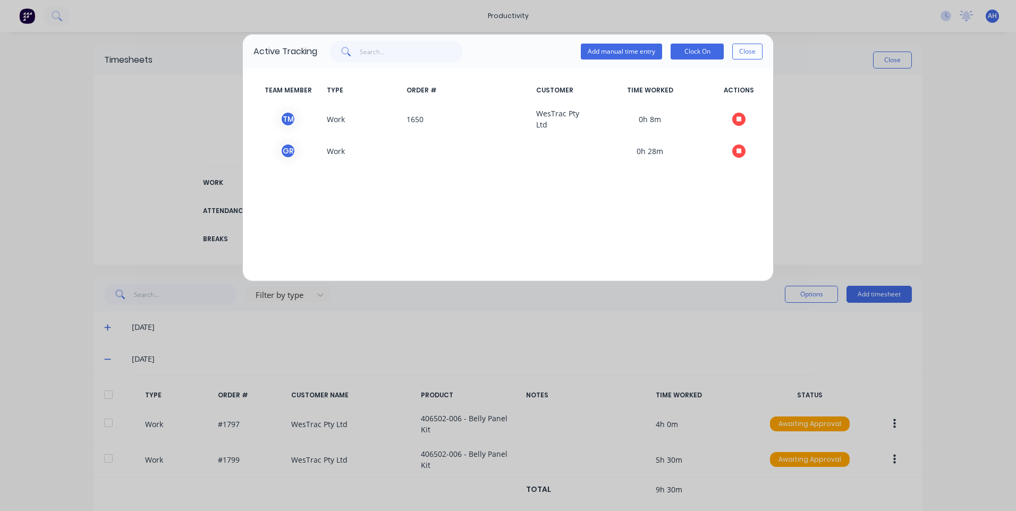
click at [833, 55] on div "Active Tracking Add manual time entry Clock On Close TEAM MEMBER TYPE ORDER # C…" at bounding box center [508, 255] width 1016 height 511
click at [756, 49] on button "Close" at bounding box center [747, 52] width 30 height 16
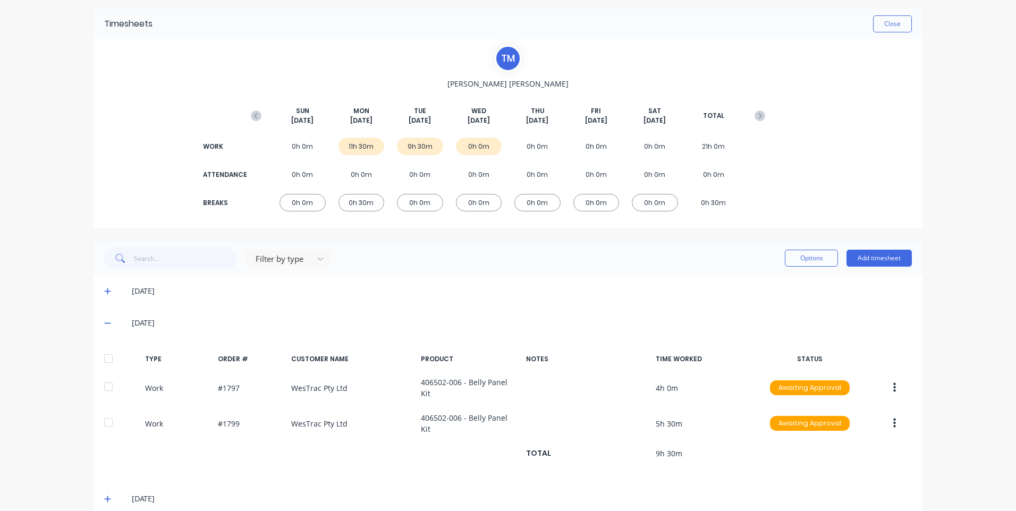
scroll to position [46, 0]
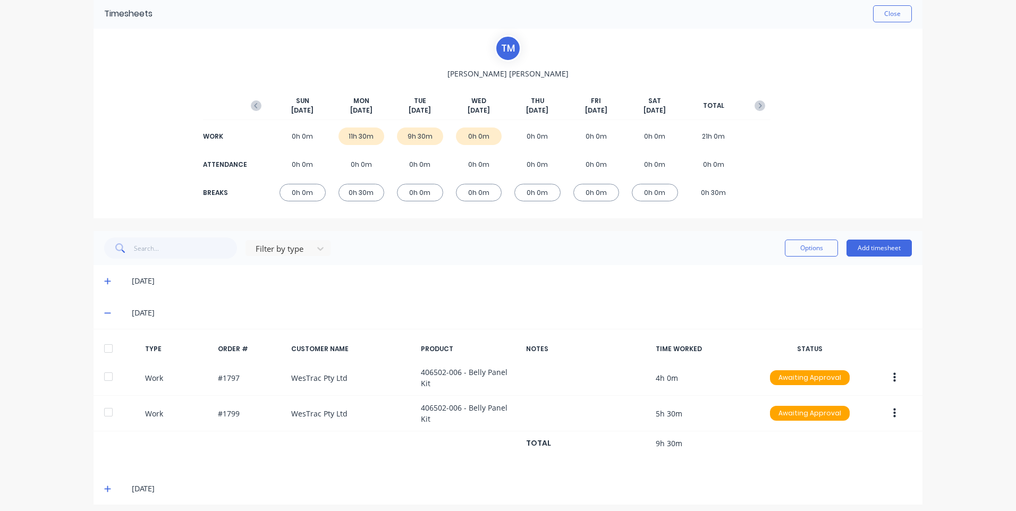
click at [879, 239] on div "Options Add timesheet" at bounding box center [848, 248] width 127 height 21
click at [879, 240] on button "Add timesheet" at bounding box center [879, 248] width 65 height 17
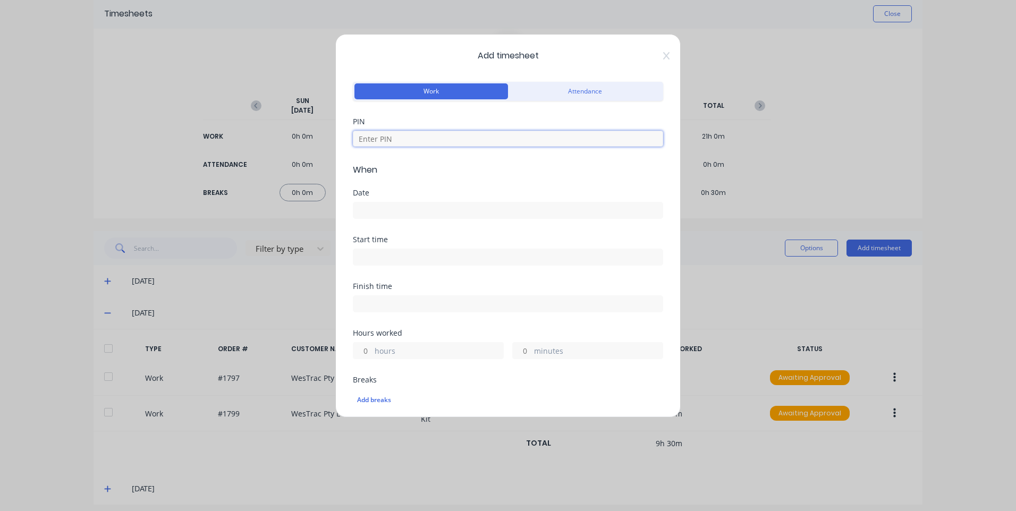
click at [460, 135] on input at bounding box center [508, 139] width 310 height 16
type input "9576"
click at [468, 197] on div "Date" at bounding box center [508, 204] width 310 height 30
click at [467, 213] on input at bounding box center [507, 210] width 309 height 16
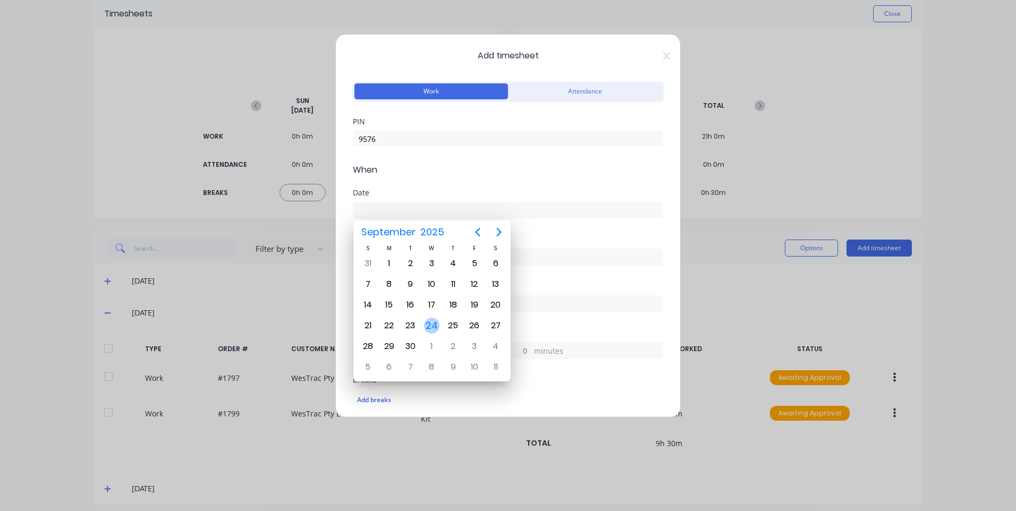
click at [434, 330] on div "24" at bounding box center [432, 326] width 16 height 16
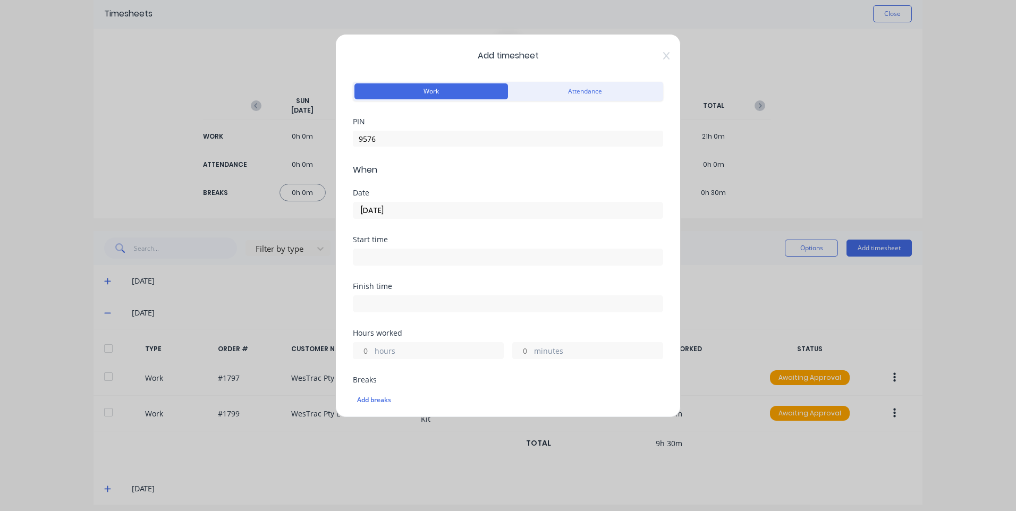
click at [431, 200] on div "24/09/2025" at bounding box center [508, 209] width 310 height 20
click at [430, 210] on input "24/09/2025" at bounding box center [507, 210] width 309 height 16
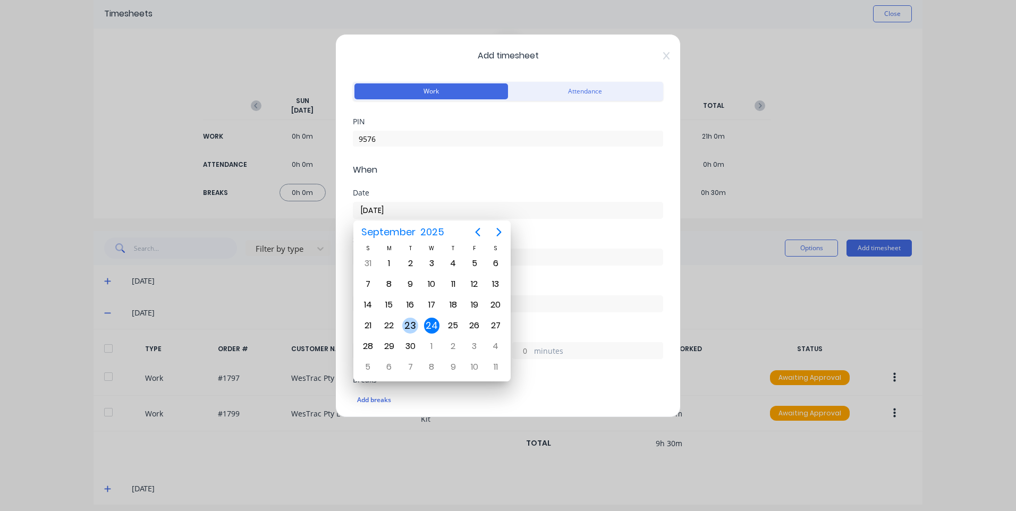
click at [412, 323] on div "23" at bounding box center [410, 326] width 16 height 16
type input "23/09/2025"
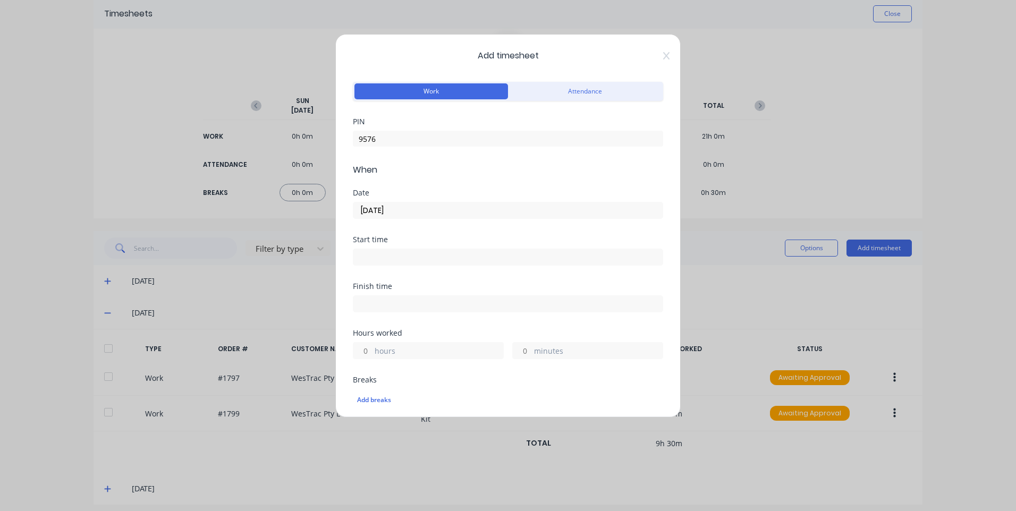
click at [423, 251] on input at bounding box center [507, 257] width 309 height 16
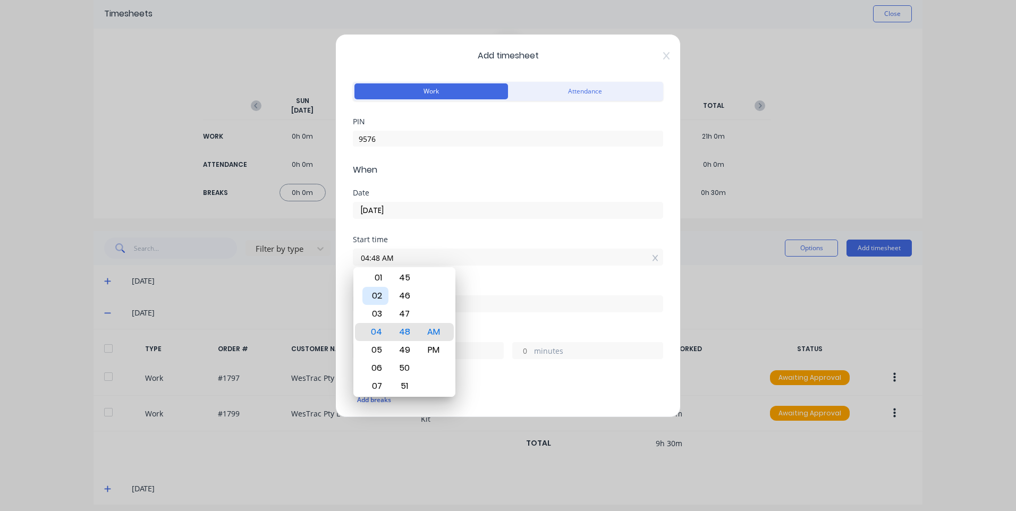
click at [377, 290] on div "02" at bounding box center [375, 296] width 26 height 18
click at [410, 301] on div "Minute" at bounding box center [405, 296] width 26 height 18
click at [413, 311] on div "00" at bounding box center [405, 314] width 26 height 18
type input "02:00 PM"
click at [517, 273] on div "Start time 02:00 PM" at bounding box center [508, 259] width 310 height 47
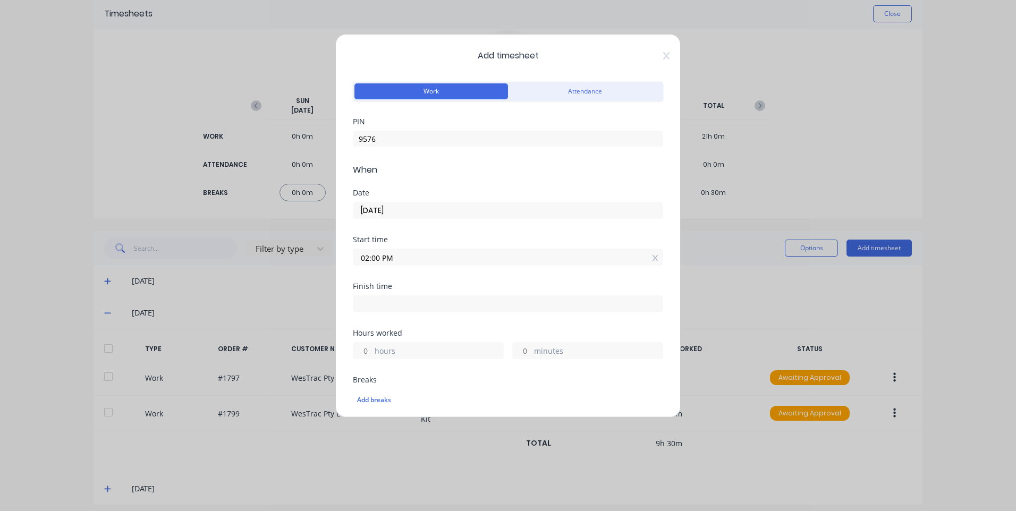
click at [496, 267] on div "Start time 02:00 PM" at bounding box center [508, 259] width 310 height 47
click at [483, 296] on label at bounding box center [508, 304] width 310 height 17
click at [483, 296] on input at bounding box center [507, 304] width 309 height 16
type input "04:49 AM"
type input "14"
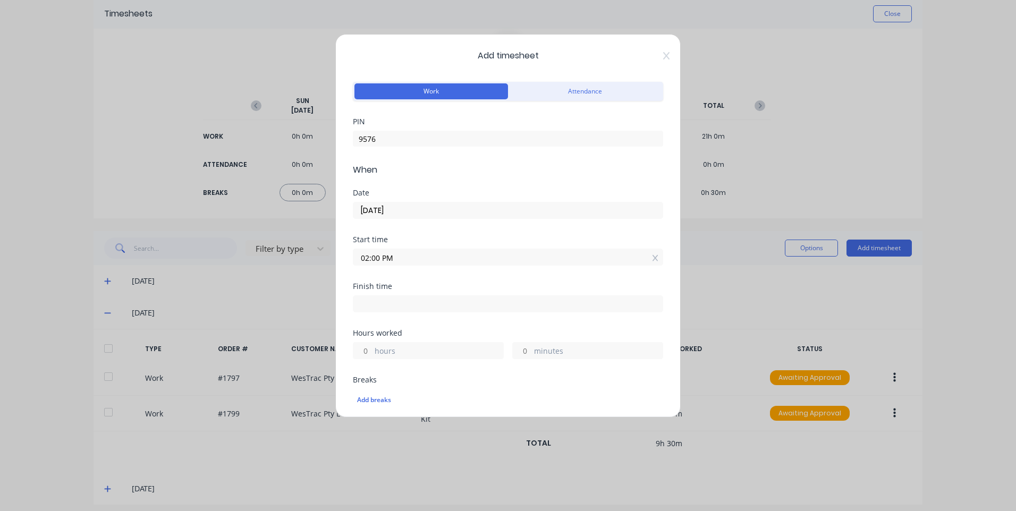
type input "49"
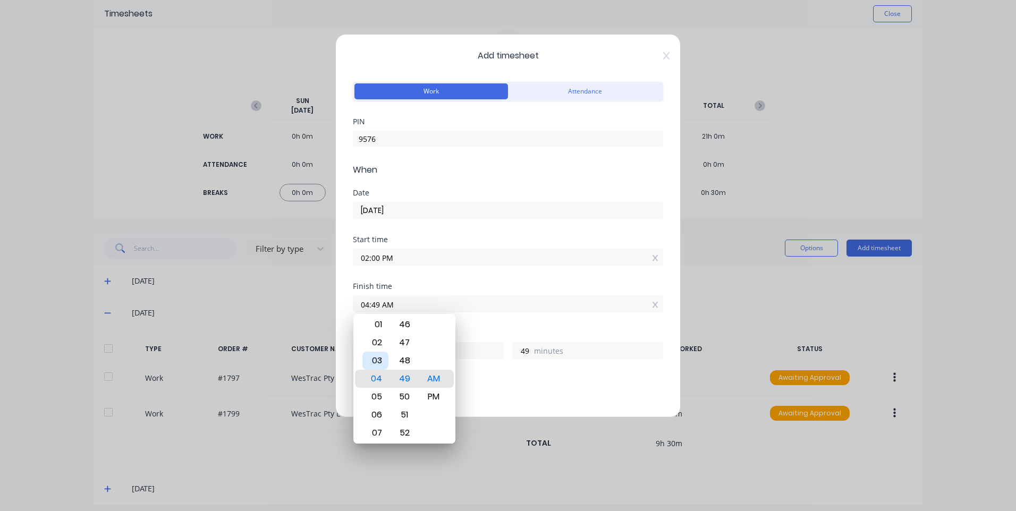
click at [370, 356] on div "03" at bounding box center [375, 361] width 26 height 18
type input "03:49 AM"
type input "13"
type input "03:45 AM"
type input "45"
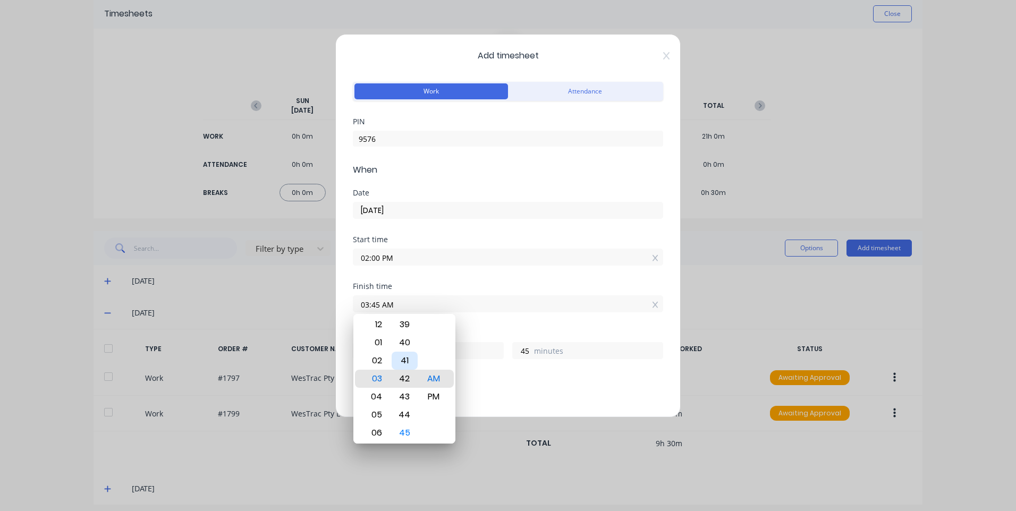
type input "03:42 AM"
type input "42"
type input "03:39 AM"
type input "39"
type input "03:35 AM"
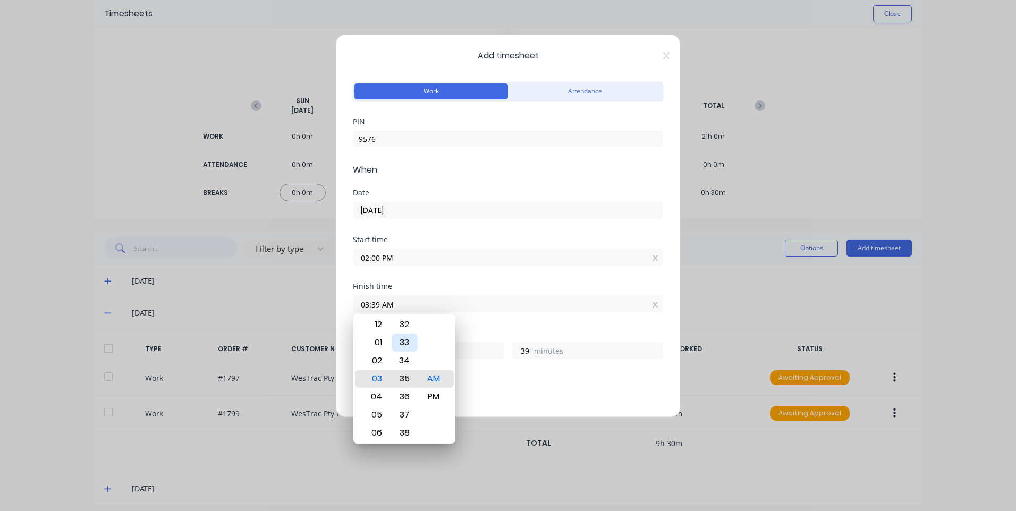
type input "35"
type input "03:31 AM"
type input "31"
click at [409, 354] on div "30" at bounding box center [405, 361] width 26 height 18
type input "03:30 AM"
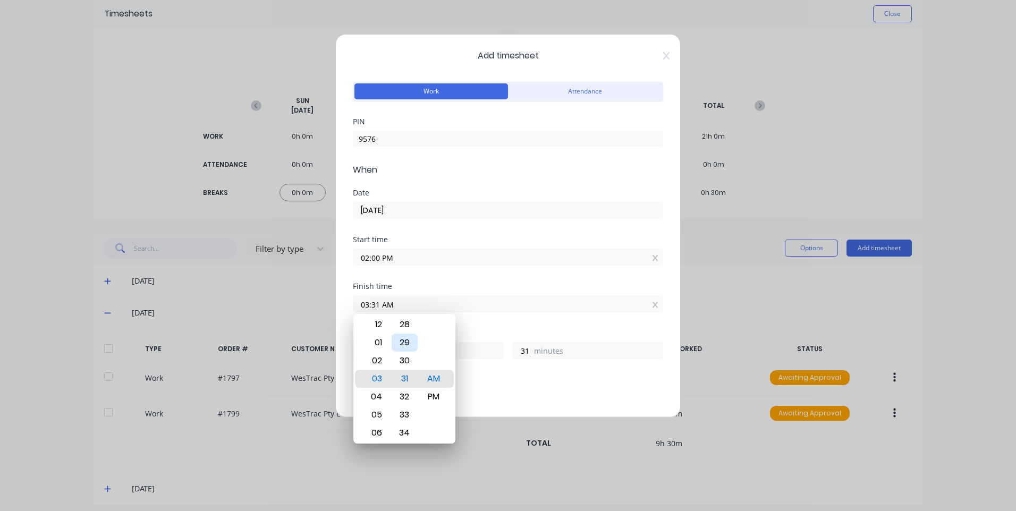
type input "30"
click at [423, 390] on div "PM" at bounding box center [434, 397] width 26 height 18
type input "03:30 PM"
type input "1"
click at [473, 330] on div "Hours worked" at bounding box center [508, 333] width 310 height 7
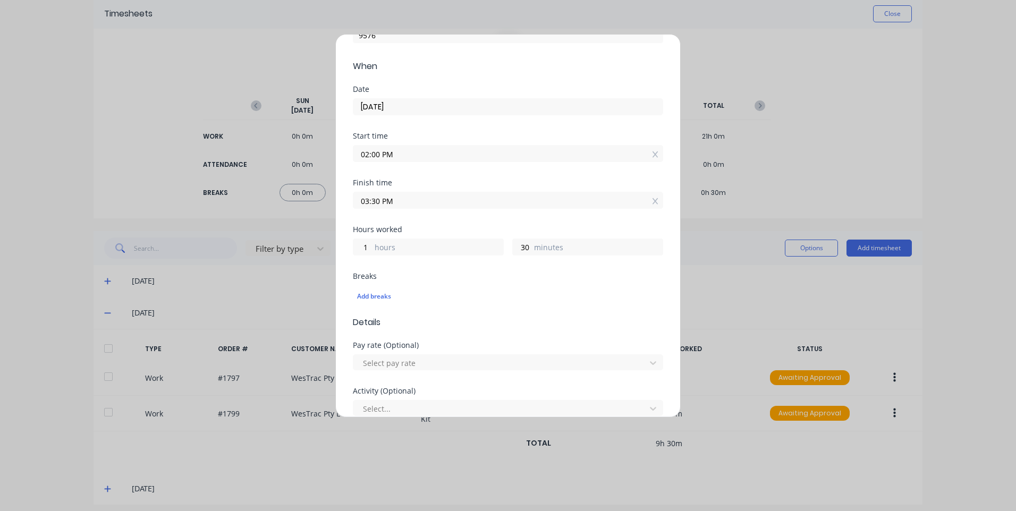
scroll to position [106, 0]
click at [397, 292] on div "Add breaks" at bounding box center [508, 294] width 302 height 14
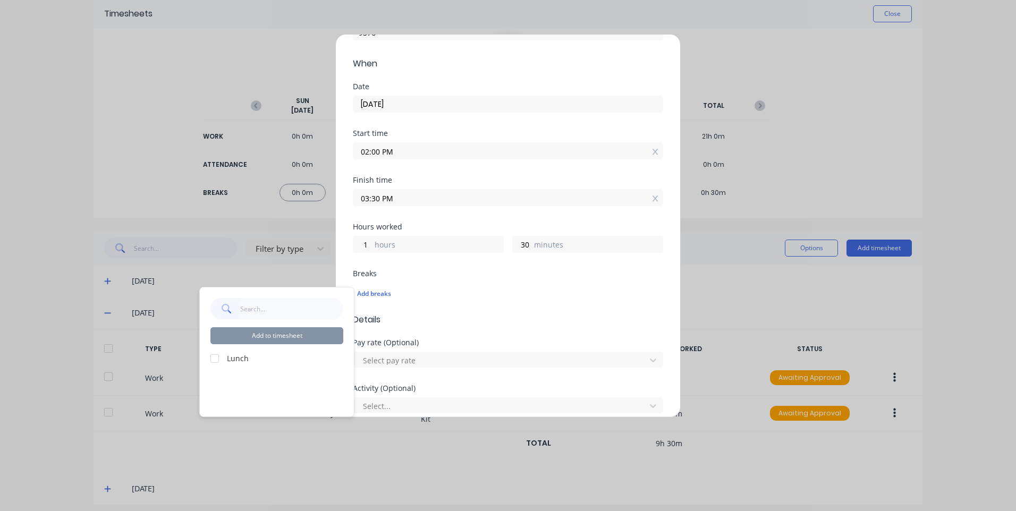
click at [257, 350] on div "Add to timesheet Lunch" at bounding box center [277, 352] width 154 height 129
click at [214, 356] on div at bounding box center [214, 358] width 21 height 21
click at [310, 332] on button "Add to timesheet" at bounding box center [276, 335] width 133 height 17
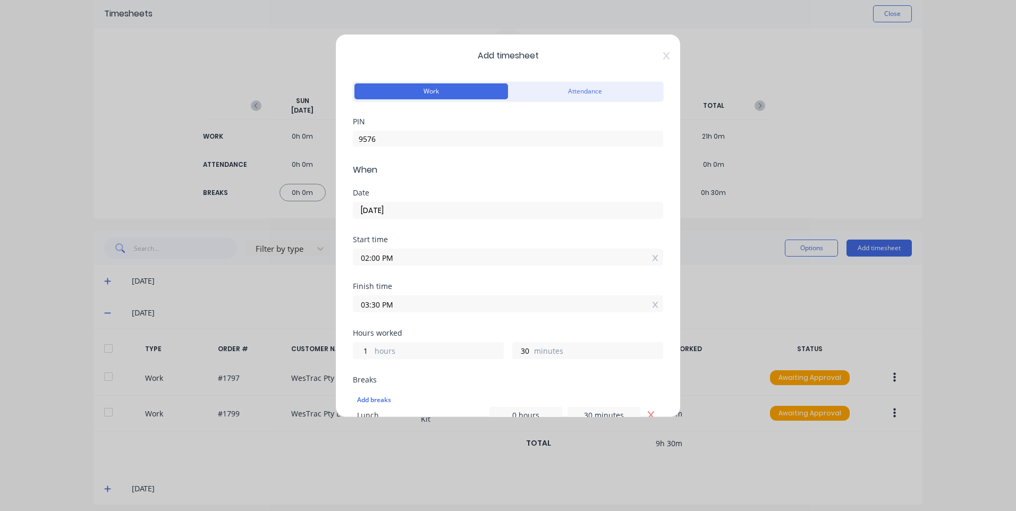
scroll to position [159, 0]
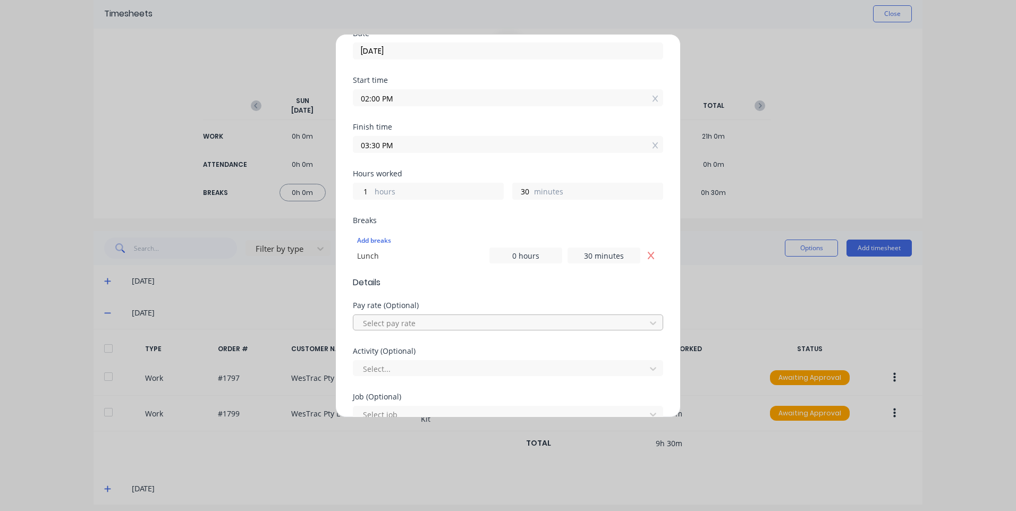
click at [445, 325] on div at bounding box center [501, 323] width 278 height 13
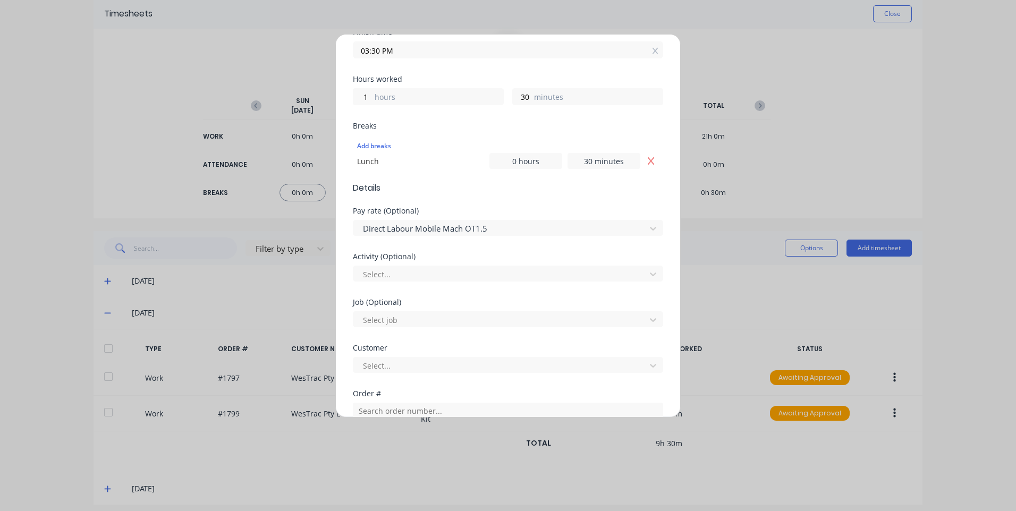
scroll to position [266, 0]
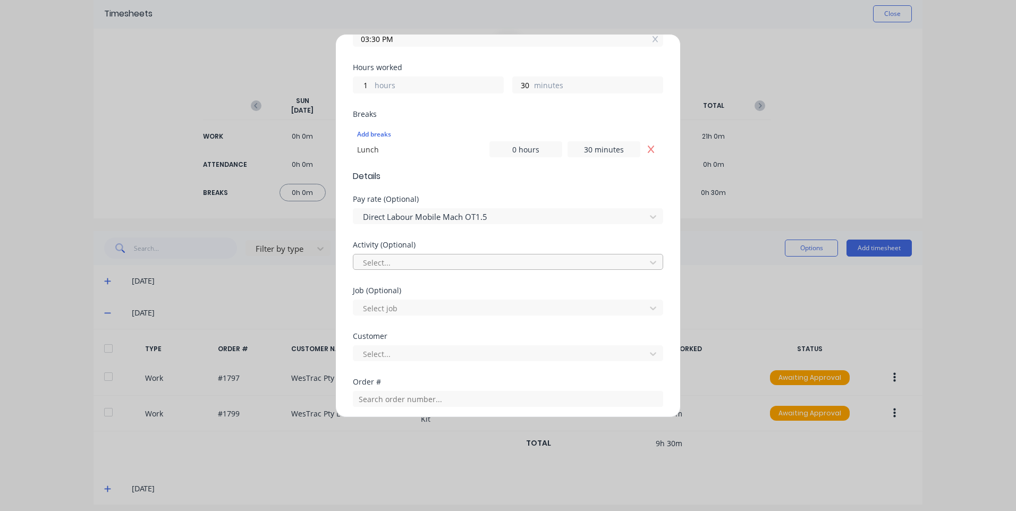
click at [454, 266] on div at bounding box center [501, 262] width 278 height 13
type input "man"
click at [435, 311] on div at bounding box center [501, 308] width 278 height 13
click at [436, 311] on div at bounding box center [501, 308] width 278 height 13
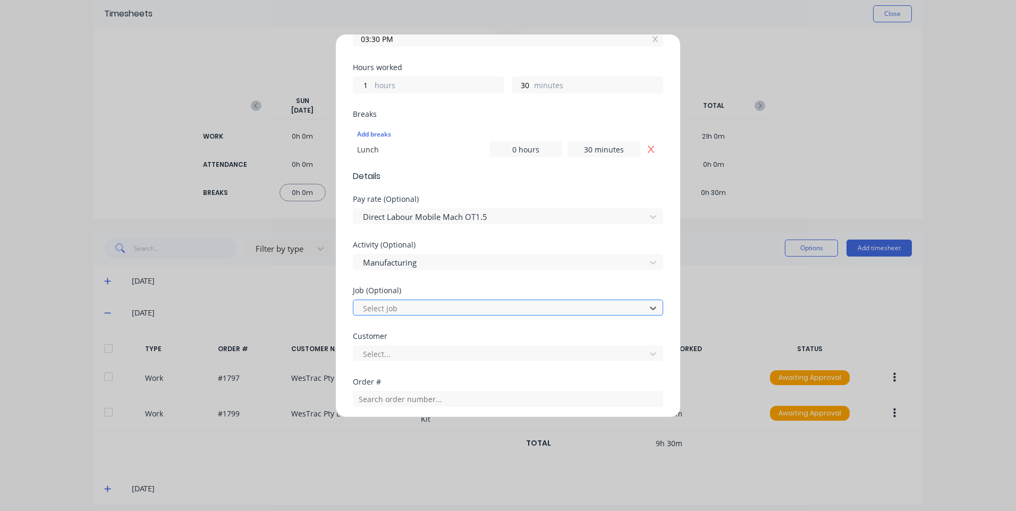
click at [437, 311] on div at bounding box center [501, 308] width 278 height 13
type input "1650"
click at [446, 356] on div at bounding box center [501, 354] width 278 height 13
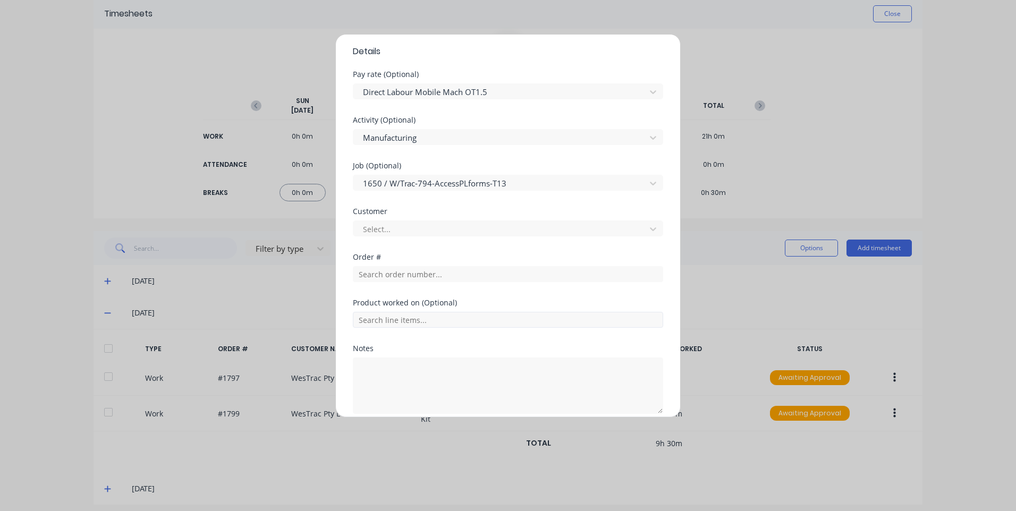
scroll to position [425, 0]
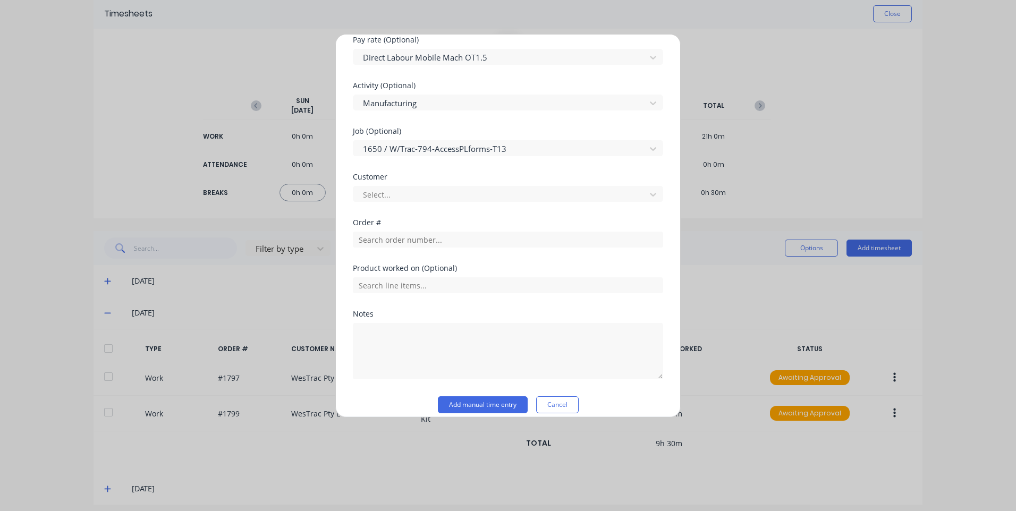
click at [435, 250] on div "Order #" at bounding box center [508, 242] width 310 height 46
click at [440, 243] on input "text" at bounding box center [508, 240] width 310 height 16
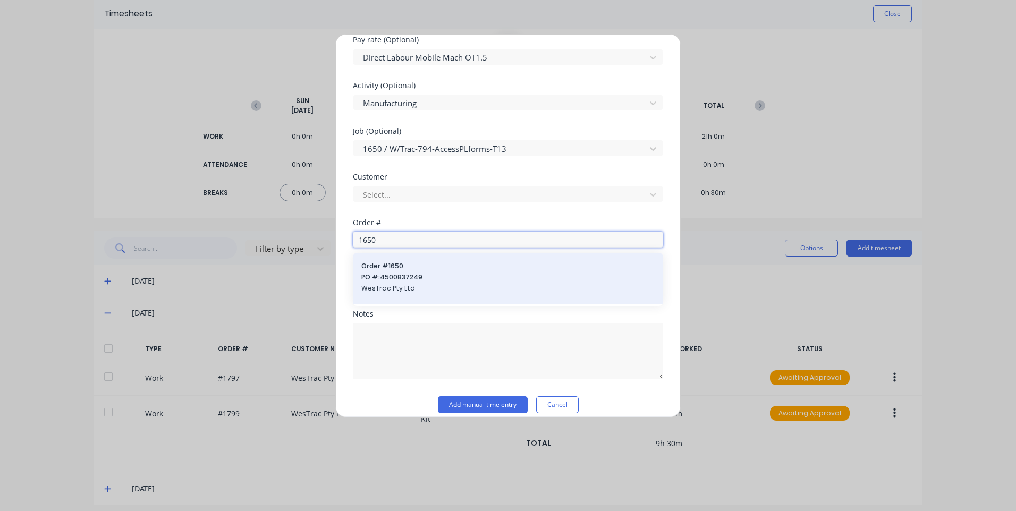
type input "1650"
click at [437, 274] on span "PO #: 4500837249" at bounding box center [507, 278] width 293 height 10
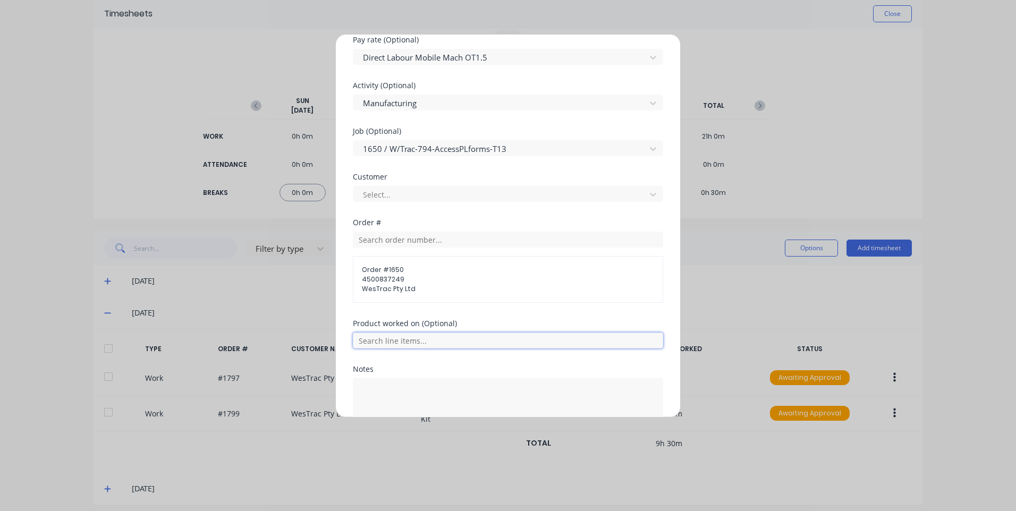
click at [432, 346] on input "text" at bounding box center [508, 341] width 310 height 16
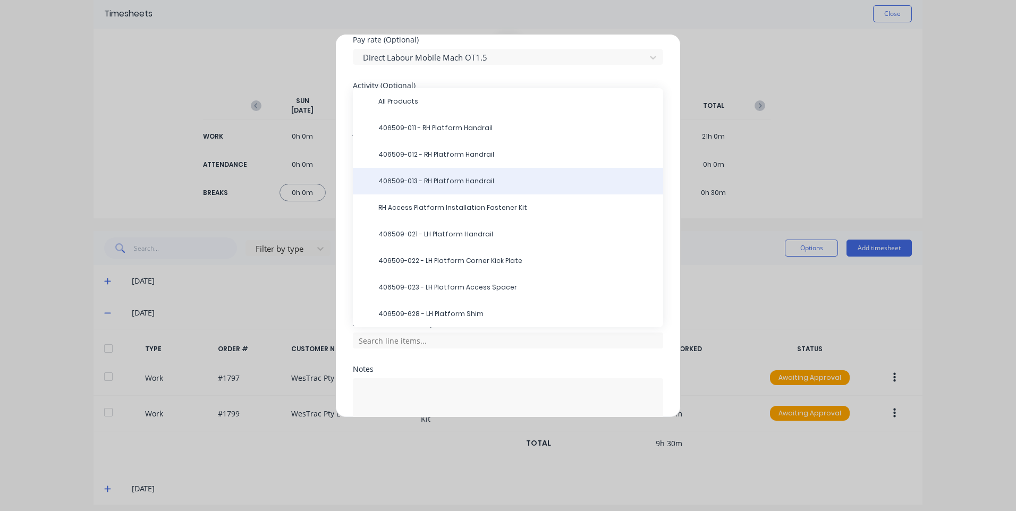
click at [441, 174] on div "406509-013 - RH Platform Handrail" at bounding box center [508, 181] width 310 height 27
click at [478, 171] on div "406509-013 - RH Platform Handrail" at bounding box center [508, 181] width 310 height 27
click at [483, 184] on span "406509-013 - RH Platform Handrail" at bounding box center [516, 181] width 276 height 10
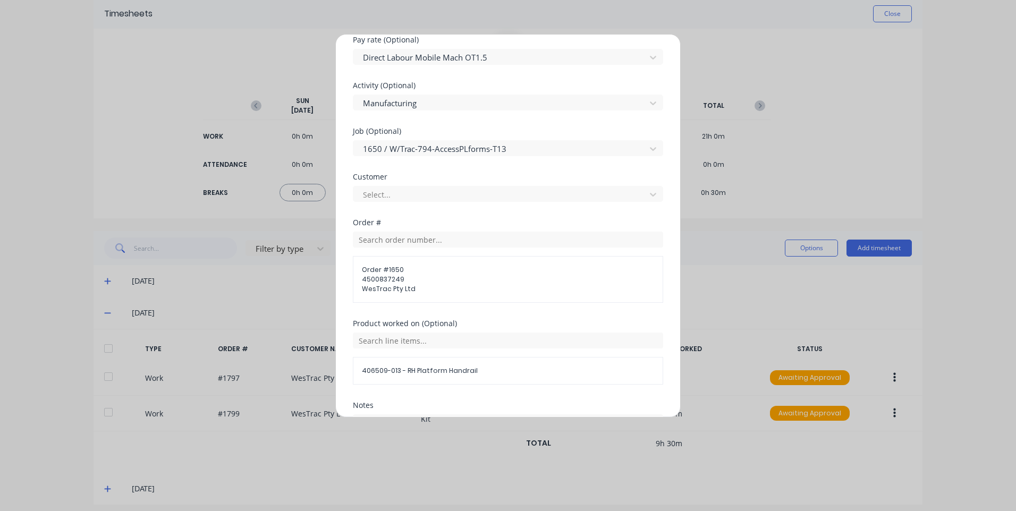
click at [484, 184] on div "Select..." at bounding box center [508, 192] width 310 height 19
drag, startPoint x: 484, startPoint y: 184, endPoint x: 537, endPoint y: 242, distance: 78.6
click at [536, 242] on input "text" at bounding box center [508, 240] width 310 height 16
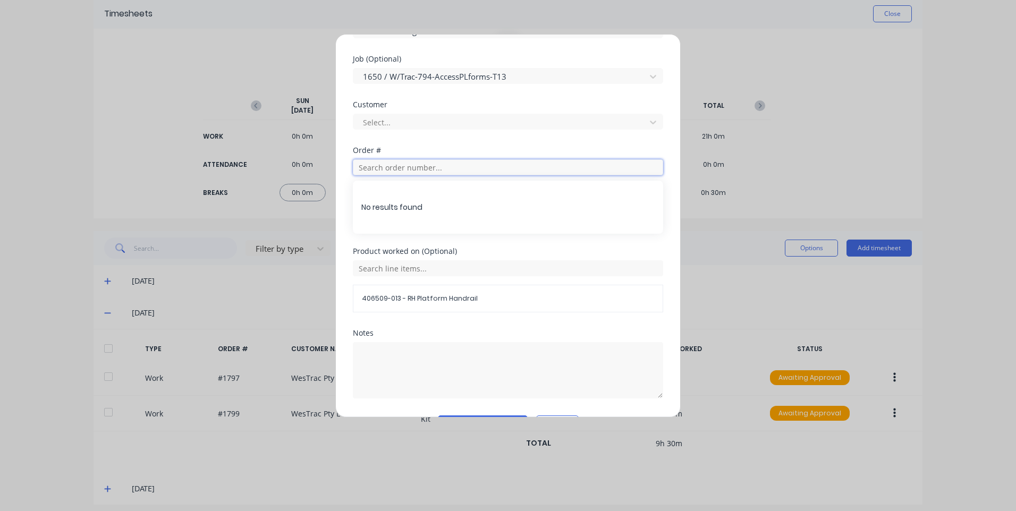
scroll to position [528, 0]
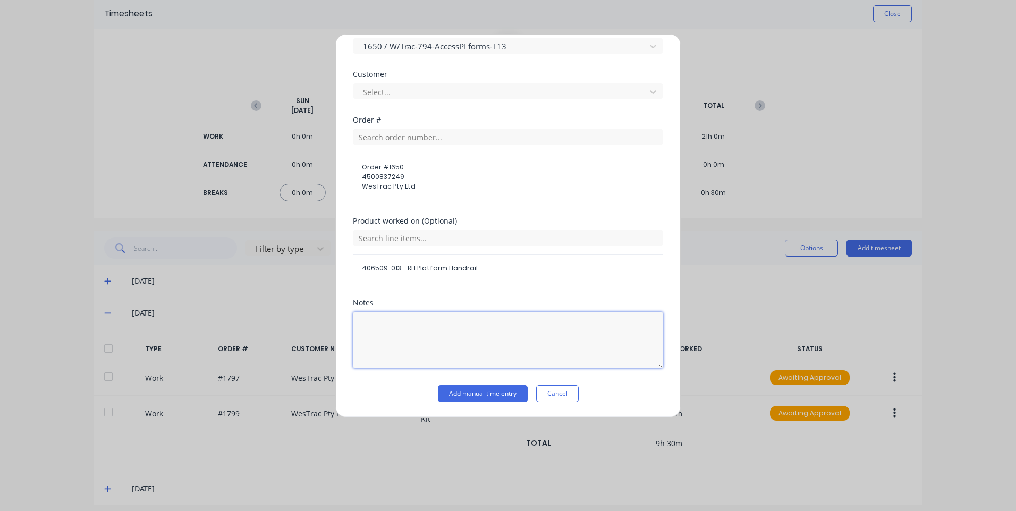
click at [564, 319] on textarea at bounding box center [508, 340] width 310 height 56
type textarea "c"
type textarea "no customers listed"
click at [482, 391] on button "Add manual time entry" at bounding box center [483, 393] width 90 height 17
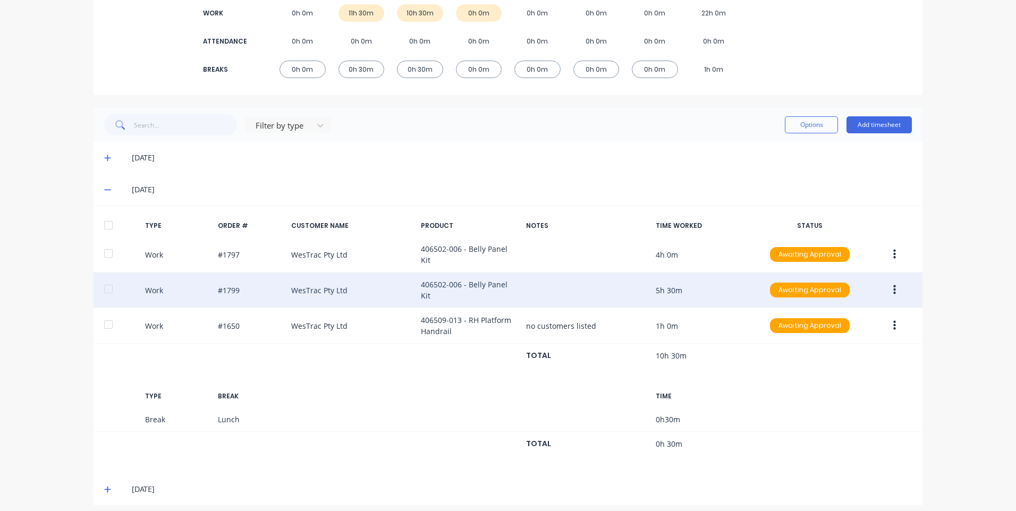
scroll to position [170, 0]
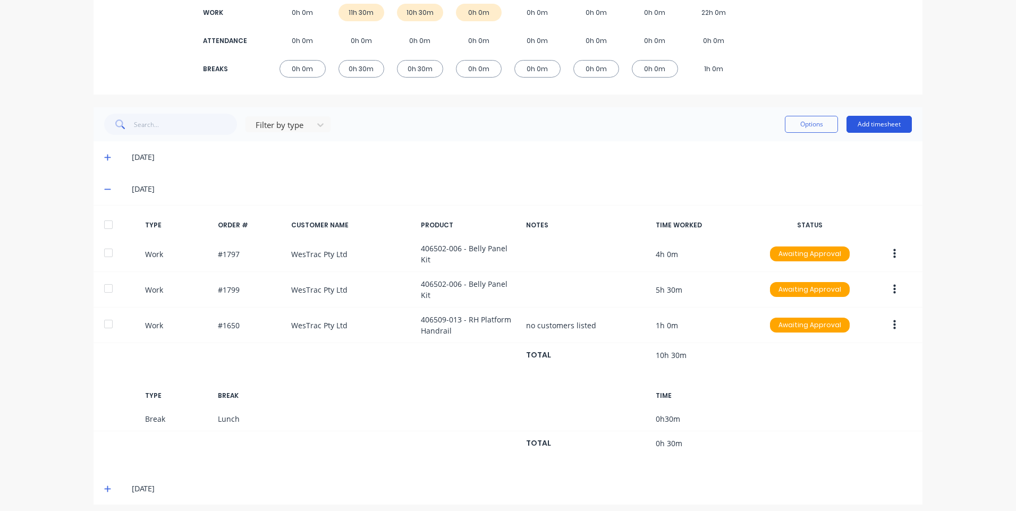
click at [890, 121] on button "Add timesheet" at bounding box center [879, 124] width 65 height 17
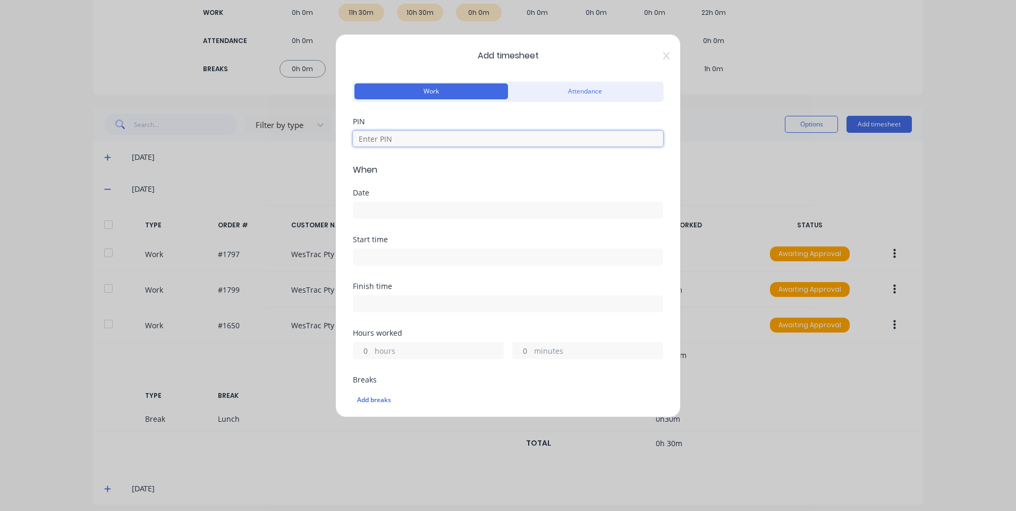
click at [499, 141] on input at bounding box center [508, 139] width 310 height 16
type input "9576"
drag, startPoint x: 481, startPoint y: 192, endPoint x: 482, endPoint y: 204, distance: 11.7
click at [482, 204] on div "Date" at bounding box center [508, 204] width 310 height 30
click at [486, 207] on input at bounding box center [507, 210] width 309 height 16
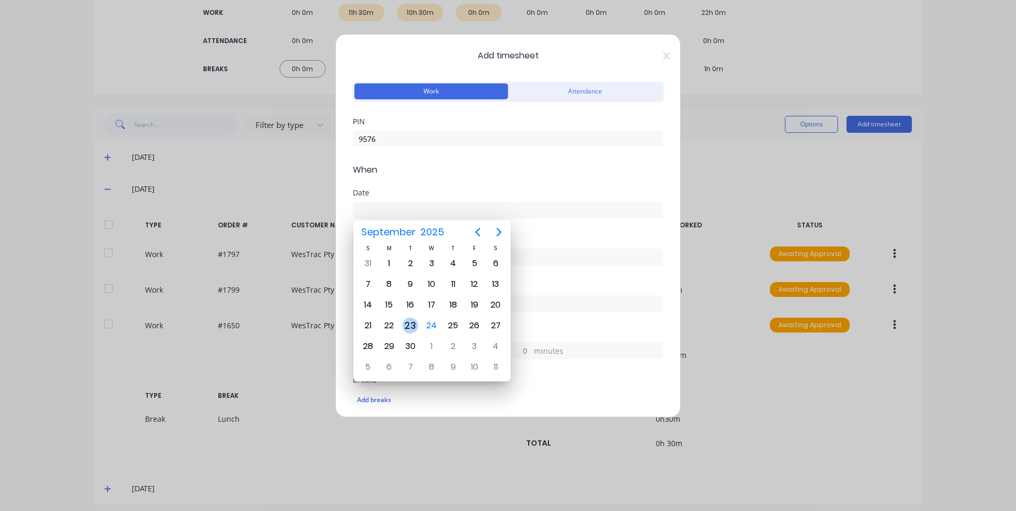
click at [399, 324] on div "22" at bounding box center [388, 326] width 21 height 20
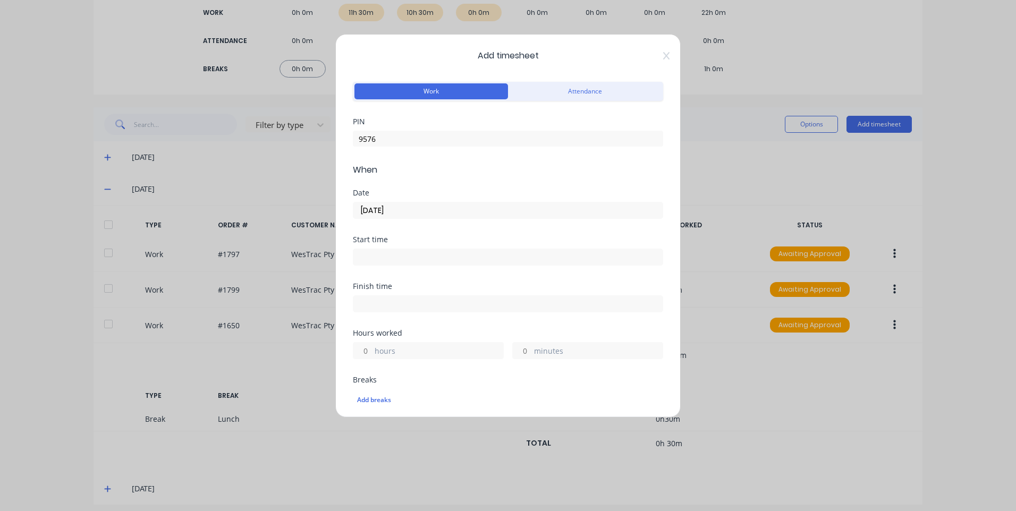
click at [430, 201] on div "Date 22/09/2025" at bounding box center [508, 204] width 310 height 30
click at [428, 206] on input "22/09/2025" at bounding box center [507, 210] width 309 height 16
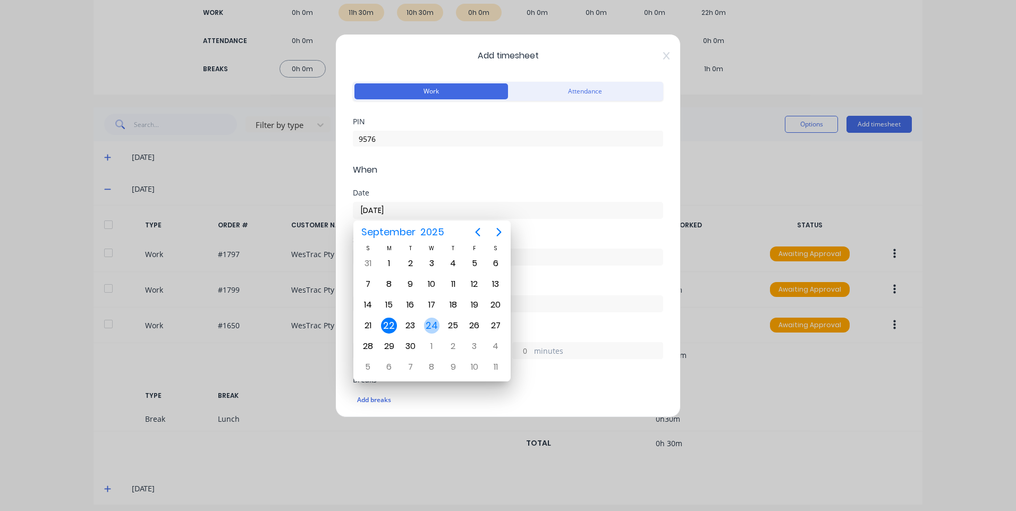
click at [416, 326] on div "23" at bounding box center [410, 326] width 16 height 16
type input "23/09/2025"
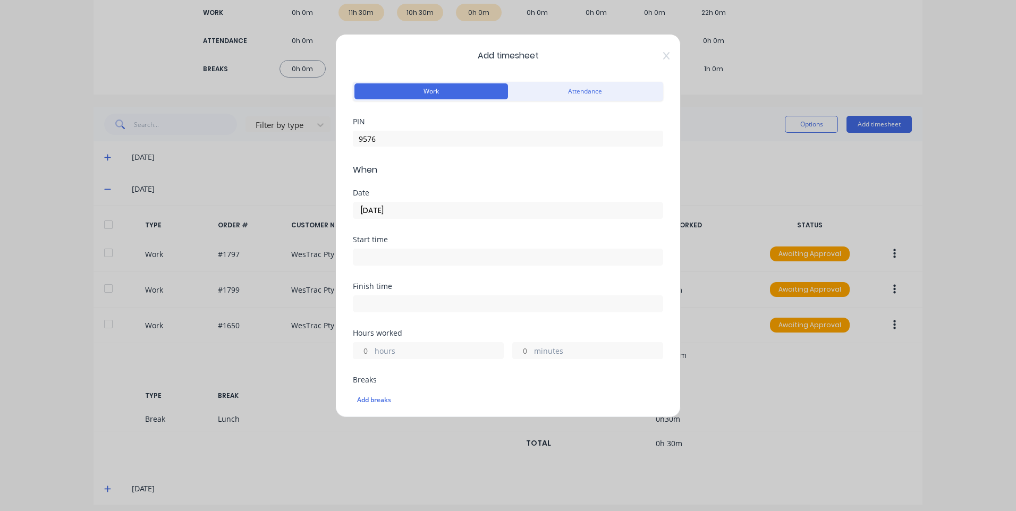
click at [432, 246] on div at bounding box center [508, 256] width 310 height 20
click at [430, 253] on input at bounding box center [507, 257] width 309 height 16
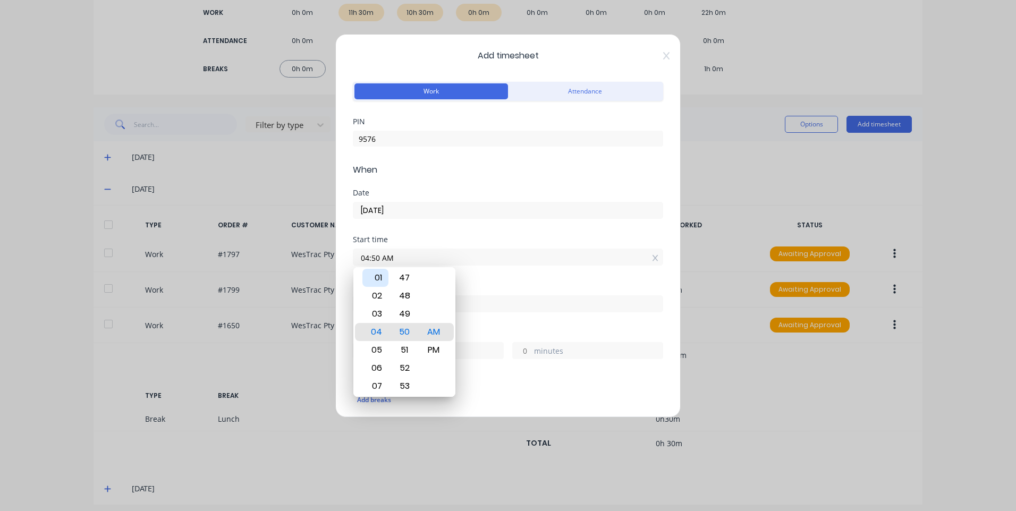
click at [384, 278] on div "01" at bounding box center [375, 278] width 26 height 18
click at [441, 349] on div "PM" at bounding box center [434, 350] width 26 height 18
type input "01:30 PM"
click at [530, 234] on div "Date 23/09/2025" at bounding box center [508, 212] width 310 height 47
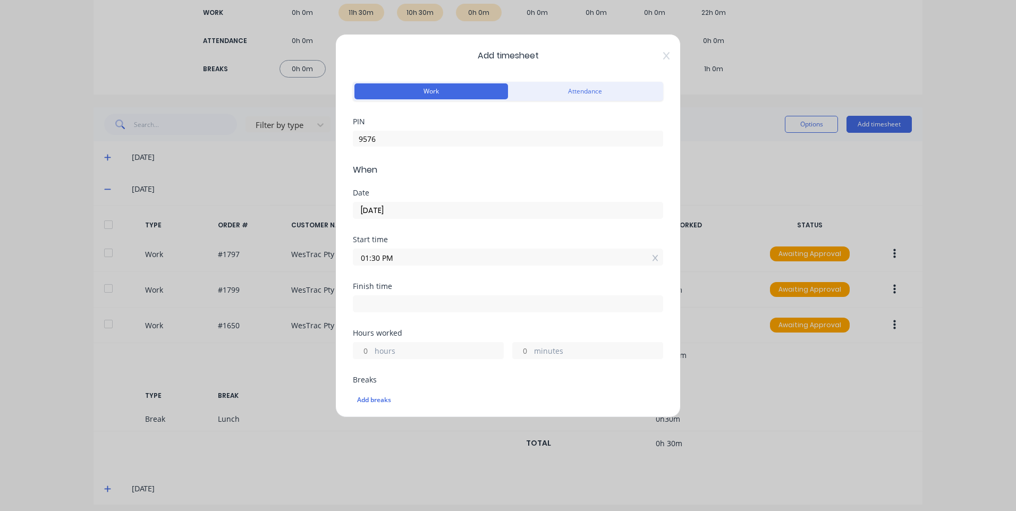
click at [464, 298] on input at bounding box center [507, 304] width 309 height 16
type input "04:50 AM"
type input "15"
type input "20"
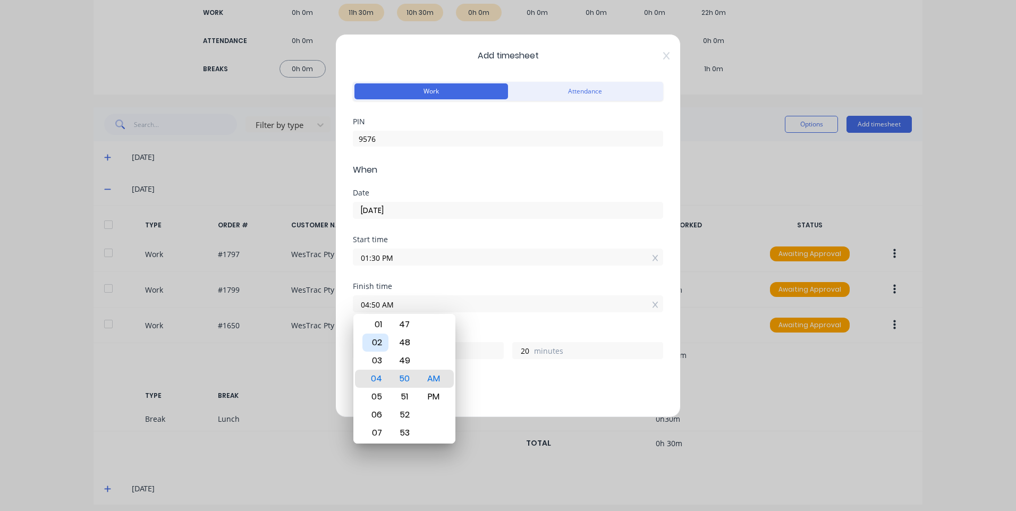
click at [377, 342] on div "02" at bounding box center [375, 343] width 26 height 18
type input "02:50 AM"
type input "13"
type input "02:54 AM"
type input "24"
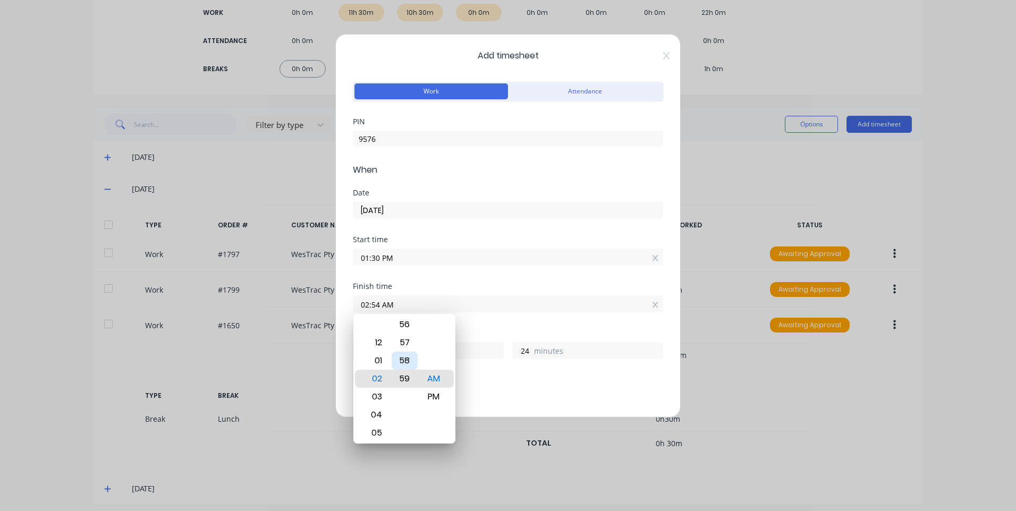
type input "02:59 AM"
type input "29"
type input "02:53 AM"
type input "23"
type input "02:49 AM"
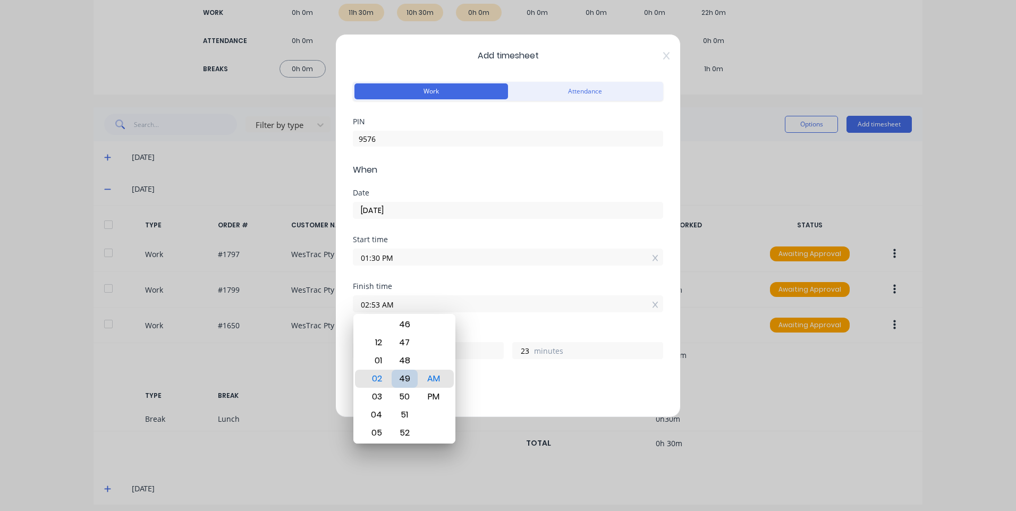
type input "19"
type input "02:43 AM"
type input "13"
type input "02:38 AM"
type input "8"
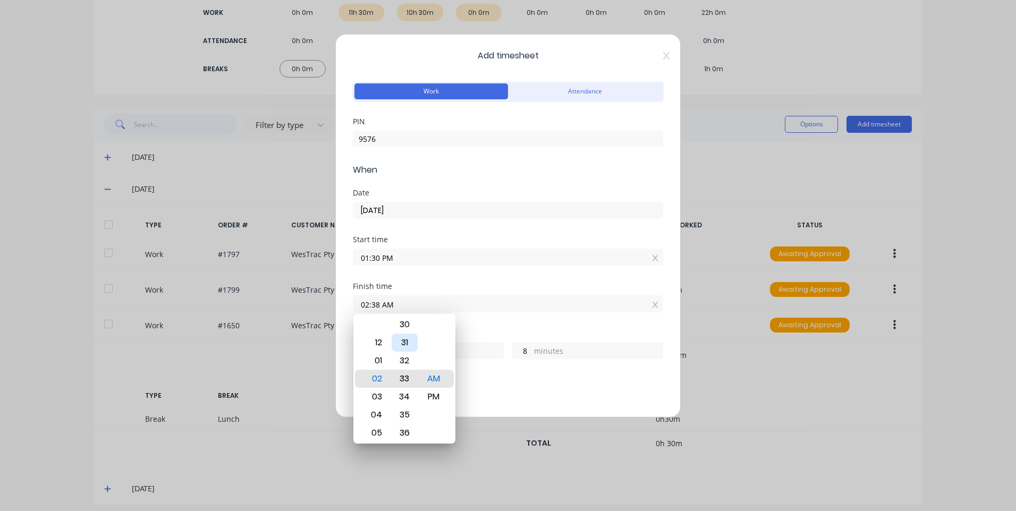
type input "02:33 AM"
type input "3"
type input "02:28 AM"
type input "12"
type input "58"
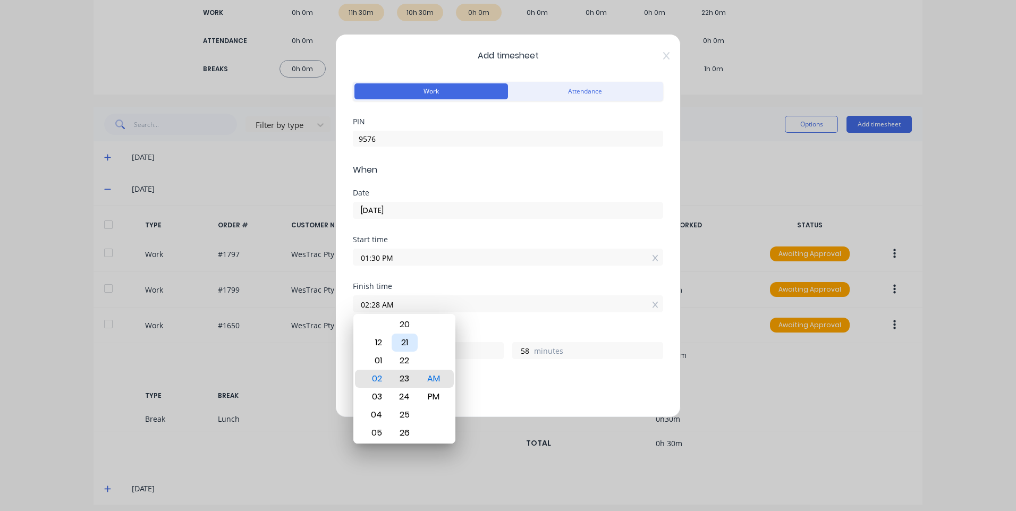
type input "02:23 AM"
type input "53"
type input "02:18 AM"
type input "48"
type input "02:14 AM"
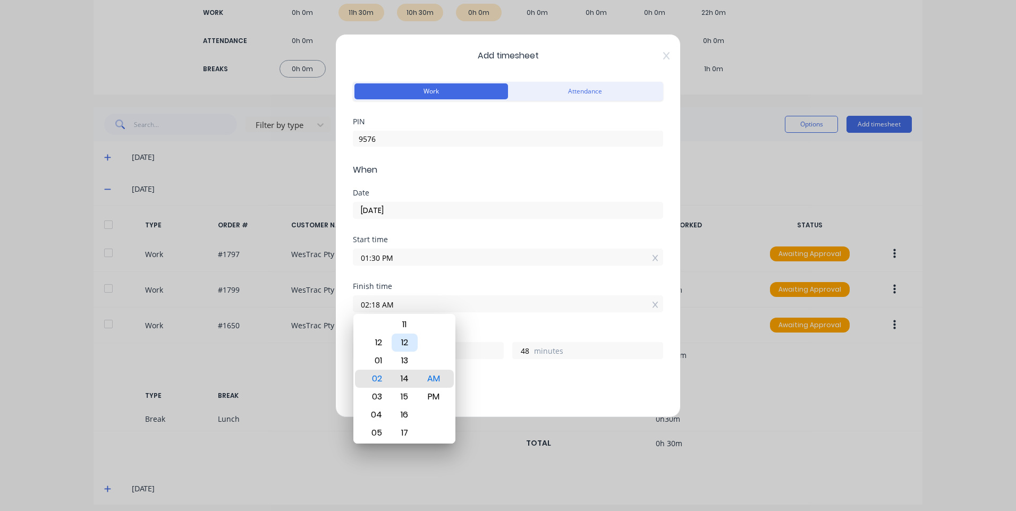
type input "44"
type input "02:09 AM"
type input "39"
type input "02:02 AM"
type input "32"
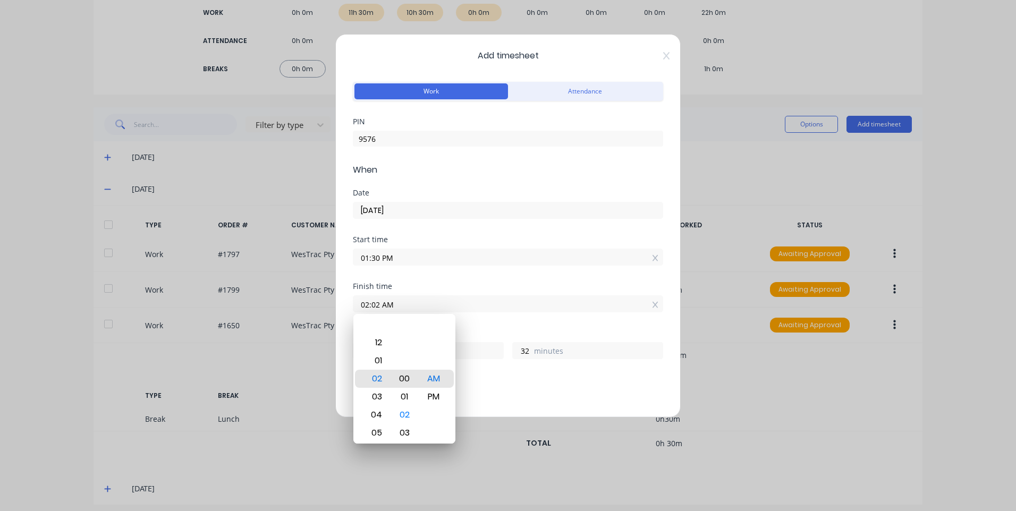
type input "02:00 AM"
type input "30"
click at [432, 392] on div "PM" at bounding box center [434, 397] width 26 height 18
type input "02:00 PM"
type input "0"
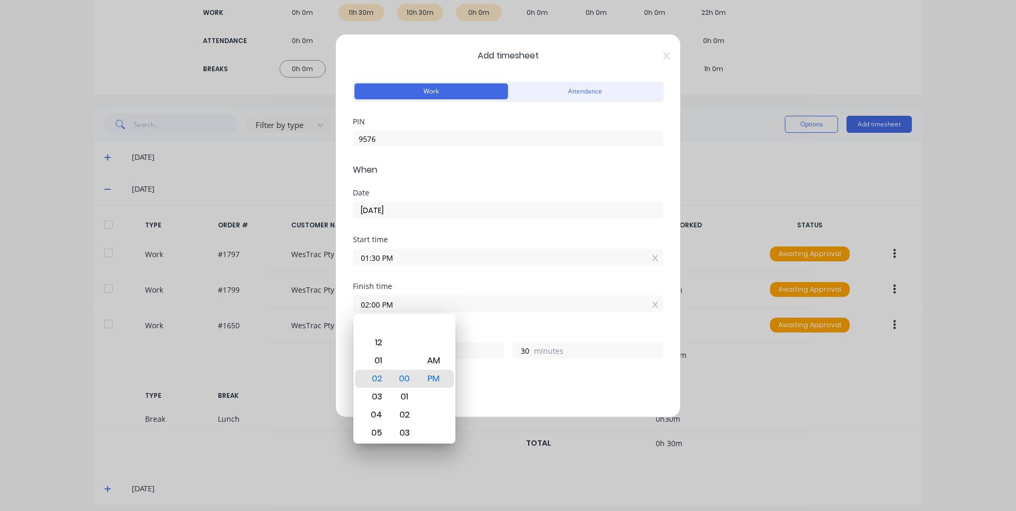
click at [522, 378] on div "Breaks" at bounding box center [508, 379] width 310 height 7
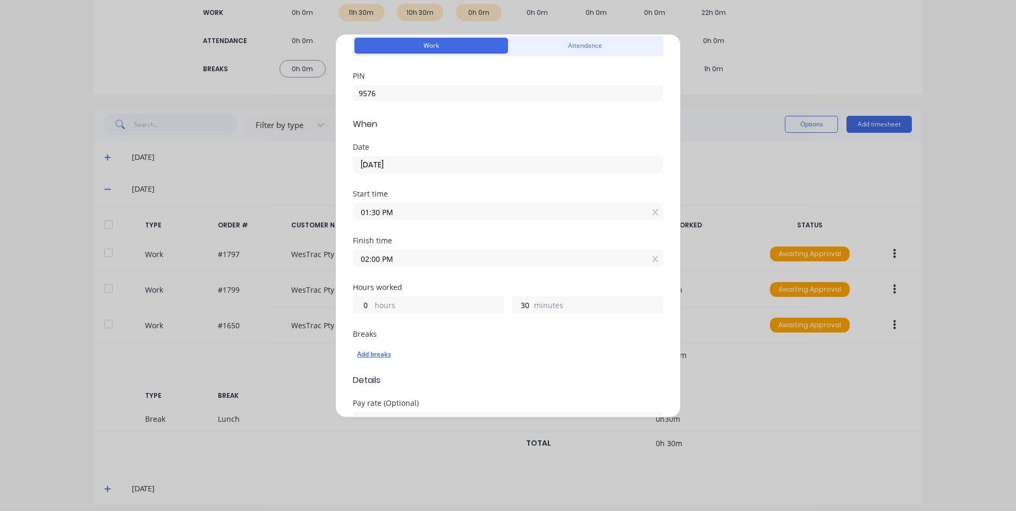
scroll to position [106, 0]
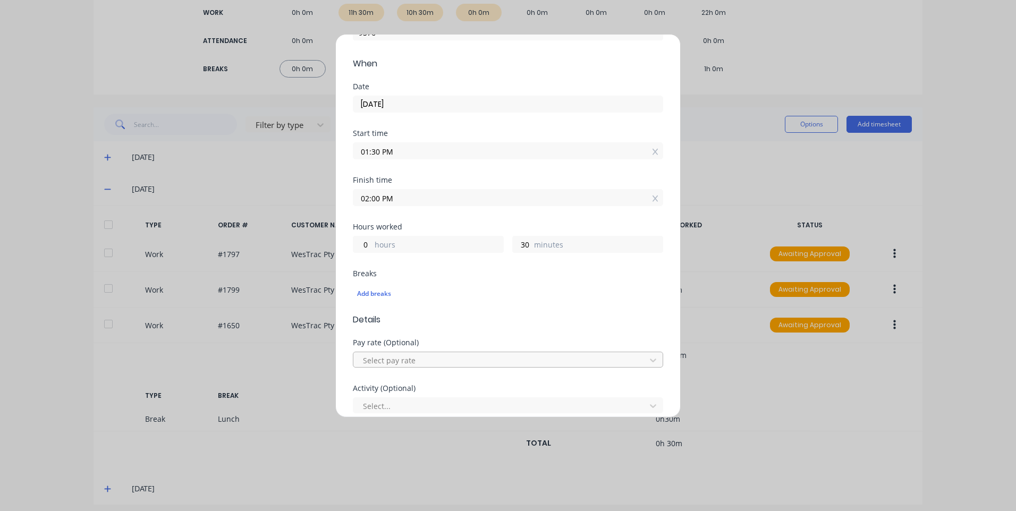
click at [424, 354] on div at bounding box center [501, 360] width 278 height 13
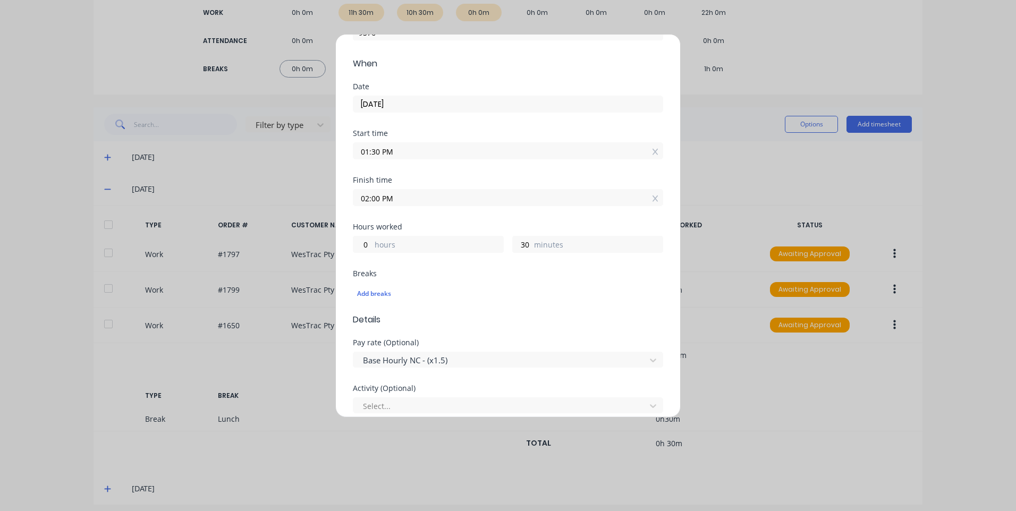
scroll to position [213, 0]
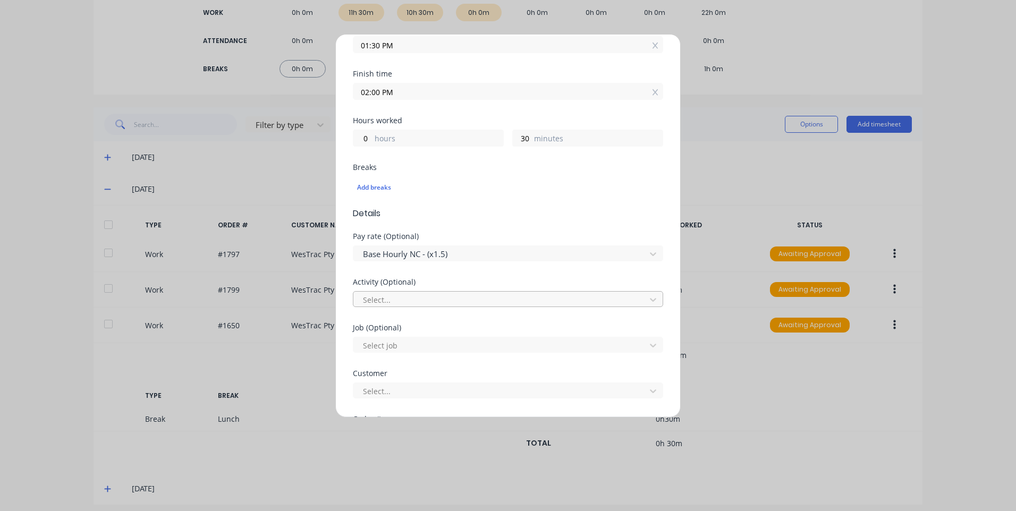
click at [440, 297] on div at bounding box center [501, 299] width 278 height 13
type input "work"
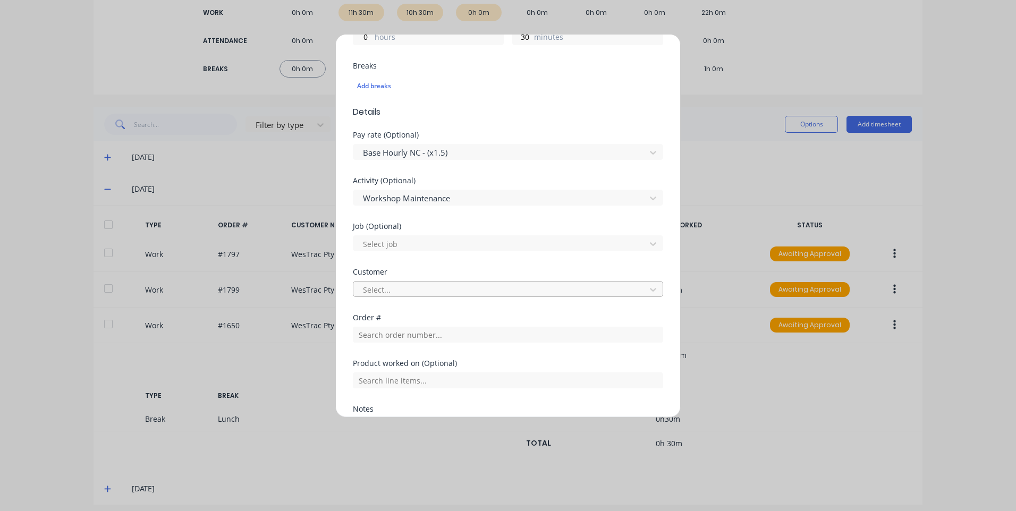
scroll to position [319, 0]
click at [436, 280] on div at bounding box center [501, 284] width 278 height 13
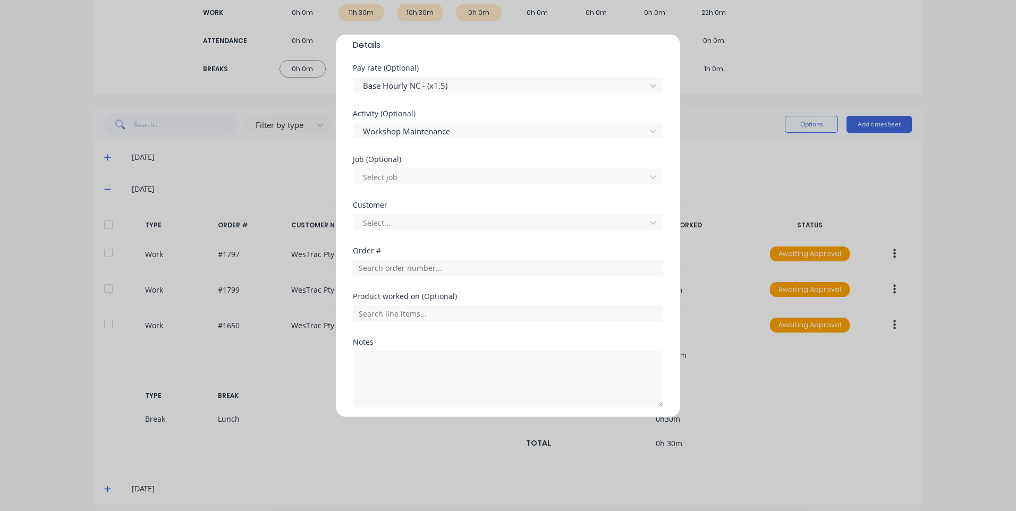
scroll to position [420, 0]
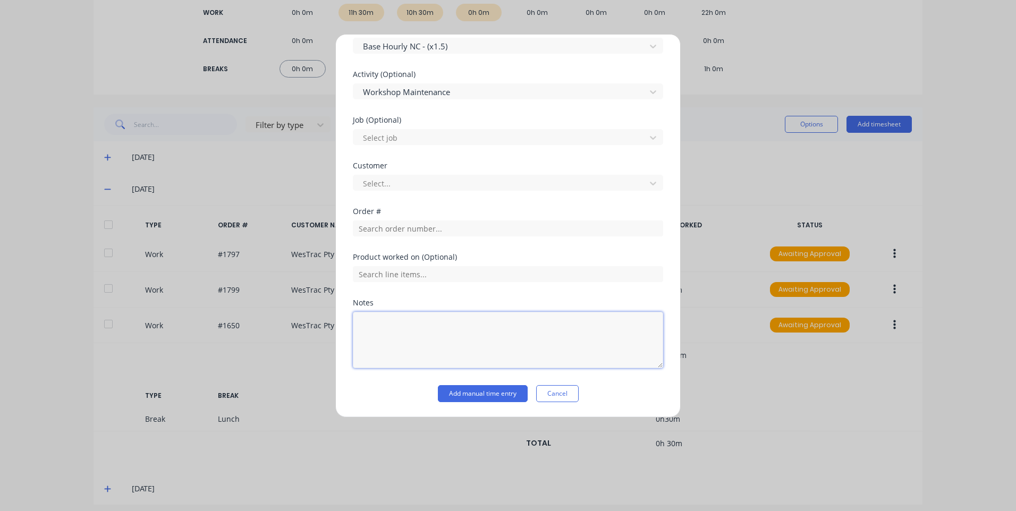
click at [410, 322] on textarea at bounding box center [508, 340] width 310 height 56
type textarea "forklift"
click at [483, 390] on button "Add manual time entry" at bounding box center [483, 393] width 90 height 17
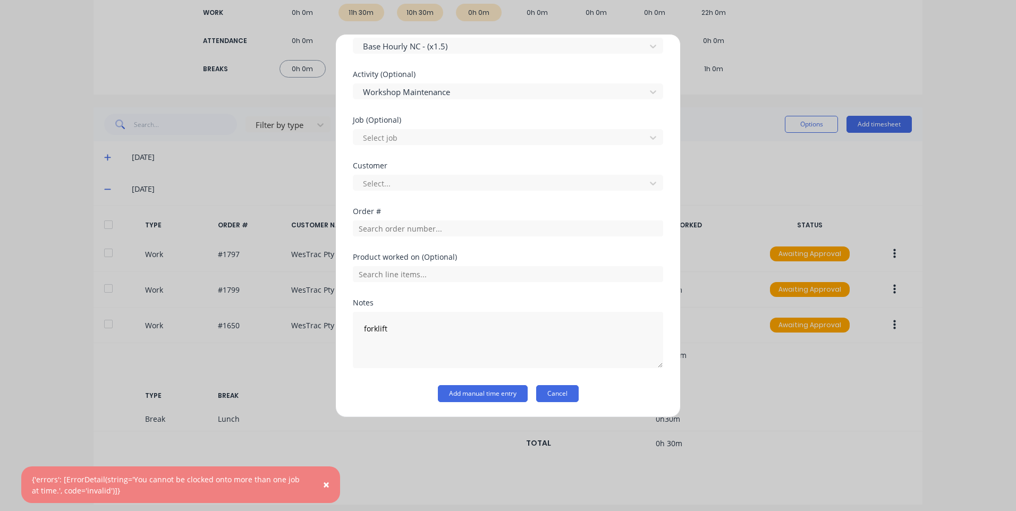
click at [558, 391] on button "Cancel" at bounding box center [557, 393] width 43 height 17
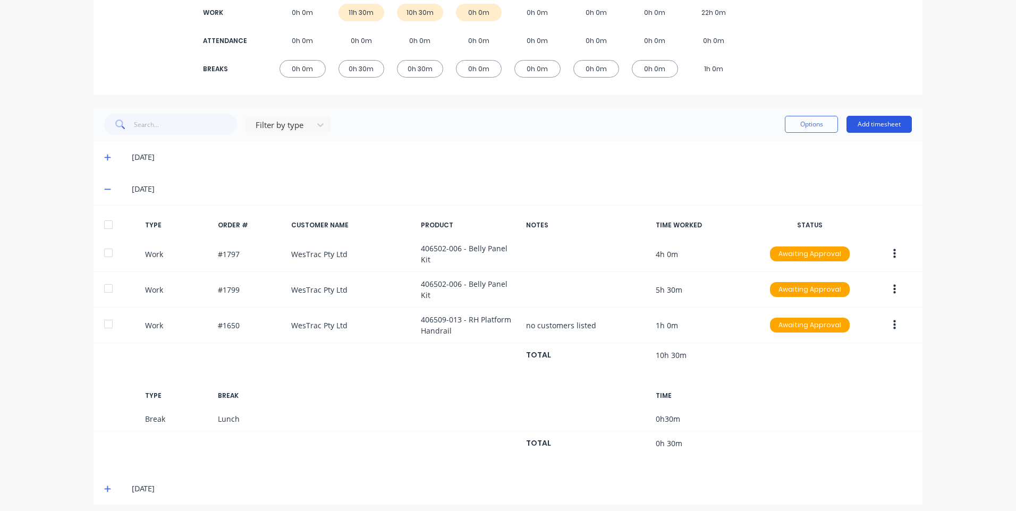
click at [900, 124] on button "Add timesheet" at bounding box center [879, 124] width 65 height 17
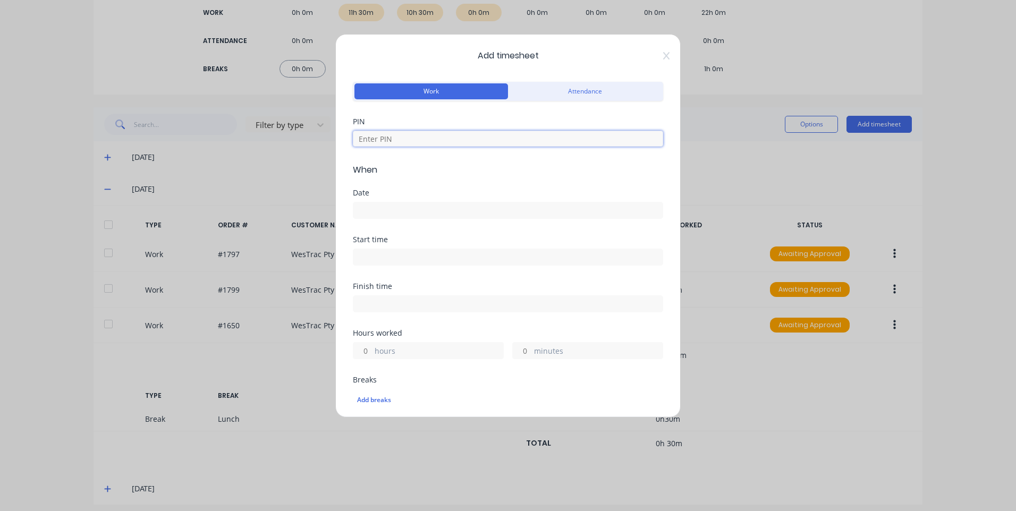
click at [409, 140] on input at bounding box center [508, 139] width 310 height 16
type input "9576"
click at [392, 201] on div at bounding box center [508, 209] width 310 height 20
click at [403, 208] on input at bounding box center [507, 210] width 309 height 16
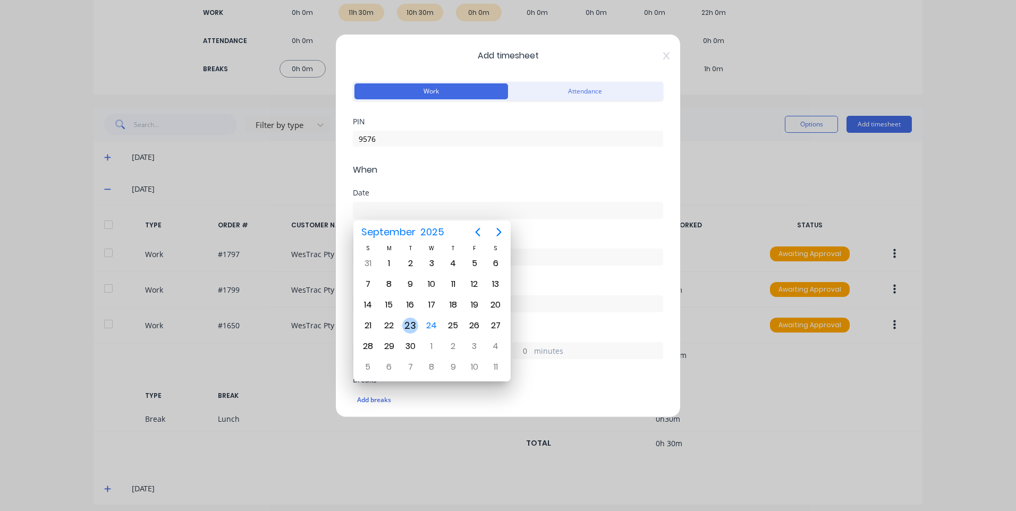
click at [416, 321] on div "23" at bounding box center [410, 326] width 16 height 16
type input "23/09/2025"
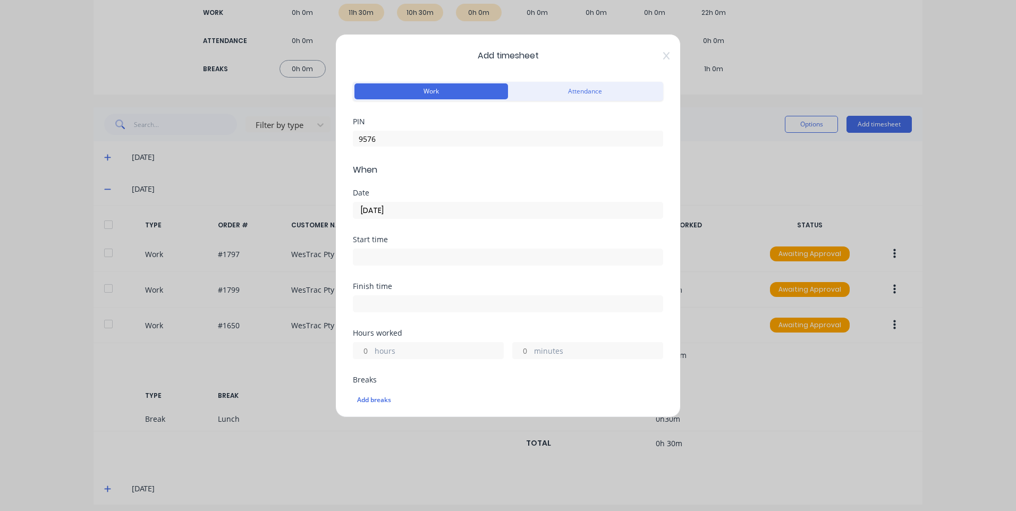
click at [421, 260] on input at bounding box center [507, 257] width 309 height 16
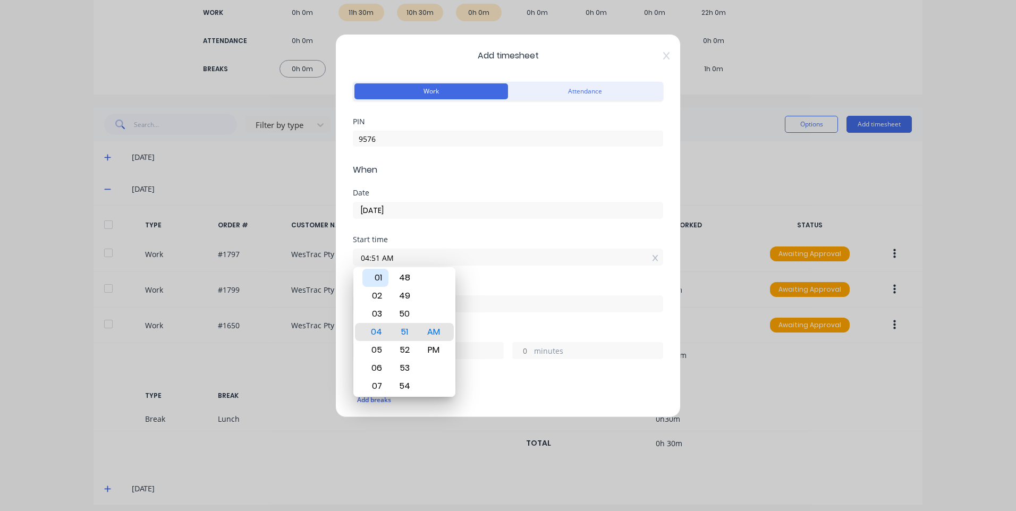
click at [382, 278] on div "01" at bounding box center [375, 278] width 26 height 18
click at [445, 350] on div "PM" at bounding box center [434, 350] width 26 height 18
click at [483, 292] on div "Finish time" at bounding box center [508, 298] width 310 height 30
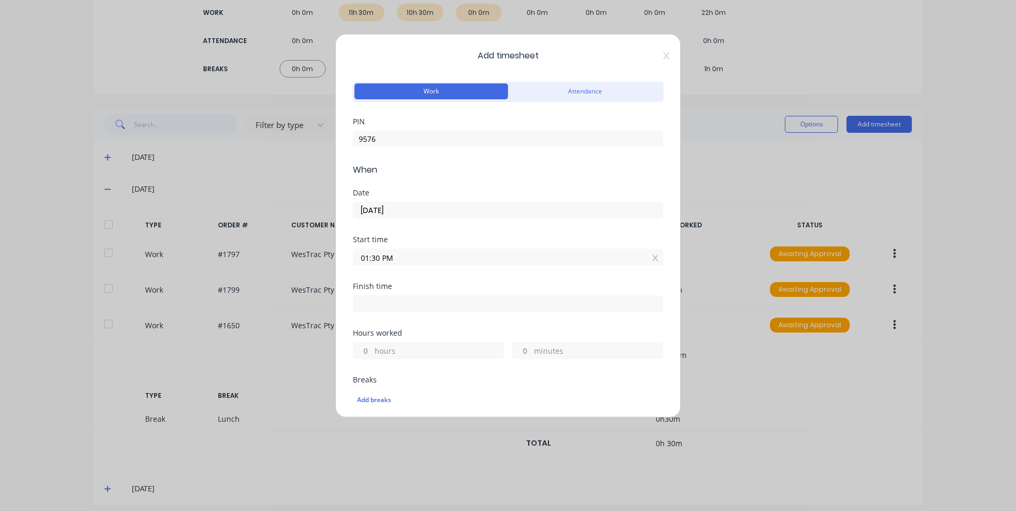
click at [451, 314] on div "Finish time" at bounding box center [508, 306] width 310 height 47
click at [448, 304] on input at bounding box center [507, 304] width 309 height 16
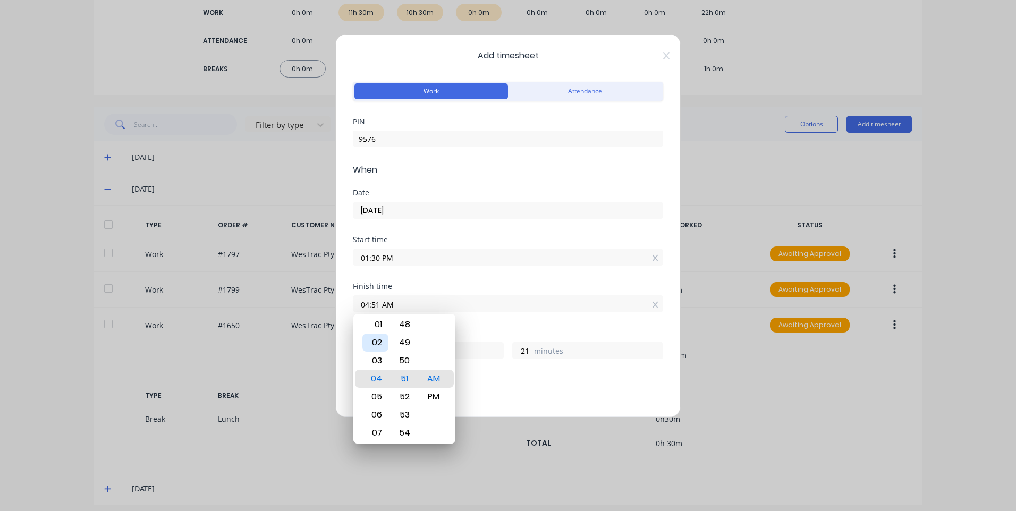
drag, startPoint x: 376, startPoint y: 343, endPoint x: 384, endPoint y: 357, distance: 16.4
click at [376, 342] on div "02" at bounding box center [375, 343] width 26 height 18
click at [446, 395] on div "PM" at bounding box center [434, 397] width 26 height 18
click at [476, 383] on div "Breaks" at bounding box center [508, 379] width 310 height 7
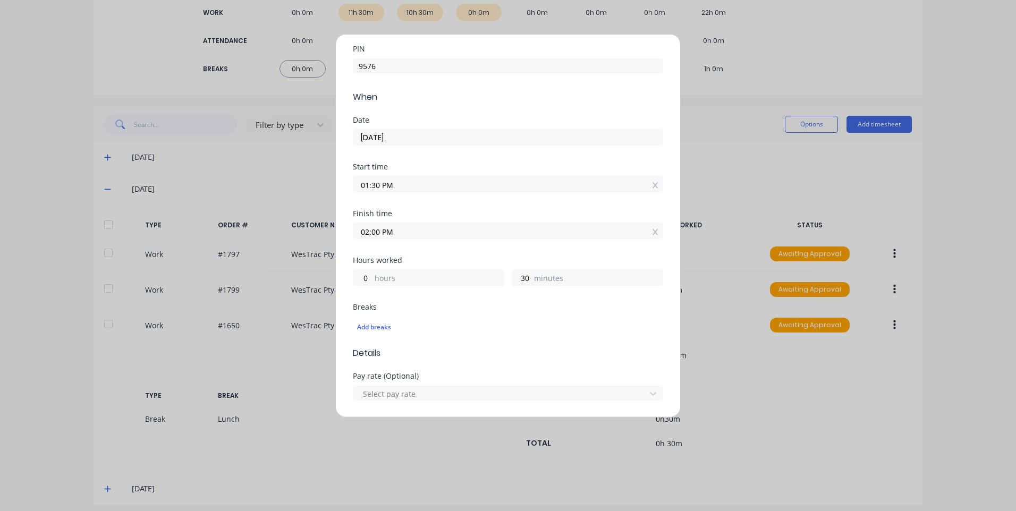
scroll to position [159, 0]
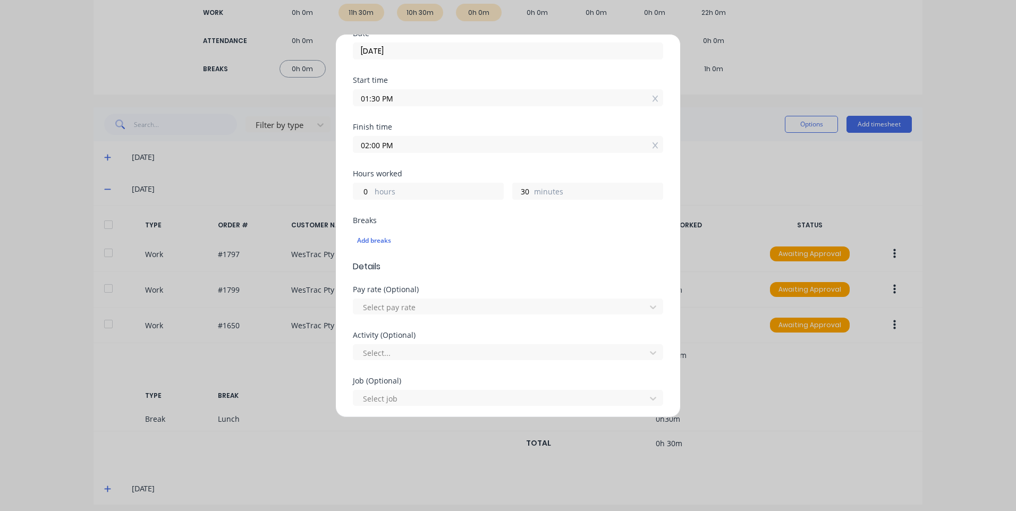
click at [424, 297] on div "Select pay rate" at bounding box center [508, 305] width 310 height 19
click at [425, 303] on div at bounding box center [501, 307] width 278 height 13
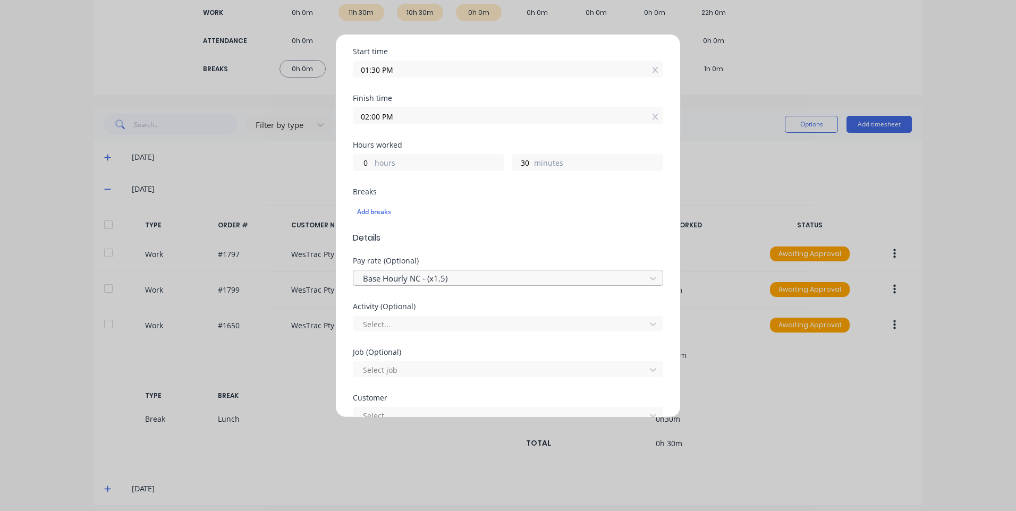
scroll to position [213, 0]
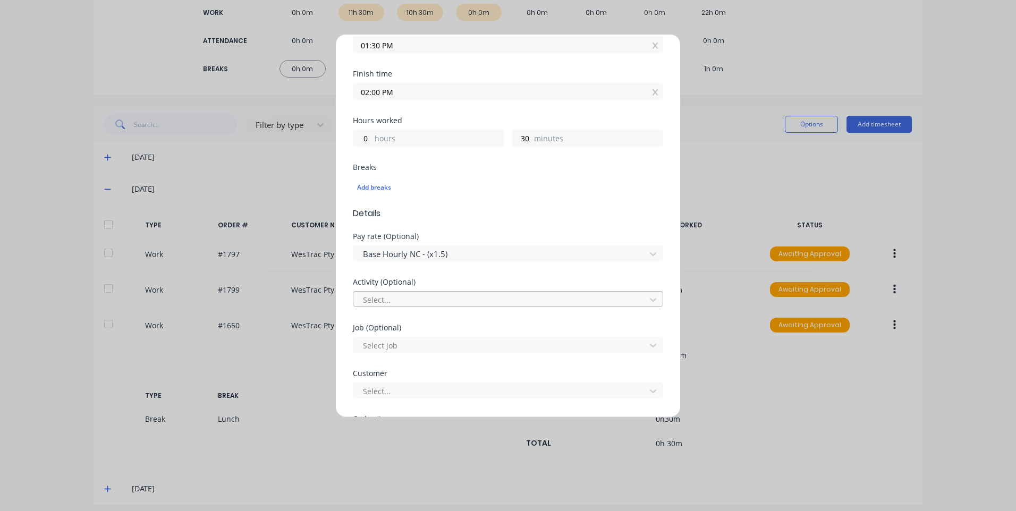
click at [420, 303] on div at bounding box center [501, 299] width 278 height 13
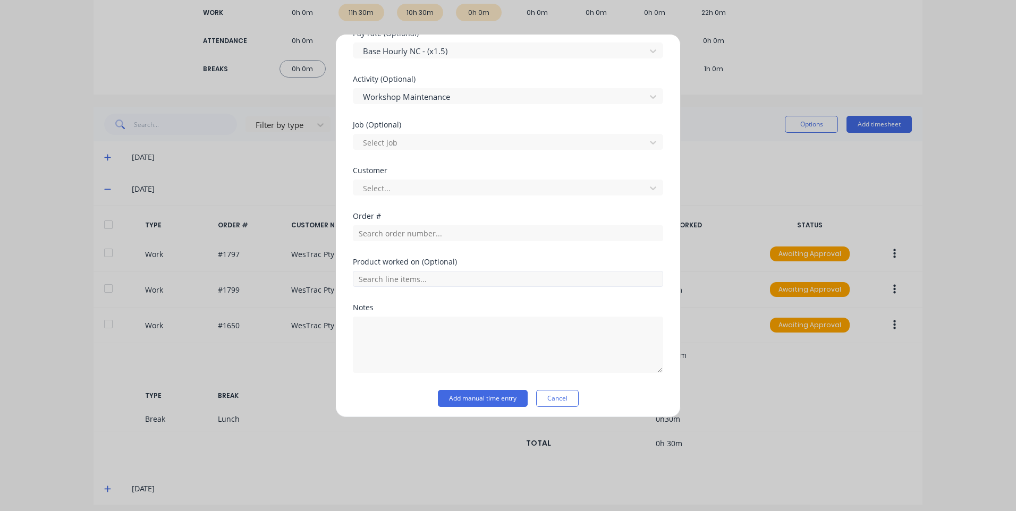
scroll to position [420, 0]
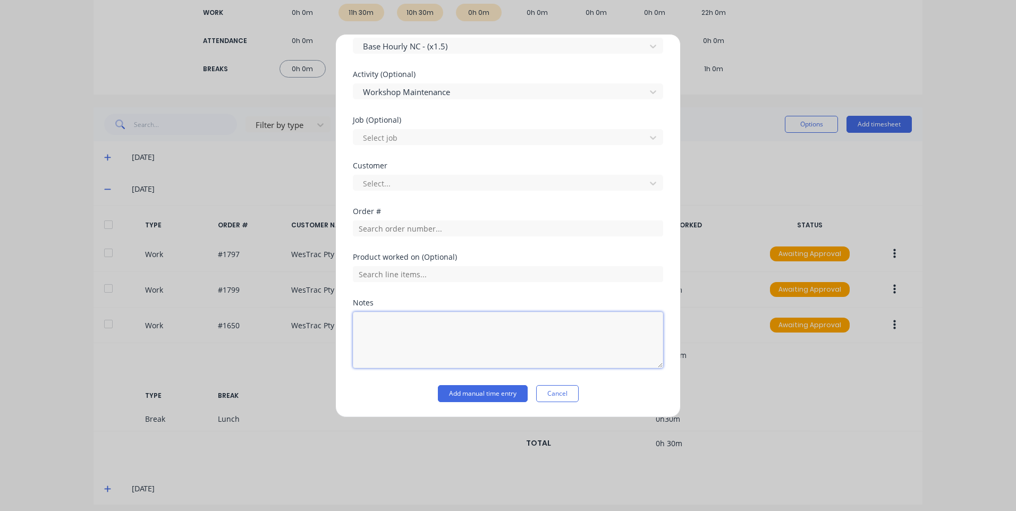
click at [426, 328] on textarea at bounding box center [508, 340] width 310 height 56
click at [493, 394] on button "Add manual time entry" at bounding box center [483, 393] width 90 height 17
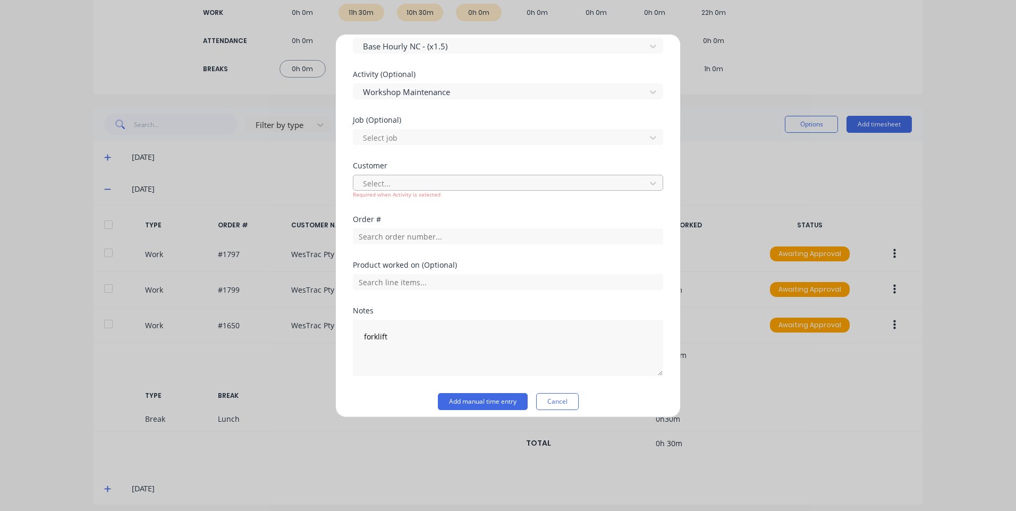
click at [426, 179] on div at bounding box center [501, 183] width 278 height 13
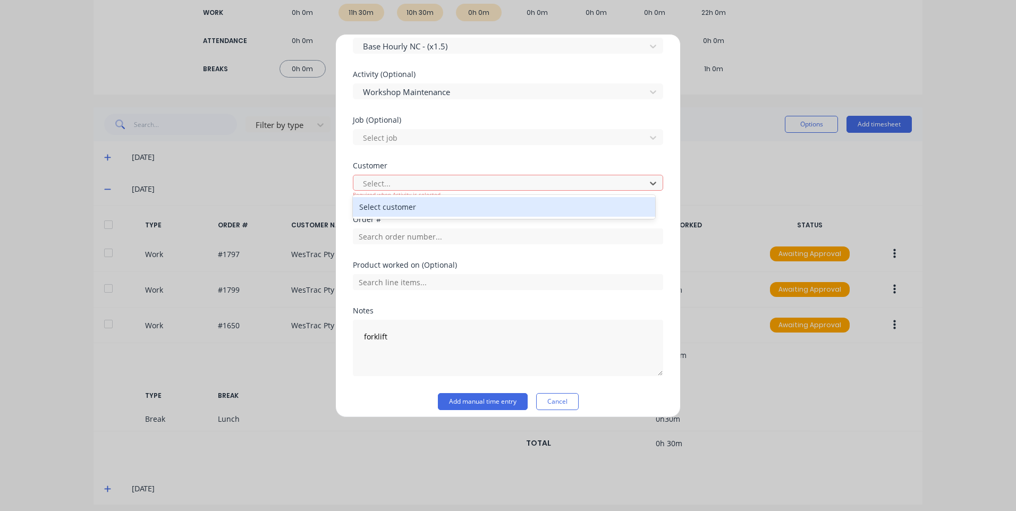
click at [443, 210] on div "Select customer" at bounding box center [504, 207] width 302 height 20
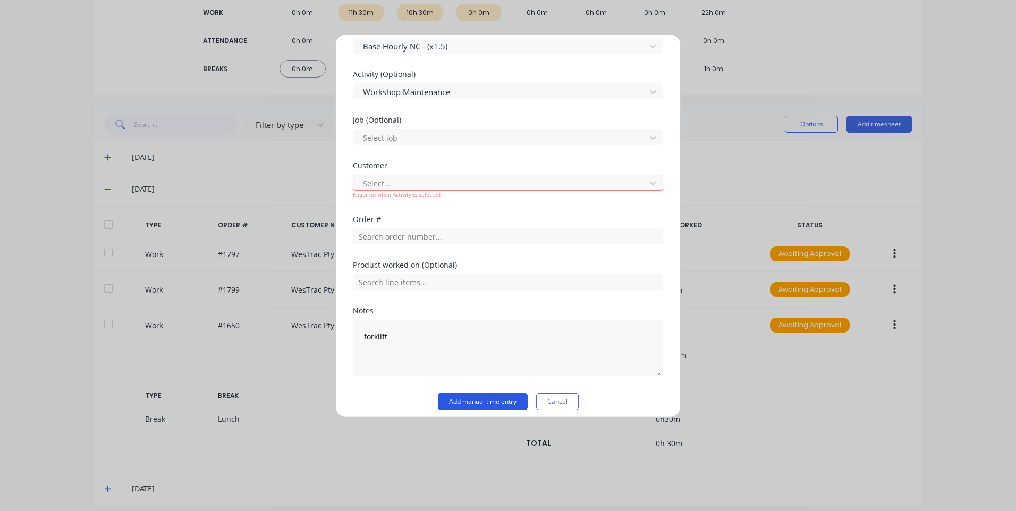
click at [472, 400] on button "Add manual time entry" at bounding box center [483, 401] width 90 height 17
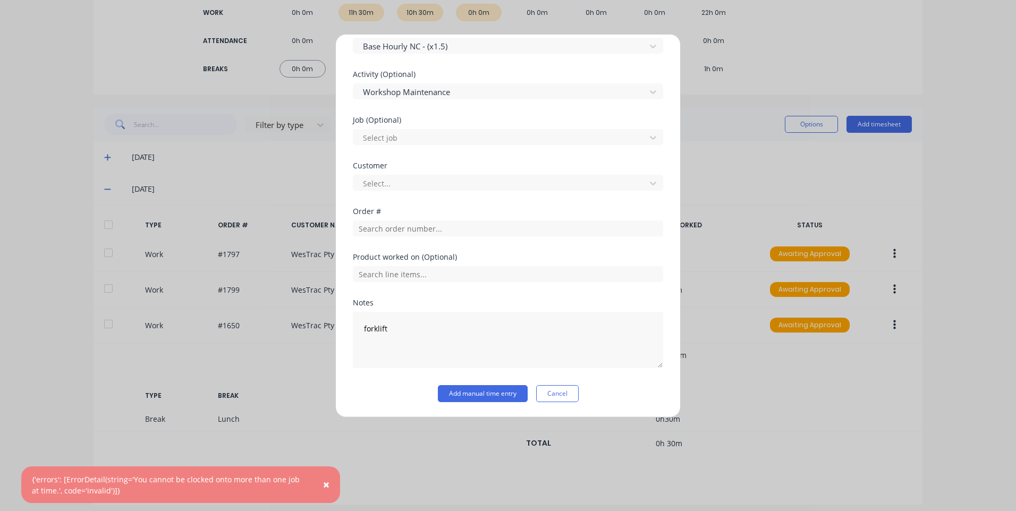
click at [561, 391] on button "Cancel" at bounding box center [557, 393] width 43 height 17
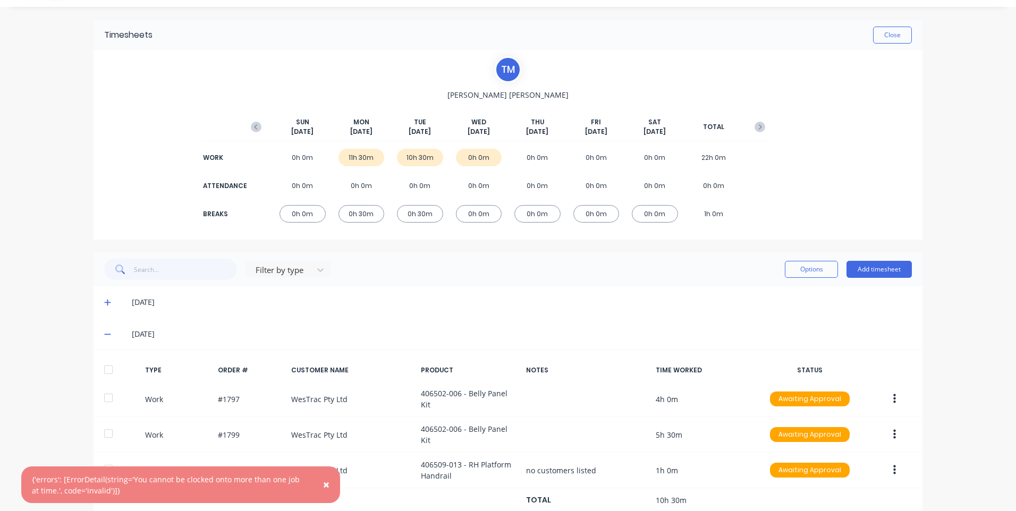
scroll to position [0, 0]
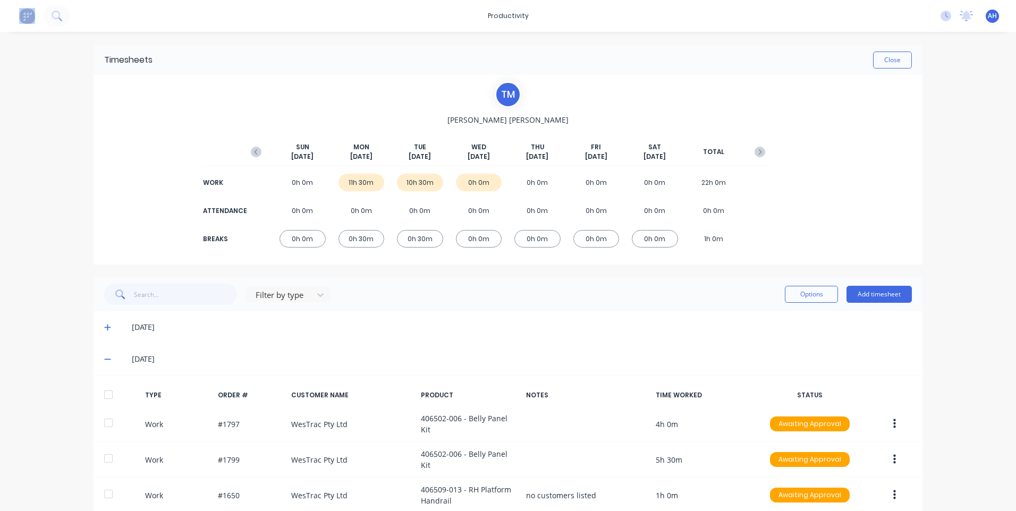
click at [0, 0] on html "productivity productivity Workflow Planner Delivery Scheduling Timesheets No ne…" at bounding box center [508, 255] width 1016 height 511
drag, startPoint x: -2, startPoint y: -39, endPoint x: 31, endPoint y: 20, distance: 67.8
click at [53, 65] on div "productivity productivity Workflow Planner Delivery Scheduling Timesheets No ne…" at bounding box center [508, 255] width 1016 height 511
click at [29, 23] on button at bounding box center [27, 15] width 22 height 21
